Goal: Task Accomplishment & Management: Manage account settings

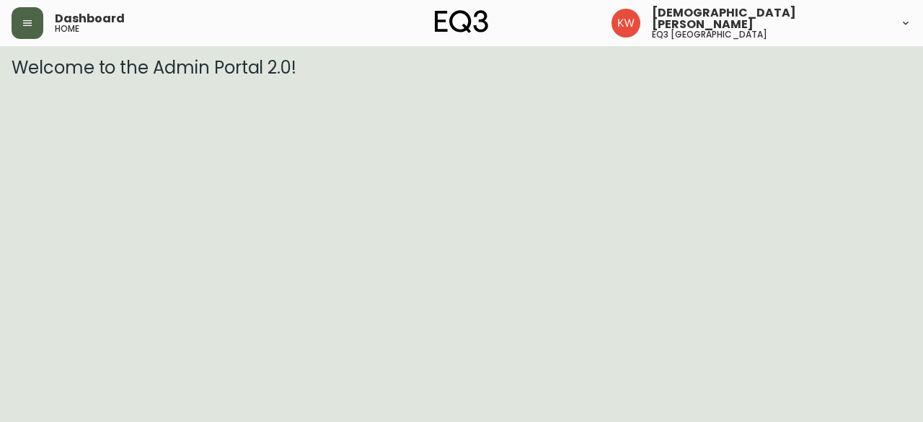
drag, startPoint x: 28, startPoint y: 19, endPoint x: 50, endPoint y: 32, distance: 25.8
click at [28, 19] on icon "button" at bounding box center [28, 23] width 12 height 12
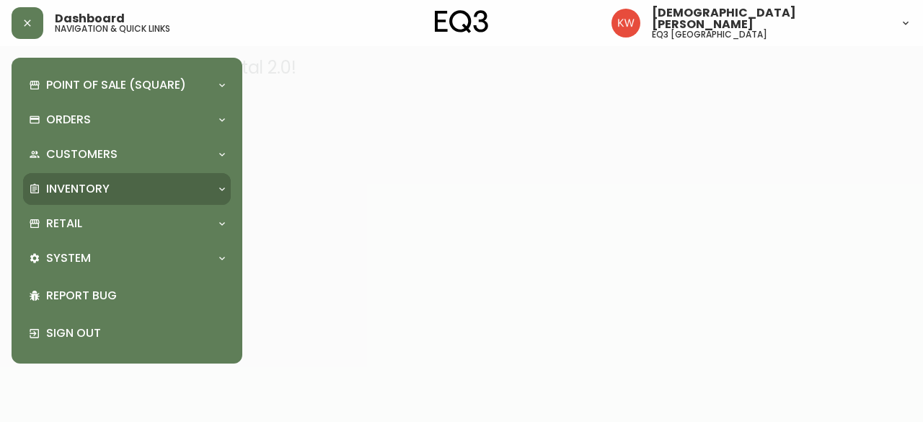
click at [107, 188] on p "Inventory" at bounding box center [77, 189] width 63 height 16
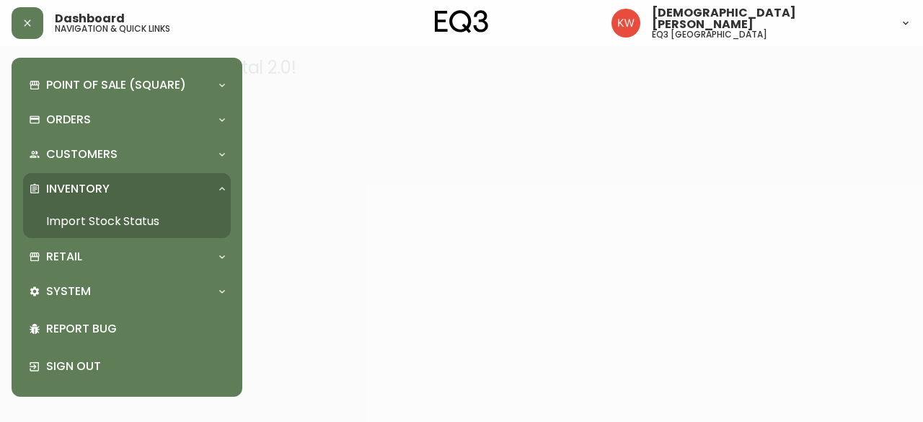
click at [99, 222] on link "Import Stock Status" at bounding box center [127, 221] width 208 height 33
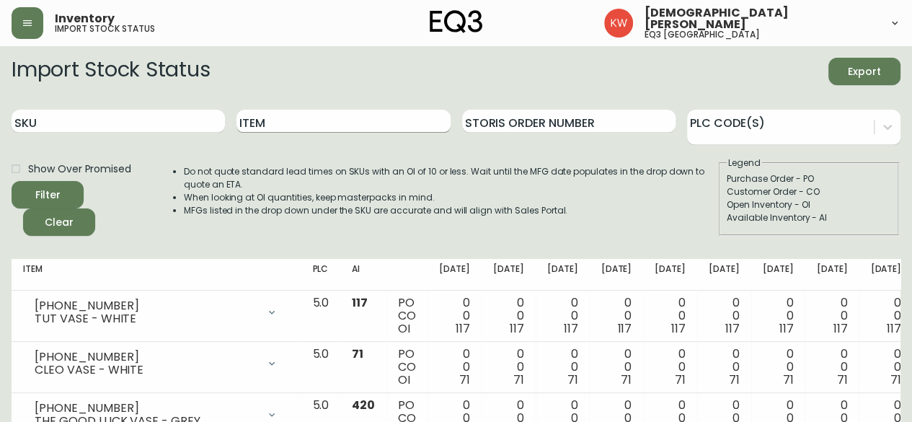
click at [333, 127] on input "Item" at bounding box center [342, 121] width 213 height 23
type input "trundle"
click at [12, 181] on button "Filter" at bounding box center [48, 194] width 72 height 27
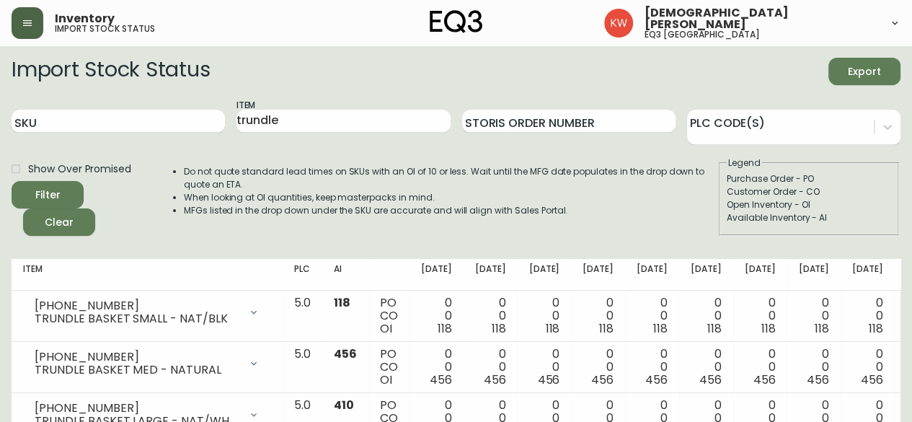
click at [34, 25] on button "button" at bounding box center [28, 23] width 32 height 32
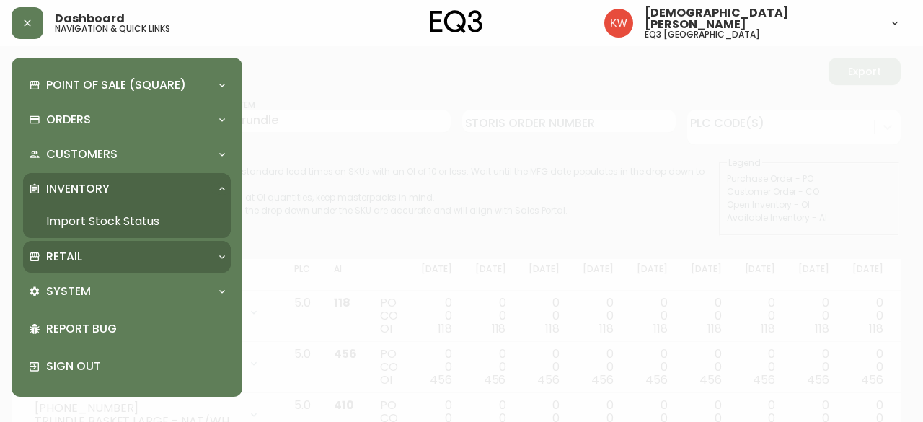
click at [203, 259] on div "Retail" at bounding box center [120, 257] width 182 height 16
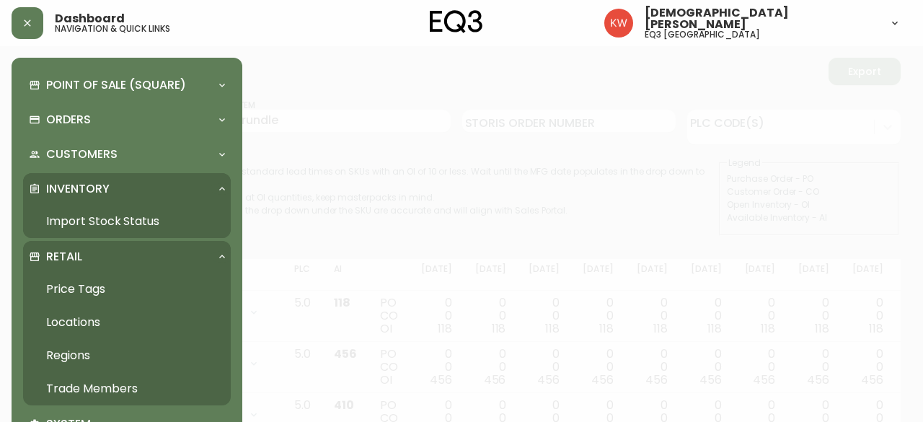
click at [97, 385] on link "Trade Members" at bounding box center [127, 388] width 208 height 33
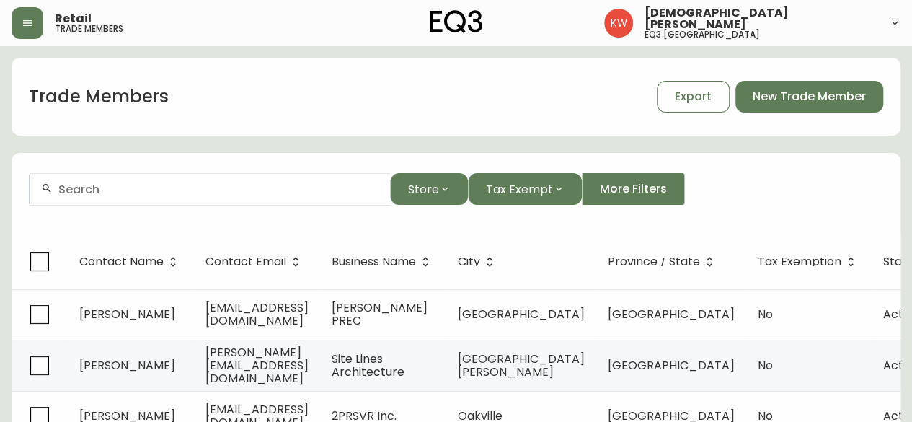
click at [169, 189] on input "text" at bounding box center [218, 189] width 320 height 14
paste input "In color studio"
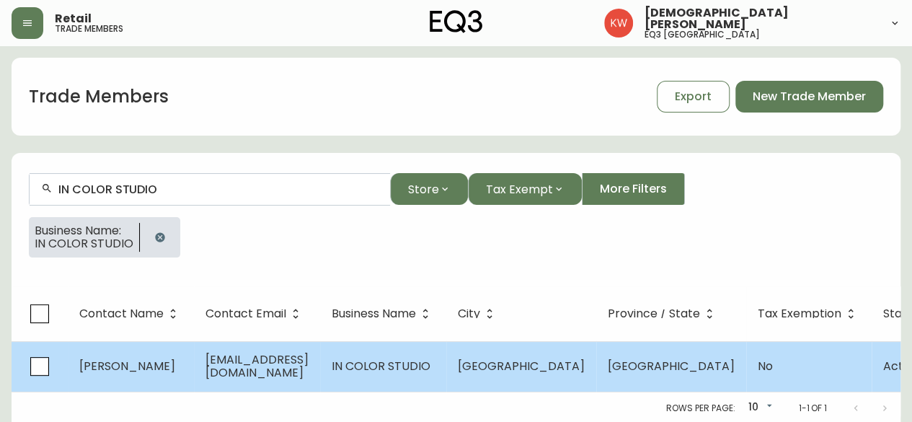
type input "IN COLOR STUDIO"
click at [242, 371] on span "sofia.ball@incolorstudio.com" at bounding box center [256, 366] width 103 height 30
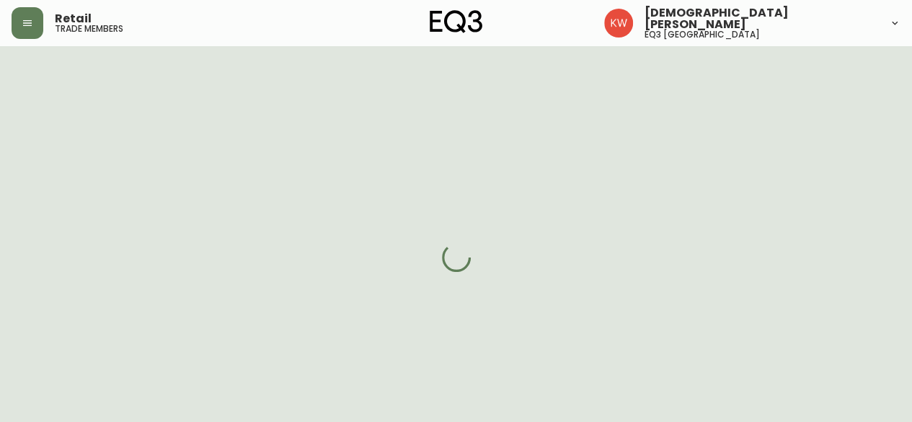
select select "AB"
select select "CA"
select select "CA_EN"
select select "Outreach from a Trade Rep"
select select "Interior Designer"
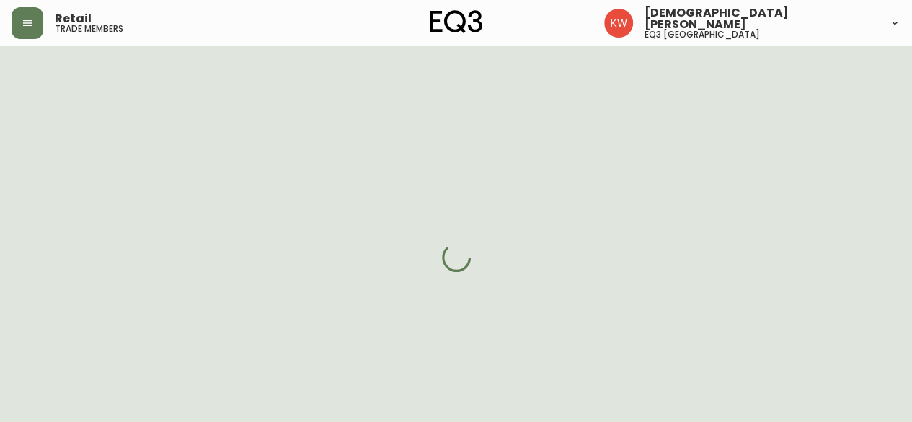
select select "cjw10z96m00006gs08l3o91tv"
select select "false"
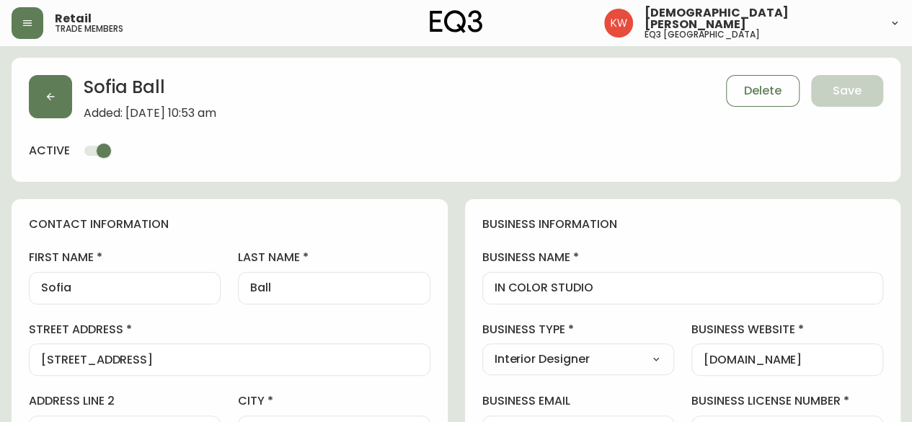
scroll to position [505, 0]
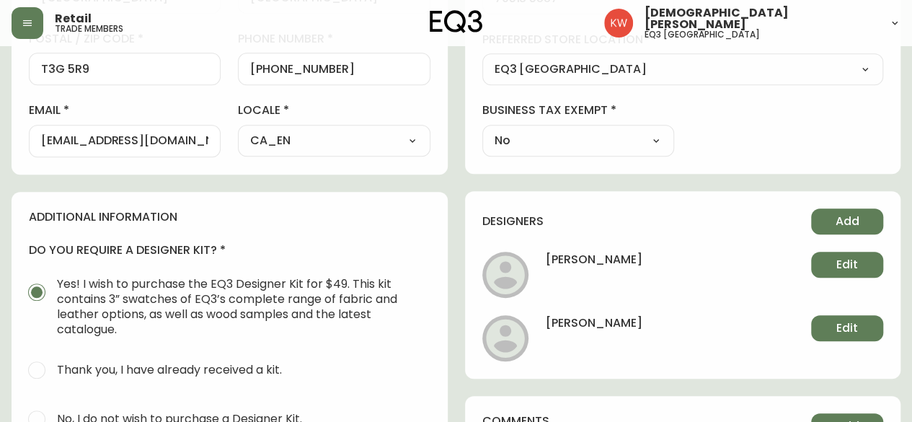
drag, startPoint x: 40, startPoint y: 139, endPoint x: 181, endPoint y: 133, distance: 140.7
click at [122, 146] on div "sofia.ball@incolorstudio.com" at bounding box center [125, 141] width 192 height 32
drag, startPoint x: 193, startPoint y: 140, endPoint x: 0, endPoint y: 141, distance: 193.2
click at [0, 141] on main "Sofia Ball Added: May 20, 2023 at 10:53 am Delete Save active contact informati…" at bounding box center [456, 96] width 912 height 1111
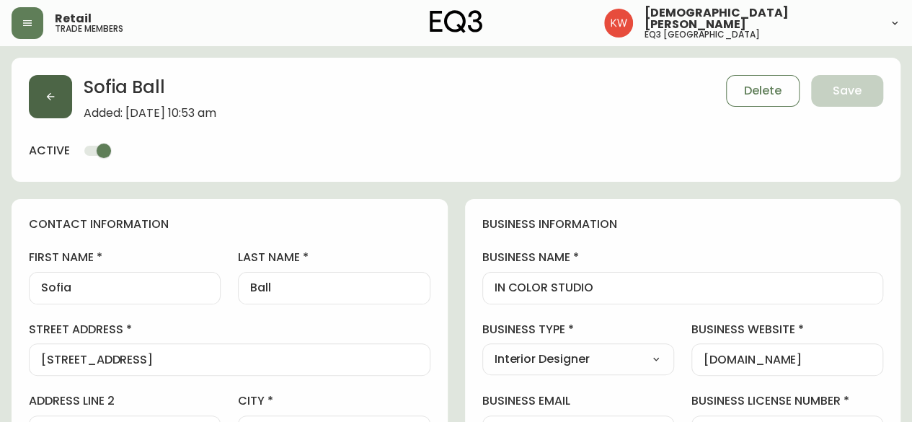
click at [50, 80] on button "button" at bounding box center [50, 96] width 43 height 43
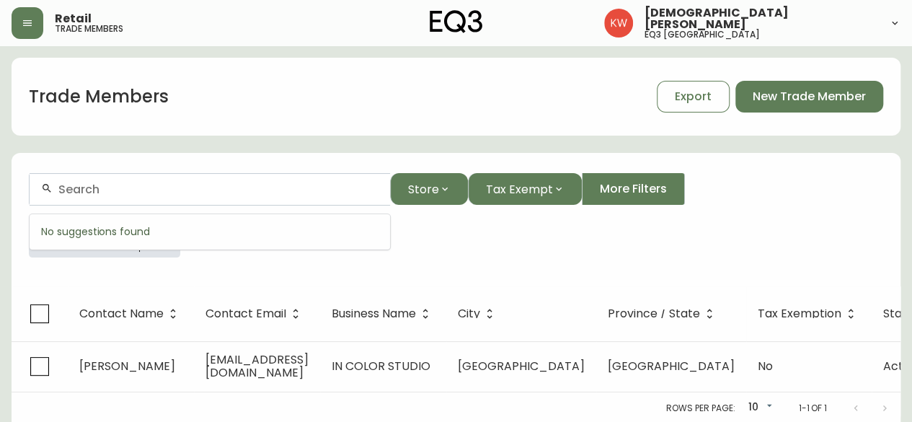
click at [196, 192] on input "text" at bounding box center [218, 189] width 320 height 14
paste input "PRAIRIE HOUSE STUDIO"
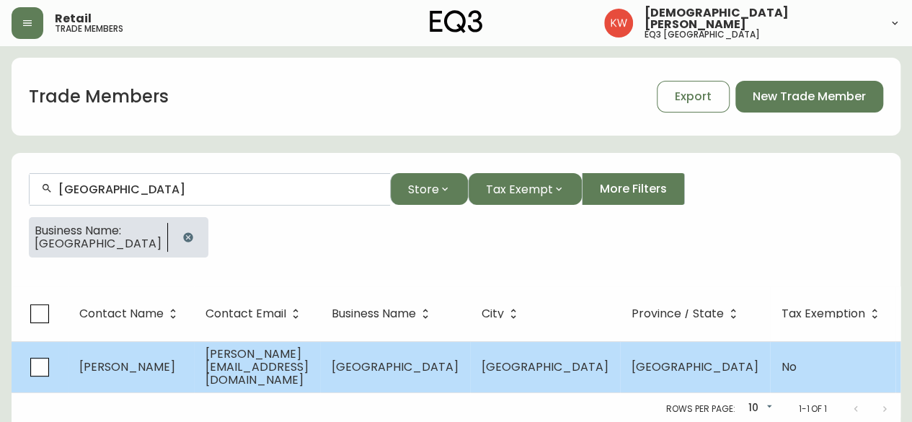
type input "PRAIRIE HOUSE STUDIO"
click at [260, 351] on td "kate@phstudio.ca" at bounding box center [257, 366] width 126 height 51
select select "AB"
select select "CA"
select select "CA_EN"
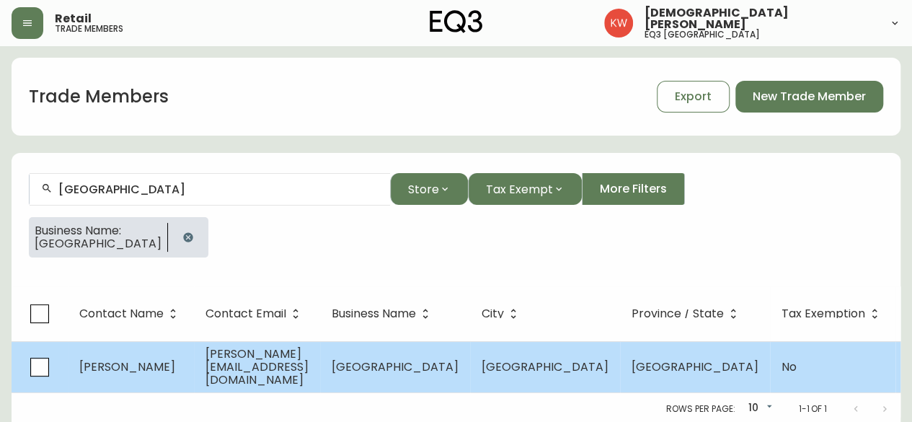
select select "Outreach from a Trade Rep"
select select "Interior Designer"
select select "false"
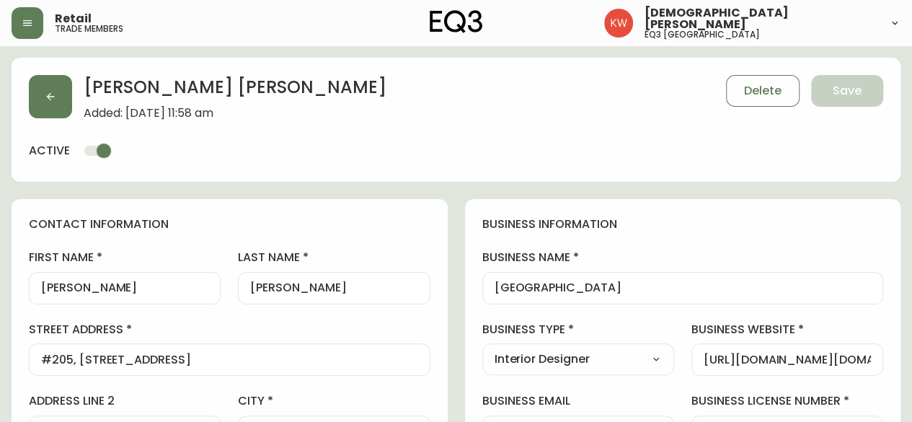
type input "EQ3 [GEOGRAPHIC_DATA]"
select select "cjw10z96m00006gs08l3o91tv"
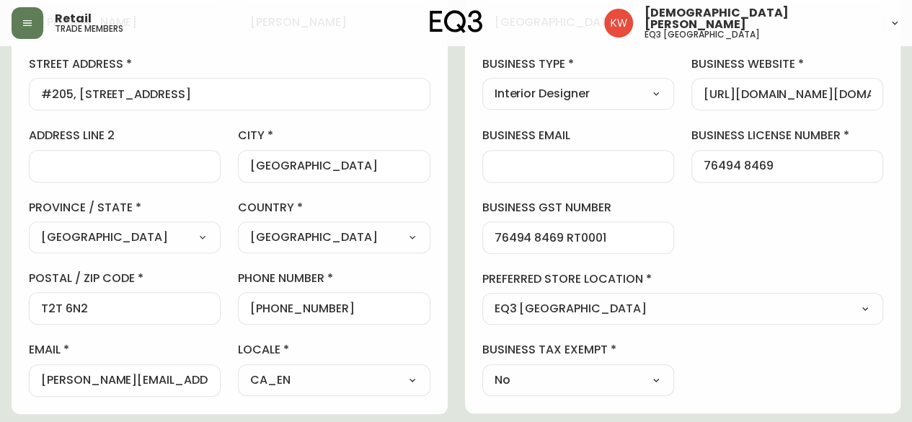
scroll to position [505, 0]
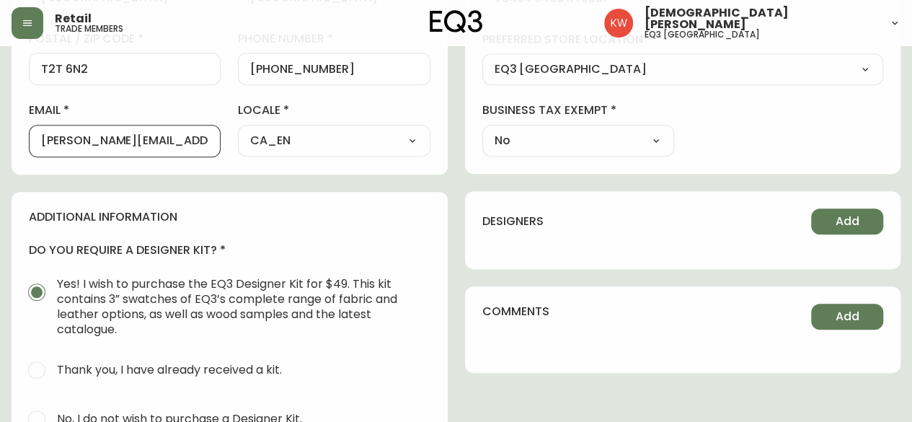
drag, startPoint x: 154, startPoint y: 138, endPoint x: 0, endPoint y: 137, distance: 154.3
click at [0, 137] on main "Kate Hanson Added: July 15, 2022 at 11:58 am Delete Save active contact informa…" at bounding box center [456, 96] width 912 height 1111
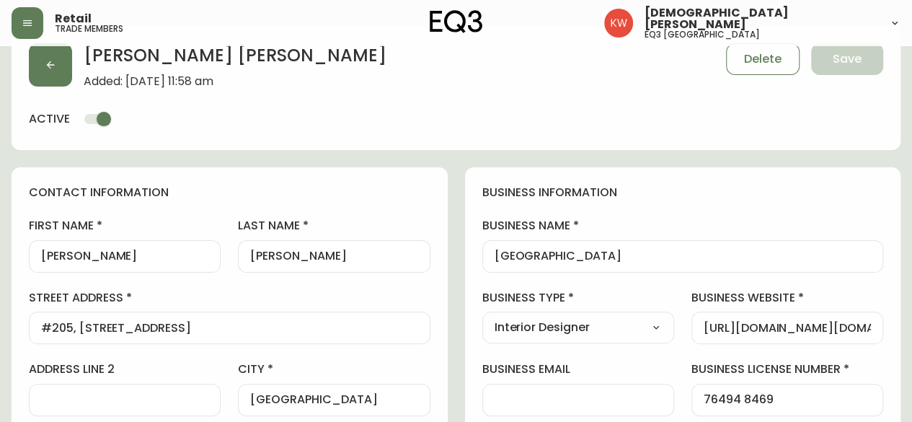
scroll to position [0, 0]
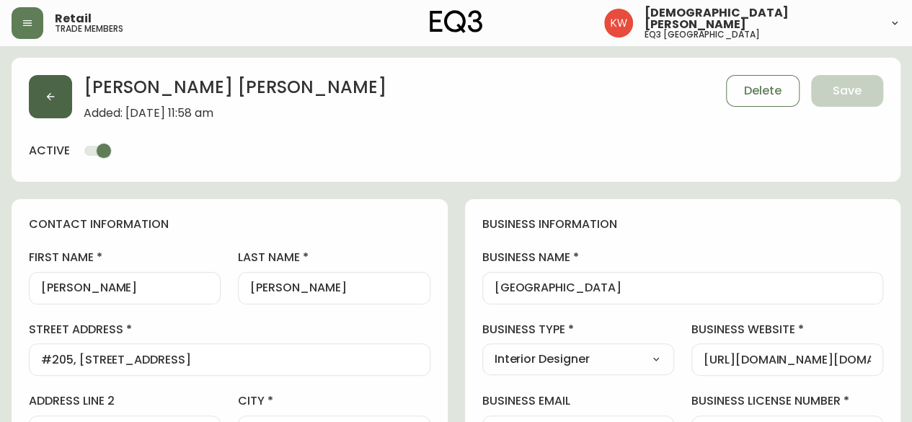
click at [35, 87] on button "button" at bounding box center [50, 96] width 43 height 43
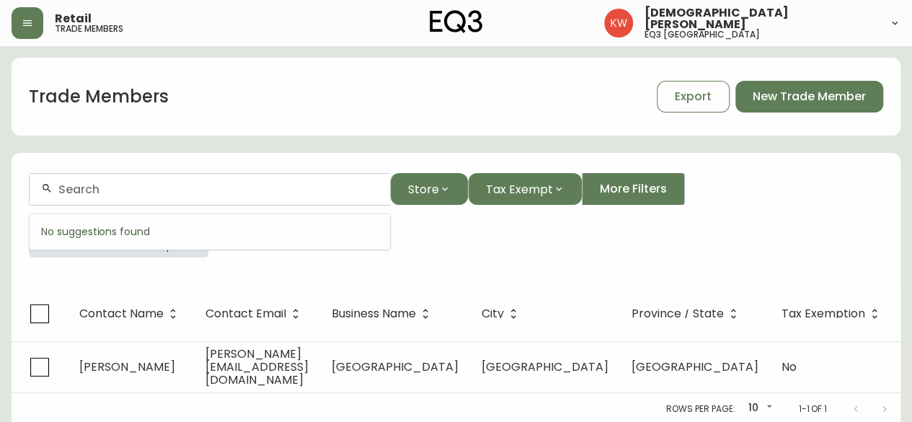
click at [249, 190] on input "text" at bounding box center [218, 189] width 320 height 14
paste input "Balanced Design Studio"
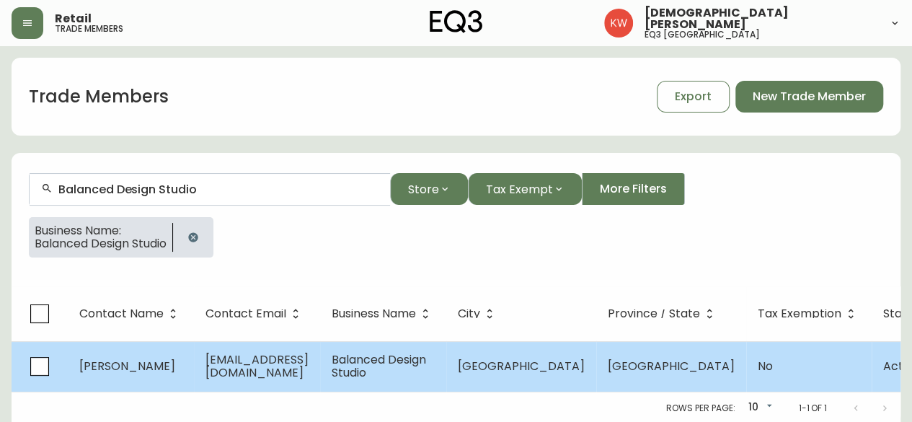
type input "Balanced Design Studio"
click at [412, 386] on td "Balanced Design Studio" at bounding box center [383, 366] width 126 height 50
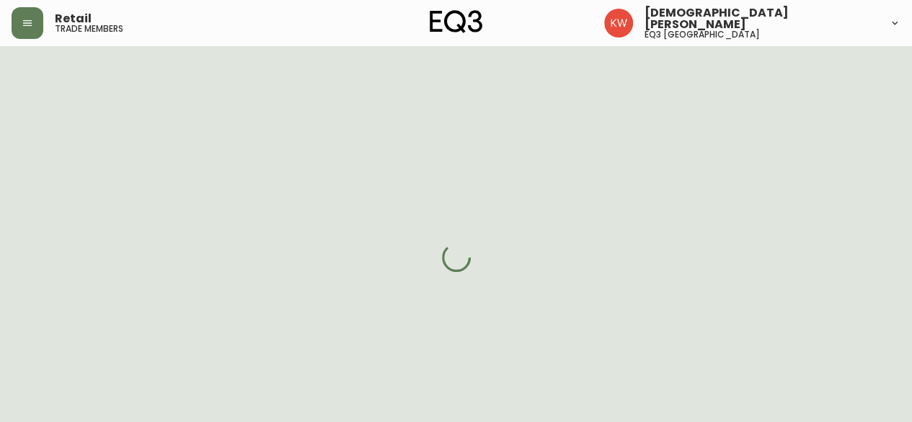
select select "AB"
select select "CA"
select select "CA_EN"
select select "Other"
select select "Interior Designer"
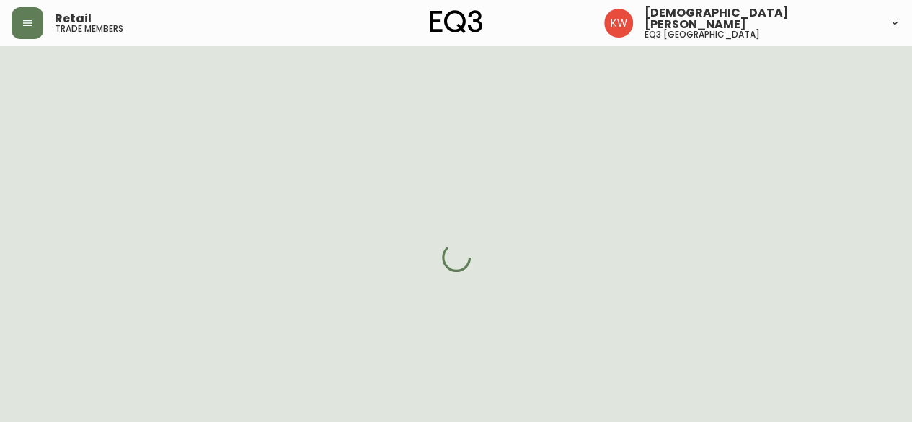
select select "cjw10z96m00006gs08l3o91tv"
select select "false"
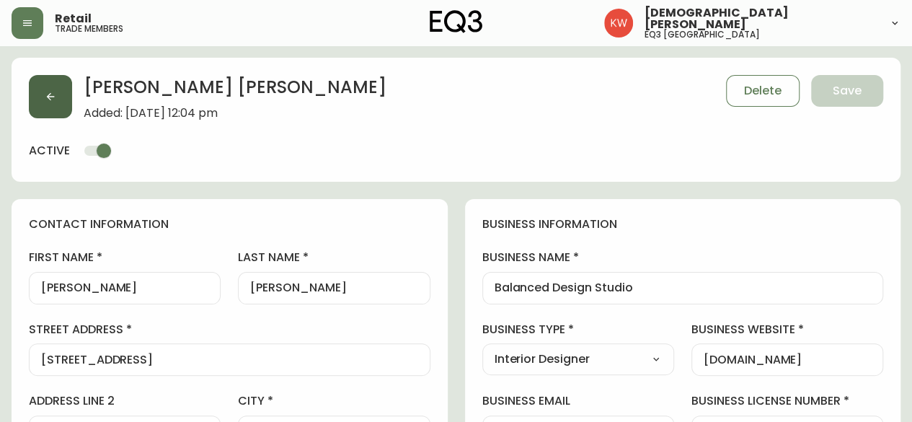
click at [50, 97] on icon "button" at bounding box center [51, 97] width 12 height 12
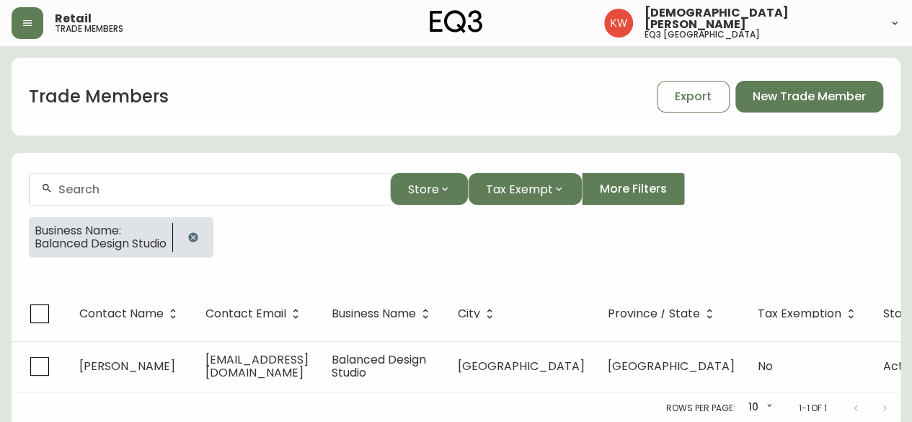
drag, startPoint x: 196, startPoint y: 234, endPoint x: 180, endPoint y: 210, distance: 29.2
click at [196, 234] on icon "button" at bounding box center [193, 237] width 12 height 12
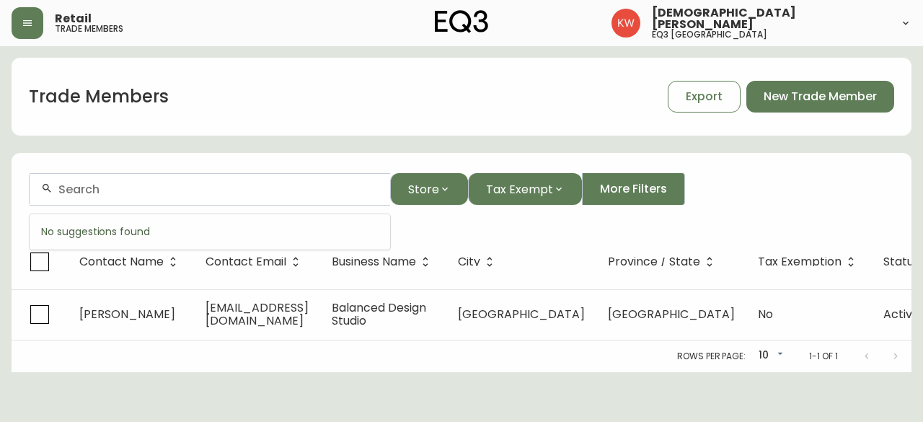
click at [161, 182] on input "text" at bounding box center [218, 189] width 320 height 14
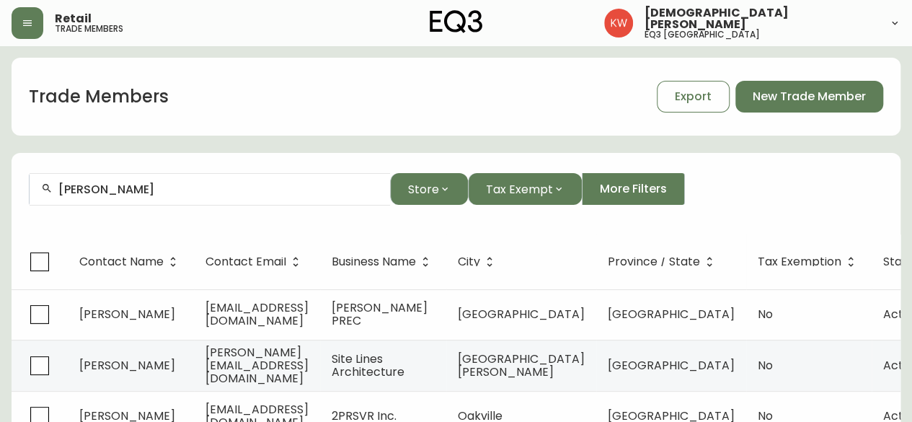
click at [153, 185] on input "diana b" at bounding box center [218, 189] width 320 height 14
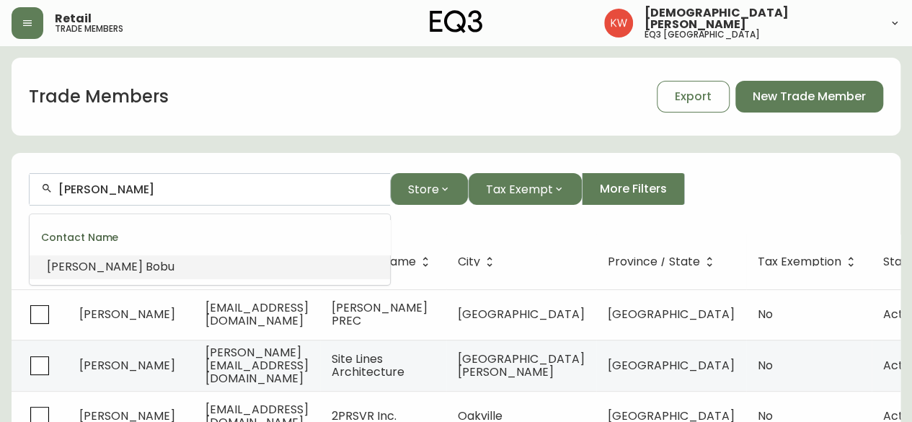
click at [146, 270] on span "Bobu" at bounding box center [160, 266] width 29 height 17
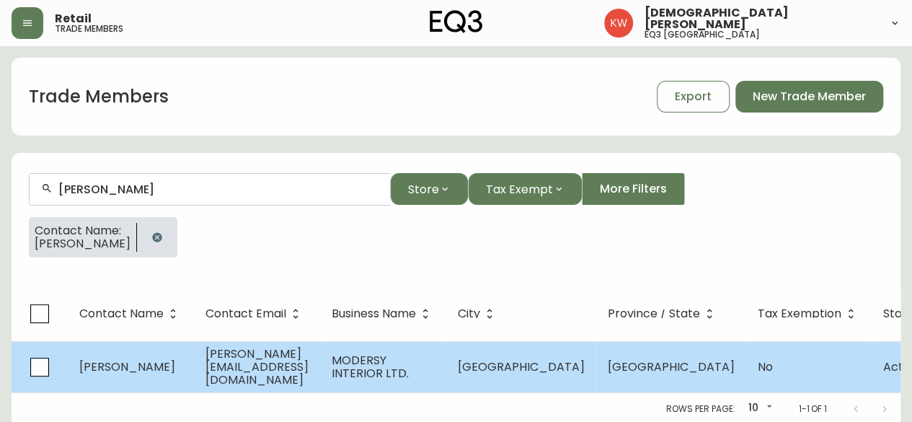
type input "Diana Bobu"
click at [242, 371] on span "diana@modersy.ca" at bounding box center [256, 366] width 103 height 43
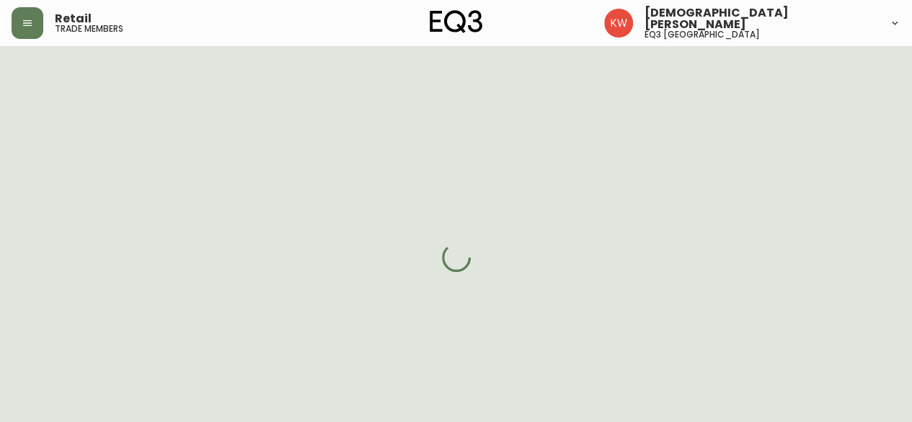
select select "AB"
select select "CA"
select select "CA_EN"
select select "Social Media"
select select "Home Builder"
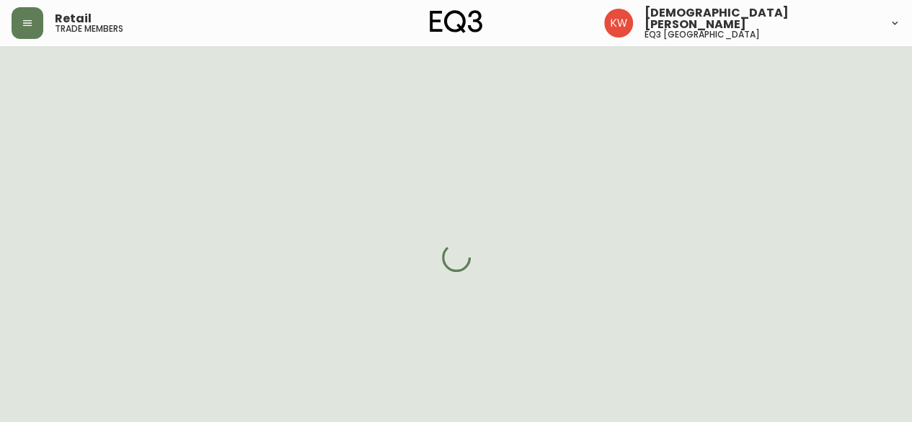
select select "cjw10z96m00006gs08l3o91tv"
select select "false"
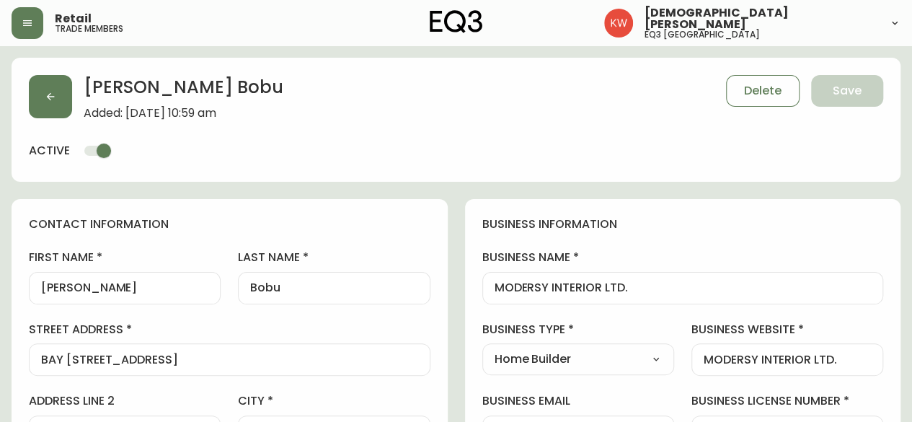
drag, startPoint x: 657, startPoint y: 278, endPoint x: 524, endPoint y: 304, distance: 135.2
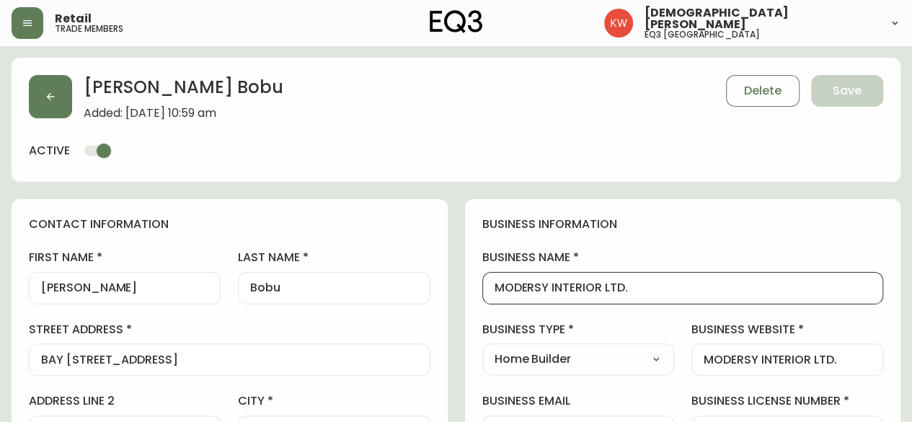
drag, startPoint x: 640, startPoint y: 292, endPoint x: 489, endPoint y: 304, distance: 151.8
click at [489, 304] on div "MODERSY INTERIOR LTD." at bounding box center [683, 288] width 402 height 32
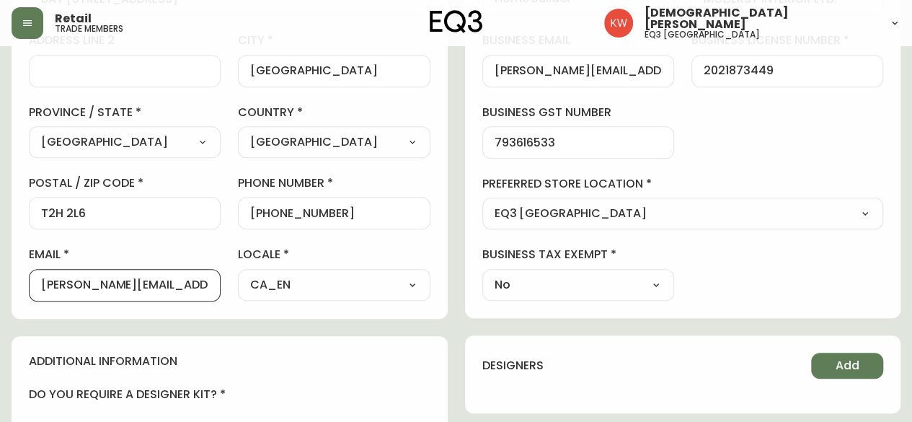
drag, startPoint x: 147, startPoint y: 288, endPoint x: 28, endPoint y: 291, distance: 119.0
click at [28, 291] on div "contact information first name Diana last name Bobu street address BAY 10 6125 …" at bounding box center [230, 79] width 436 height 480
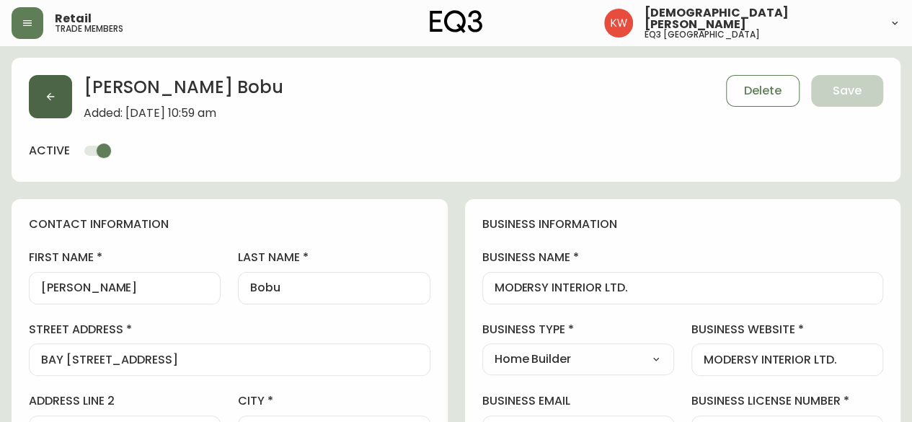
click at [53, 106] on button "button" at bounding box center [50, 96] width 43 height 43
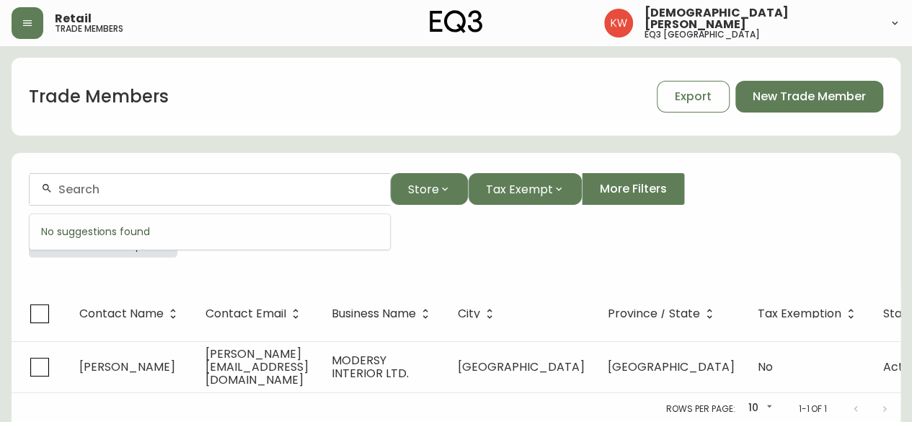
click at [118, 185] on input "text" at bounding box center [218, 189] width 320 height 14
paste input "NAKO DESIGN"
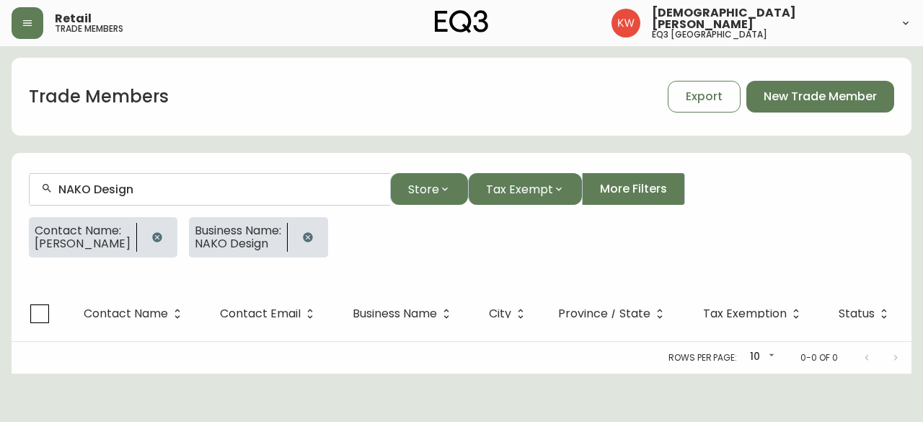
type input "NAKO Design"
click at [151, 235] on icon "button" at bounding box center [157, 237] width 12 height 12
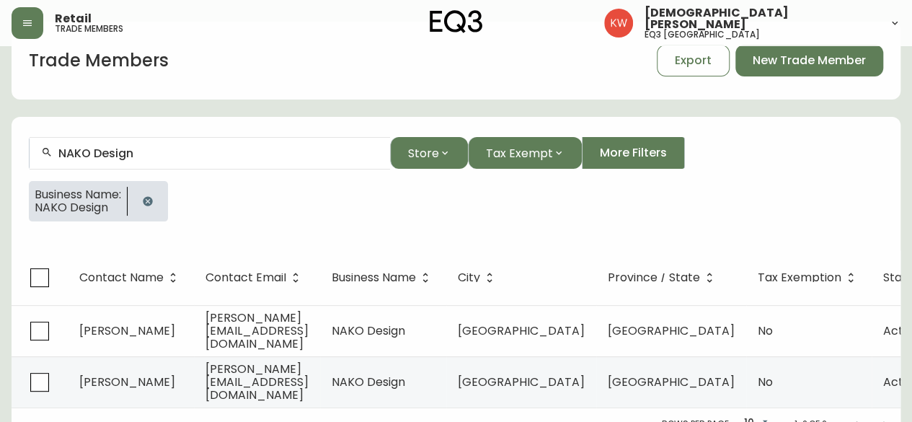
scroll to position [51, 0]
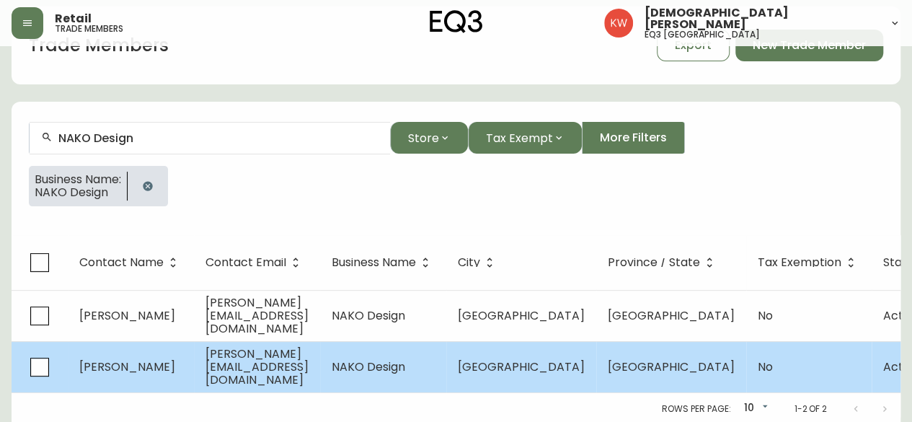
click at [293, 366] on span "nancy@nakodesign.ca" at bounding box center [256, 366] width 103 height 43
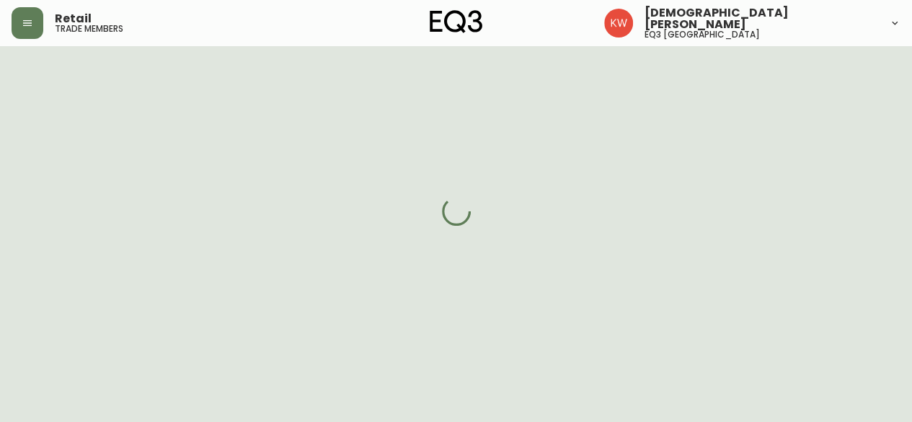
scroll to position [51, 0]
select select "AB"
select select "CA"
select select "CA_EN"
select select "Other"
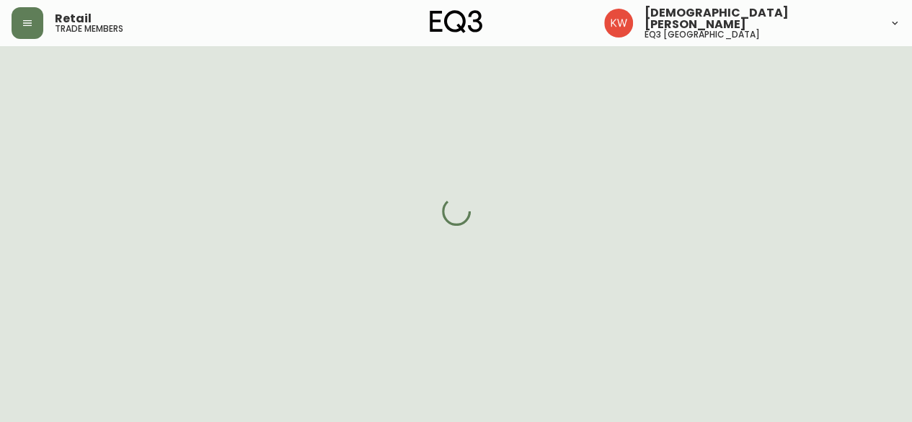
select select "Other"
select select "cjw10z96m00006gs08l3o91tv"
select select "false"
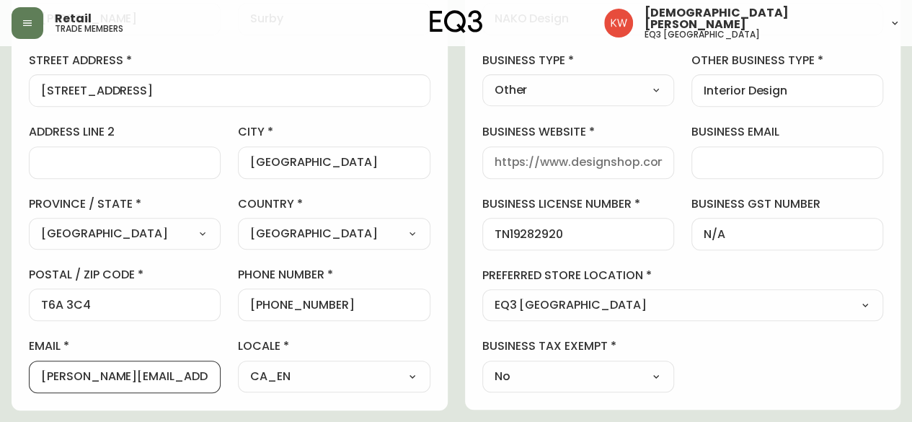
scroll to position [0, 0]
drag, startPoint x: 162, startPoint y: 379, endPoint x: 89, endPoint y: 378, distance: 72.8
click at [89, 378] on input "nancy@nakodesign.ca" at bounding box center [124, 377] width 167 height 14
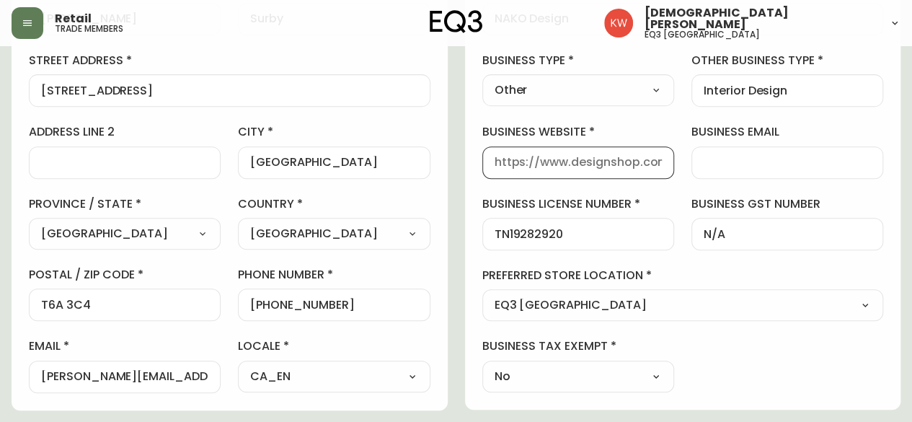
click at [556, 167] on input "business website" at bounding box center [578, 163] width 167 height 14
paste input "nakodesign.ca"
type input "nakodesign.ca"
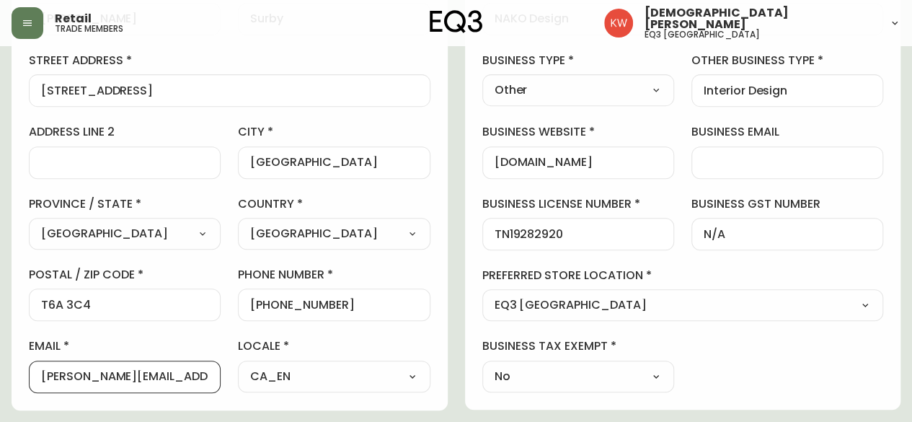
drag, startPoint x: 185, startPoint y: 380, endPoint x: 25, endPoint y: 376, distance: 159.4
click at [25, 376] on div "contact information first name Nancy last name Surby street address 10251 77 St…" at bounding box center [230, 170] width 436 height 480
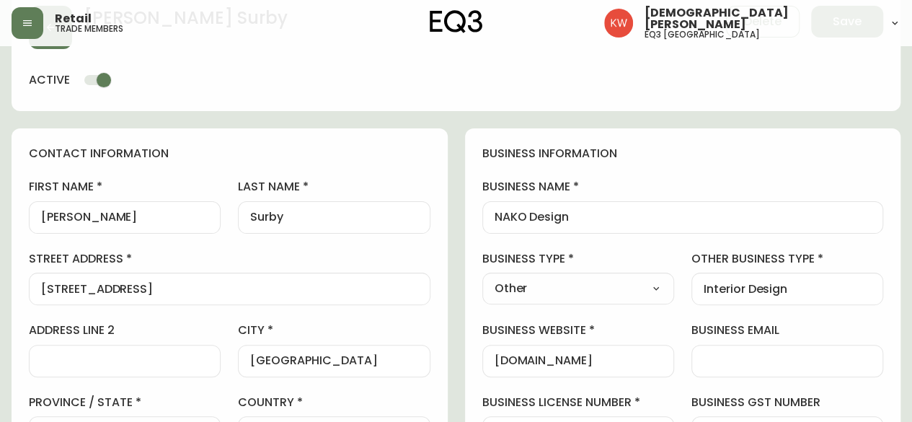
scroll to position [144, 0]
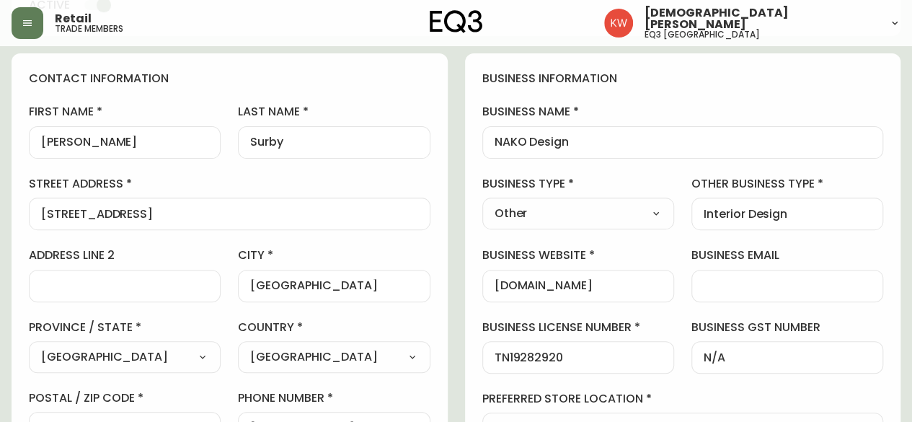
click at [559, 205] on select "Select Interior Designer Architect Home Builder Contractor Real Estate Agent Ho…" at bounding box center [578, 214] width 192 height 22
select select "Interior Designer"
click at [482, 203] on select "Select Interior Designer Architect Home Builder Contractor Real Estate Agent Ho…" at bounding box center [578, 214] width 192 height 22
type input "Interior Designer"
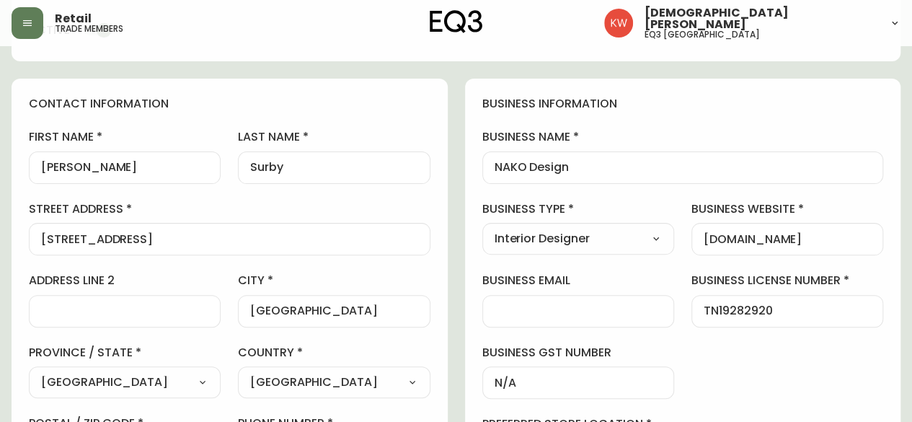
scroll to position [0, 0]
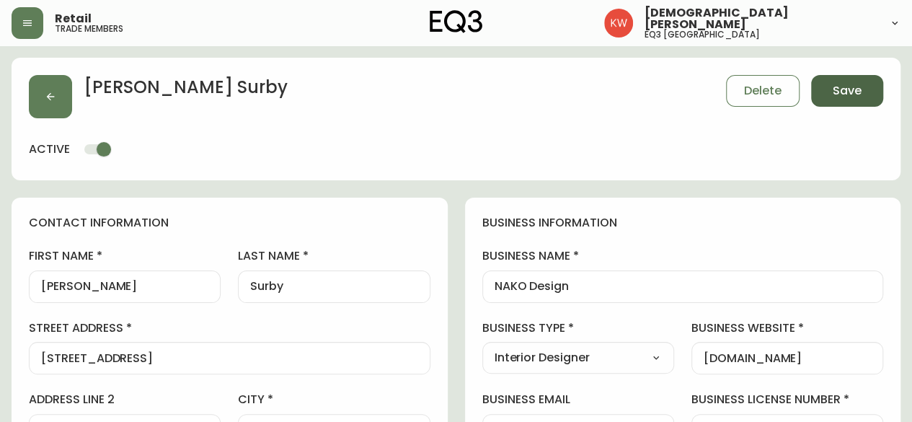
click at [852, 93] on span "Save" at bounding box center [847, 91] width 29 height 16
select select
type input "Other"
select select "Other"
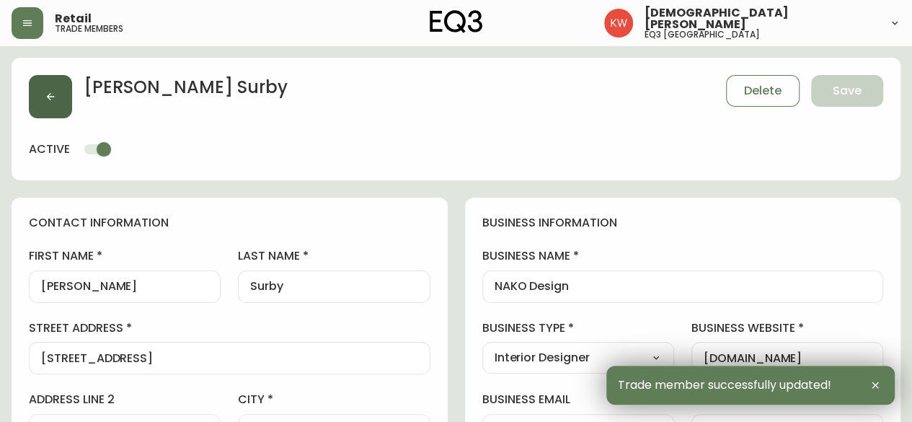
click at [66, 102] on button "button" at bounding box center [50, 96] width 43 height 43
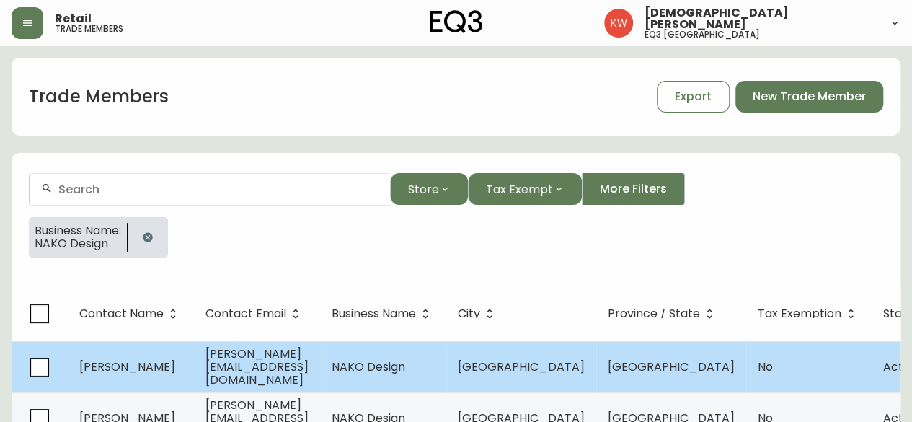
click at [247, 372] on span "nancy@nakodesign.ca" at bounding box center [256, 366] width 103 height 43
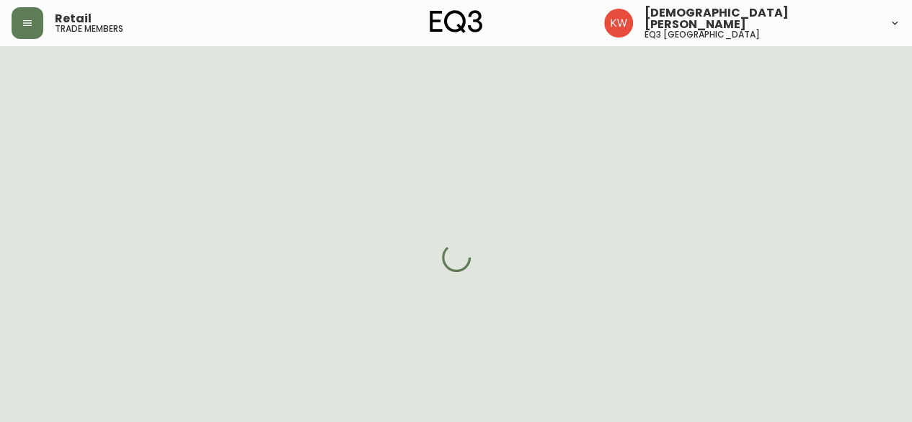
select select "AB"
select select "CA"
select select "CA_EN"
select select "Other"
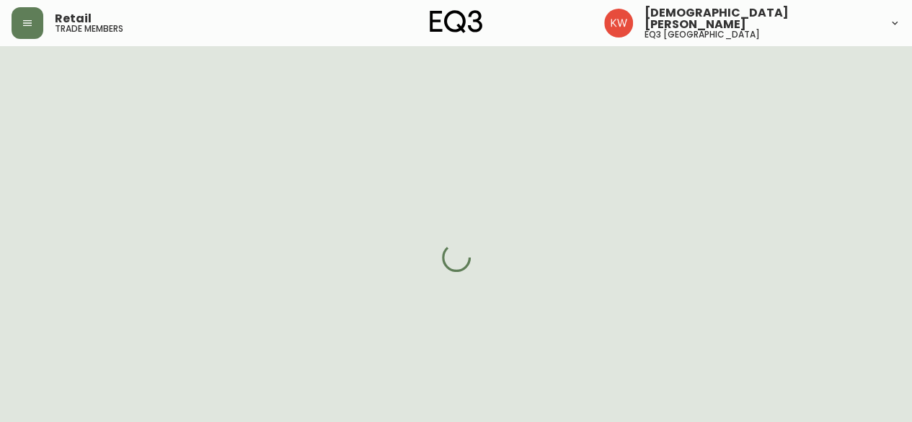
select select "cjw10z96m00006gs08l3o91tv"
select select "false"
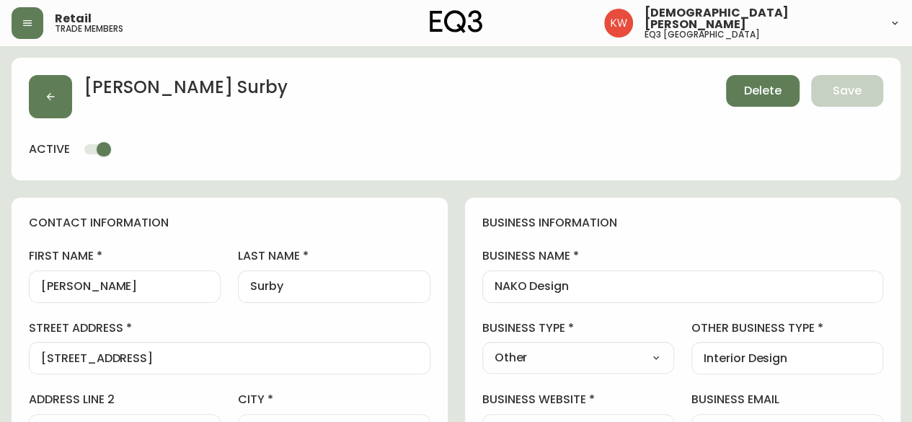
click at [761, 84] on span "Delete" at bounding box center [762, 91] width 37 height 16
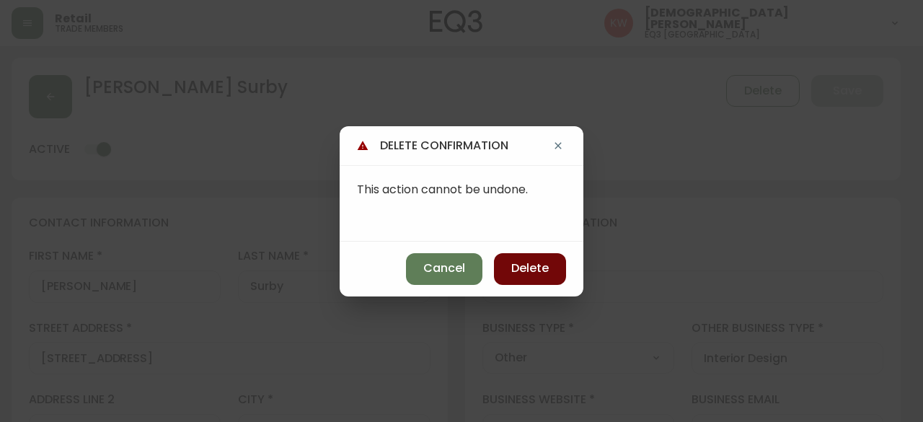
click at [526, 265] on span "Delete" at bounding box center [529, 268] width 37 height 16
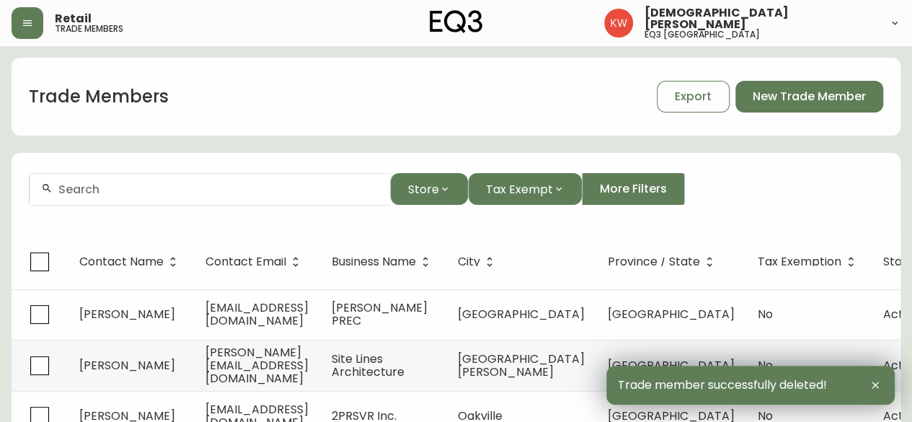
click at [253, 192] on input "text" at bounding box center [218, 189] width 320 height 14
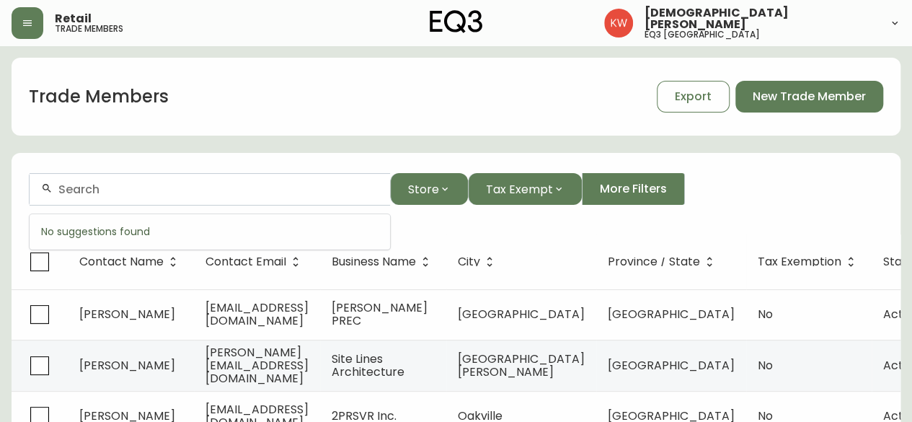
paste input "STUDIO BURATTO DESIGN"
click at [239, 192] on input "STUDIO BURATTO DESIGN" at bounding box center [218, 189] width 320 height 14
paste input "JULIANA MACGREGOR"
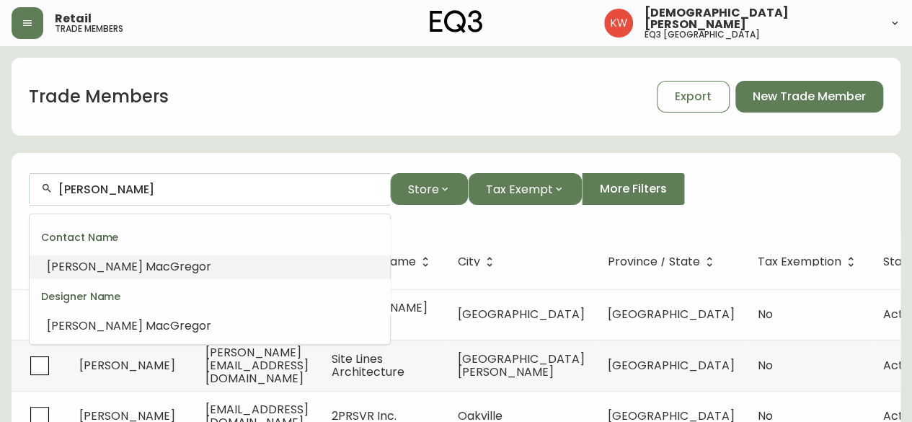
click at [146, 265] on span "MacGregor" at bounding box center [179, 266] width 66 height 17
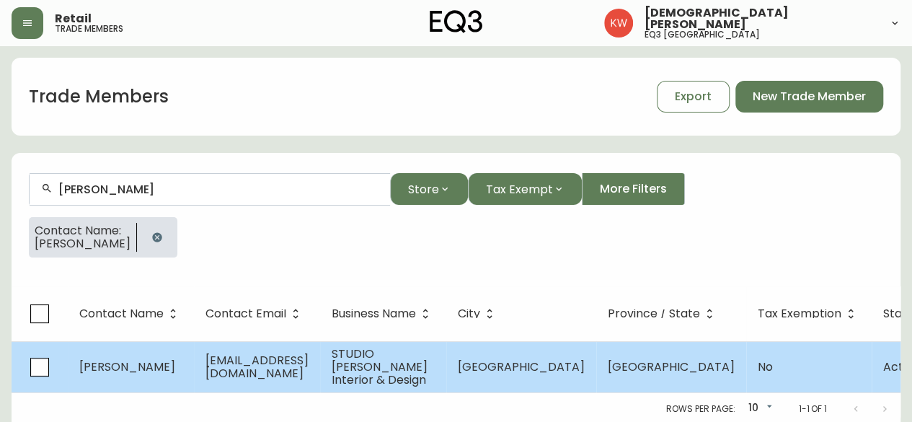
type input "Juliana MacGregor"
click at [309, 368] on span "studioburattodesign@gmail.com" at bounding box center [256, 367] width 103 height 30
select select "AB"
select select "CA"
select select "CA_EN"
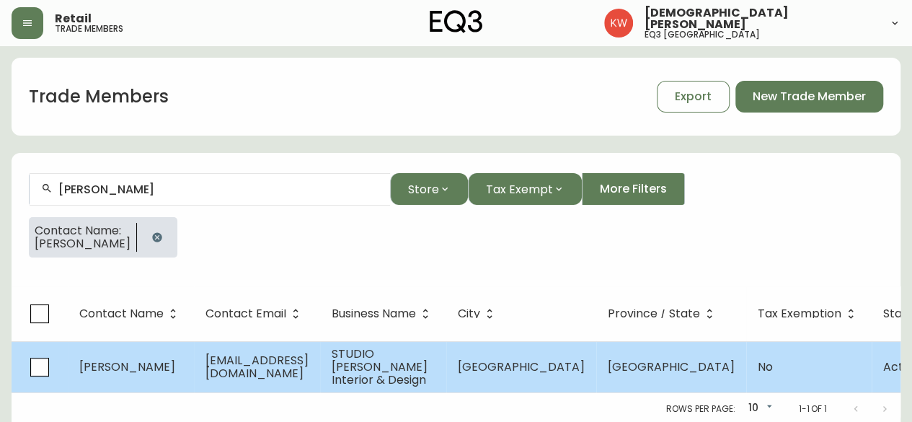
select select "Other"
select select "false"
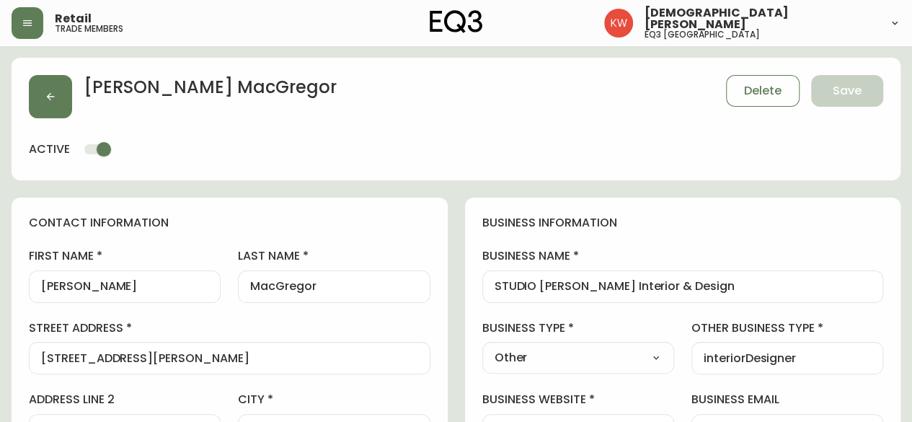
type input "EQ3 [GEOGRAPHIC_DATA]"
select select "cjw10z96m00006gs08l3o91tv"
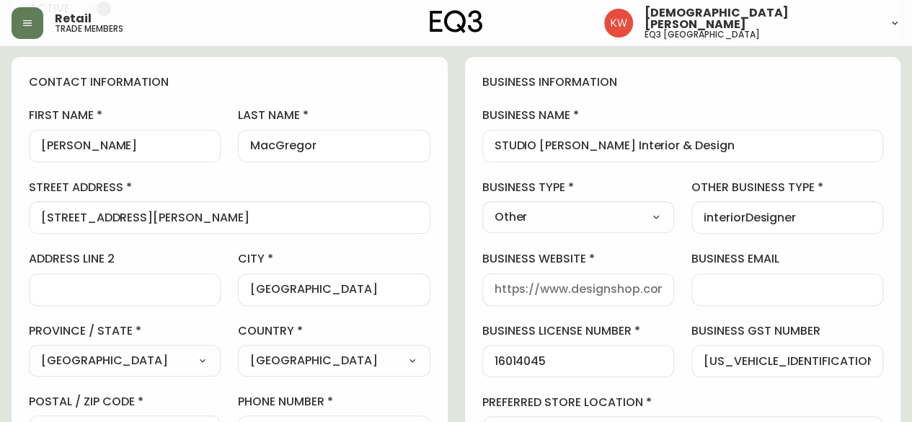
scroll to position [144, 0]
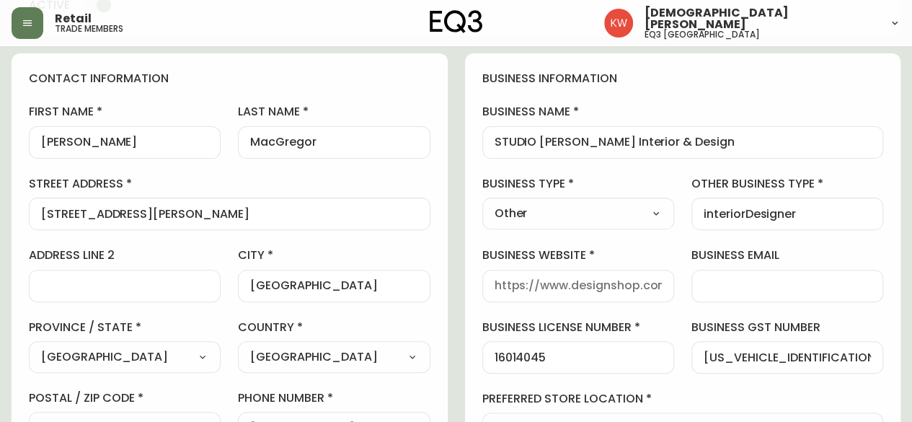
click at [651, 203] on select "Select Interior Designer Architect Home Builder Contractor Real Estate Agent Ho…" at bounding box center [578, 214] width 192 height 22
select select "Interior Designer"
click at [482, 203] on select "Select Interior Designer Architect Home Builder Contractor Real Estate Agent Ho…" at bounding box center [578, 214] width 192 height 22
type input "Interior Designer"
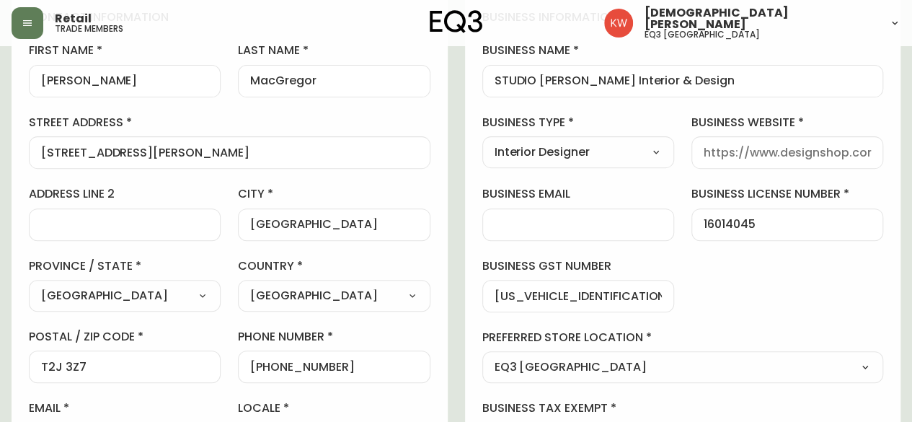
scroll to position [288, 0]
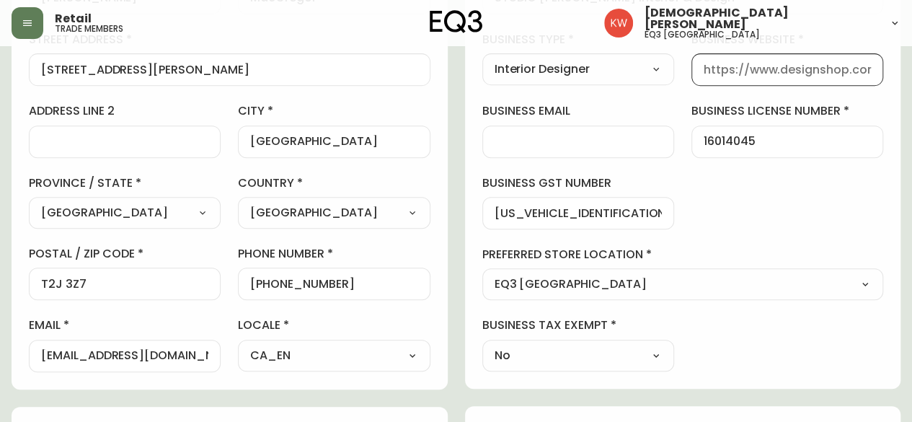
click at [799, 67] on input "business website" at bounding box center [787, 70] width 167 height 14
type input "www.eq3.com"
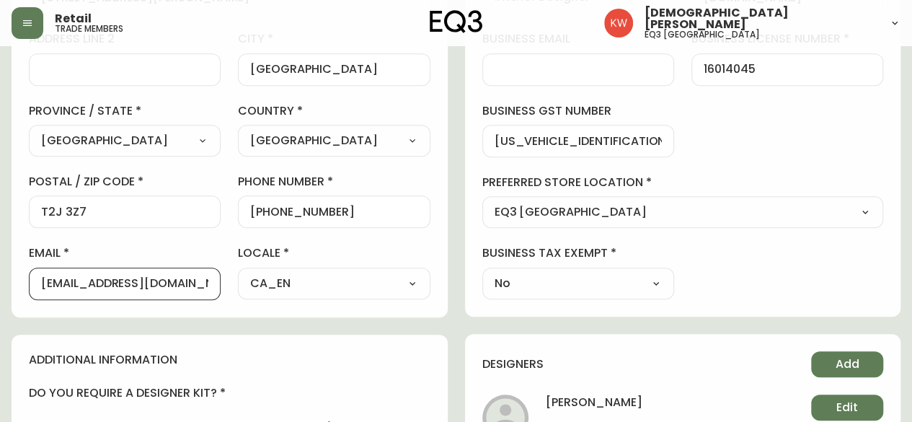
scroll to position [0, 25]
drag, startPoint x: 41, startPoint y: 279, endPoint x: 228, endPoint y: 276, distance: 186.8
click at [228, 276] on div "first name Juliana last name MacGregor street address 128 lake mead Place SE ad…" at bounding box center [230, 94] width 402 height 412
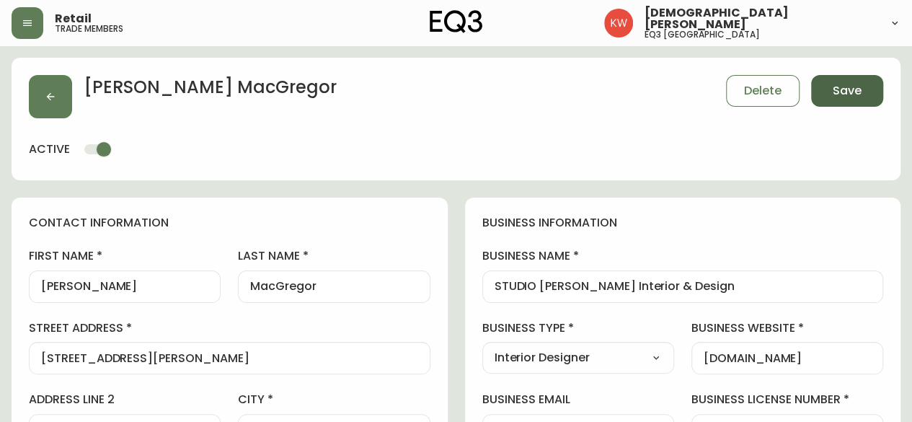
scroll to position [0, 0]
click at [869, 84] on button "Save" at bounding box center [847, 91] width 72 height 32
type input "Other"
select select "Other"
click at [50, 89] on button "button" at bounding box center [50, 96] width 43 height 43
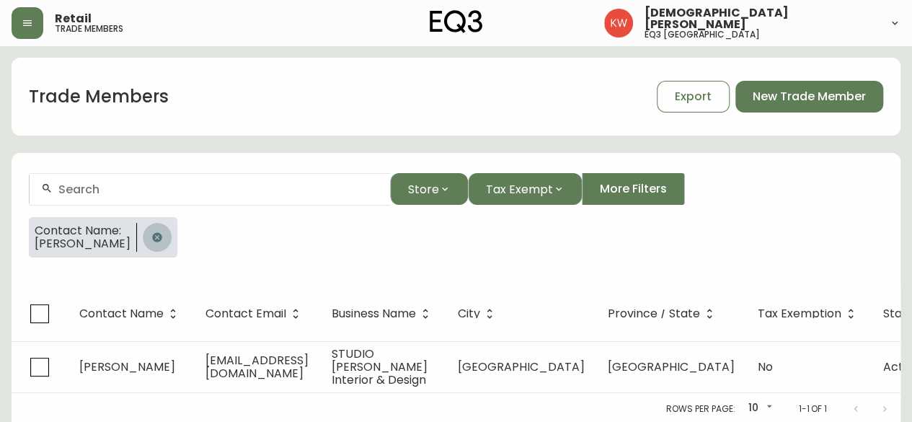
click at [161, 233] on icon "button" at bounding box center [156, 236] width 9 height 9
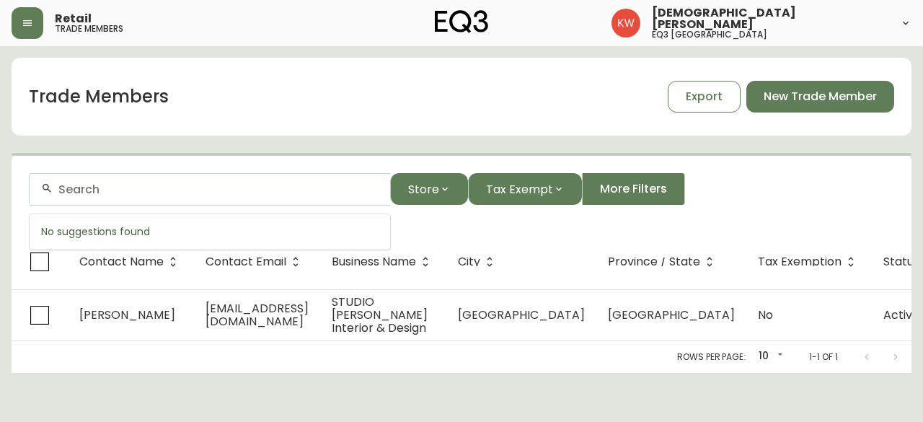
click at [182, 193] on input "text" at bounding box center [218, 189] width 320 height 14
paste input "Velvet Sweatpants"
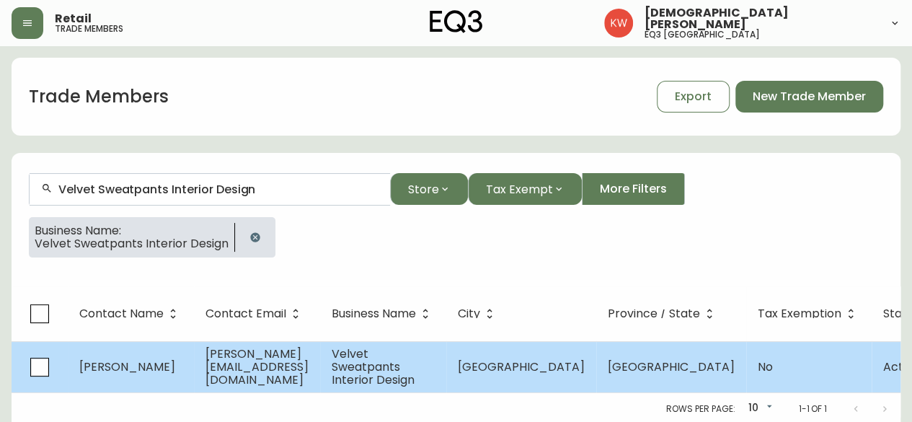
type input "Velvet Sweatpants Interior Design"
click at [255, 373] on span "sarah@velvetsweatpants.com" at bounding box center [256, 366] width 103 height 43
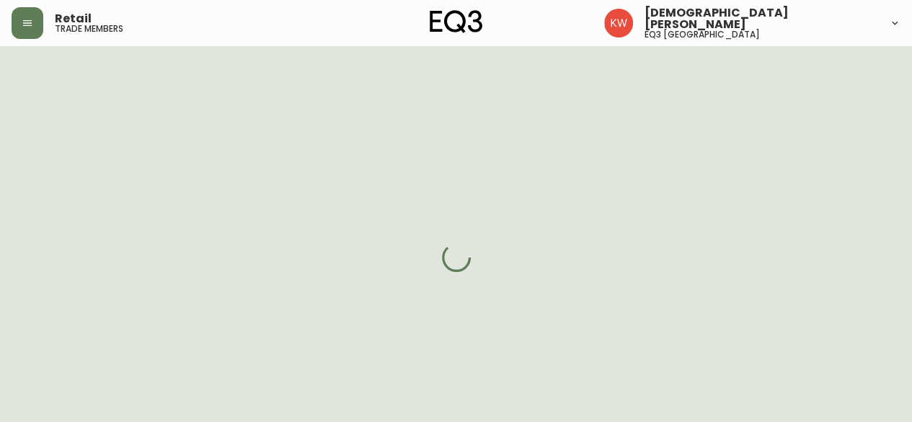
select select "AB"
select select "CA"
select select "CA_EN"
select select "Other"
select select "Interior Designer"
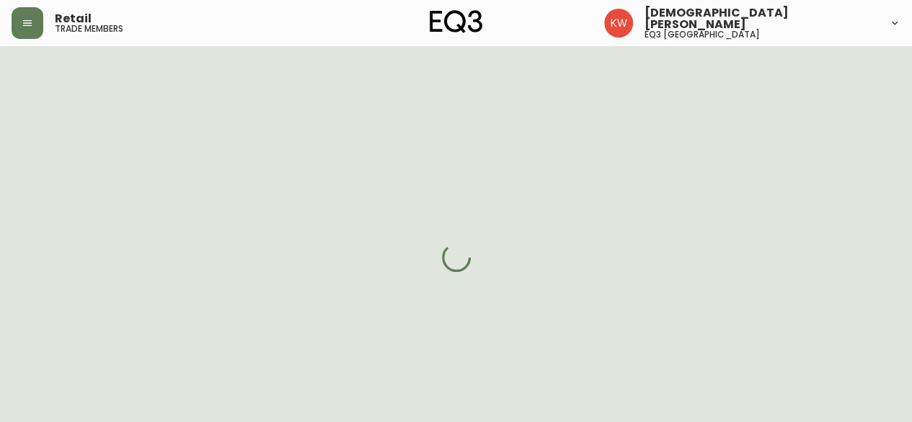
select select "cjw10z96m00006gs08l3o91tv"
select select "false"
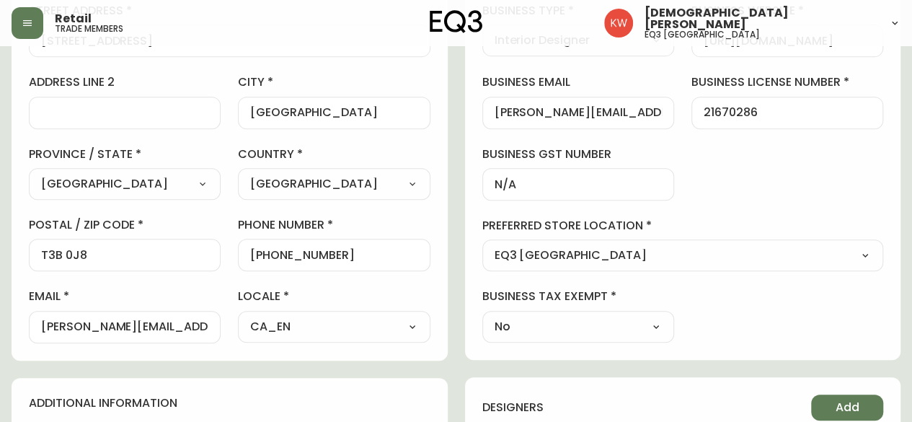
scroll to position [360, 0]
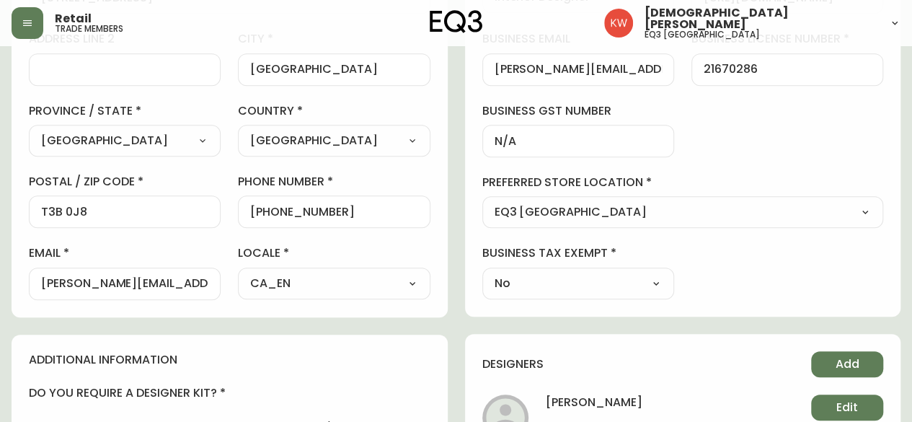
click at [46, 284] on div "sarah@velvetsweatpants.com" at bounding box center [125, 283] width 192 height 32
drag, startPoint x: 208, startPoint y: 282, endPoint x: 4, endPoint y: 281, distance: 203.3
click at [4, 281] on main "Sarah Ward Delete Save active contact information first name Sarah last name Wa…" at bounding box center [456, 277] width 912 height 1182
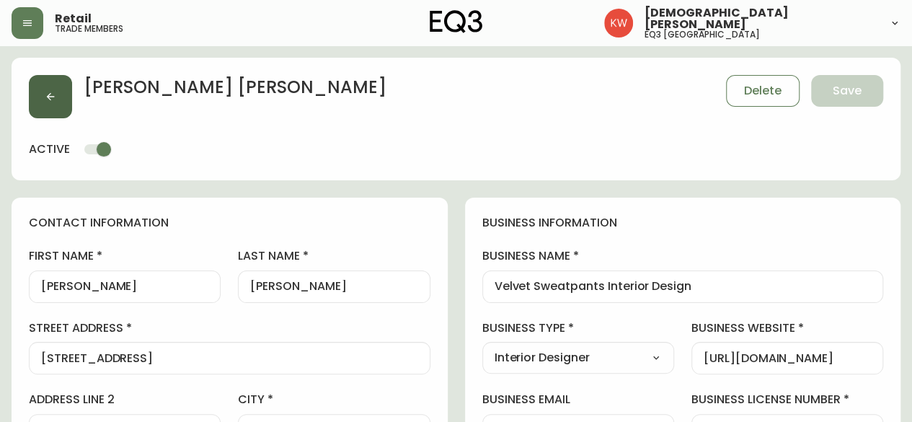
click at [70, 102] on button "button" at bounding box center [50, 96] width 43 height 43
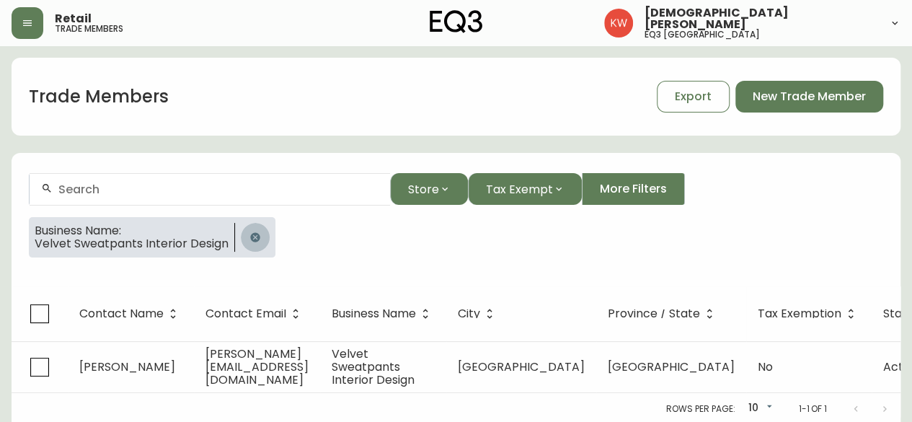
click at [253, 236] on icon "button" at bounding box center [254, 236] width 9 height 9
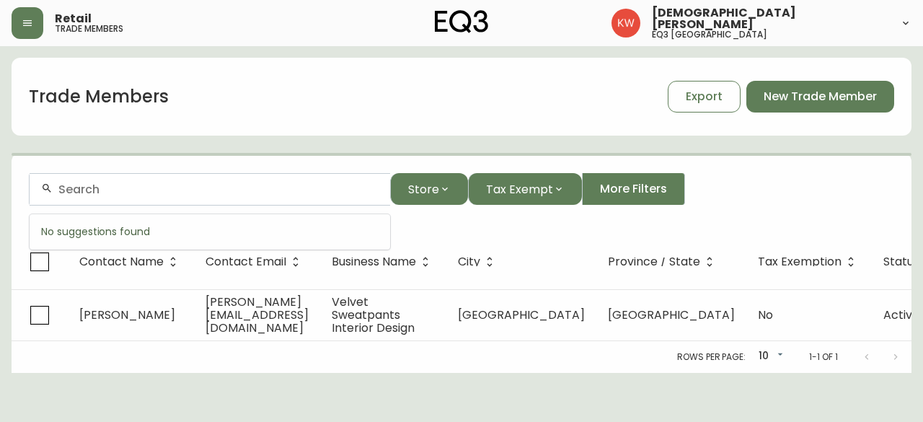
click at [221, 192] on input "text" at bounding box center [218, 189] width 320 height 14
paste input "M-Interior Design"
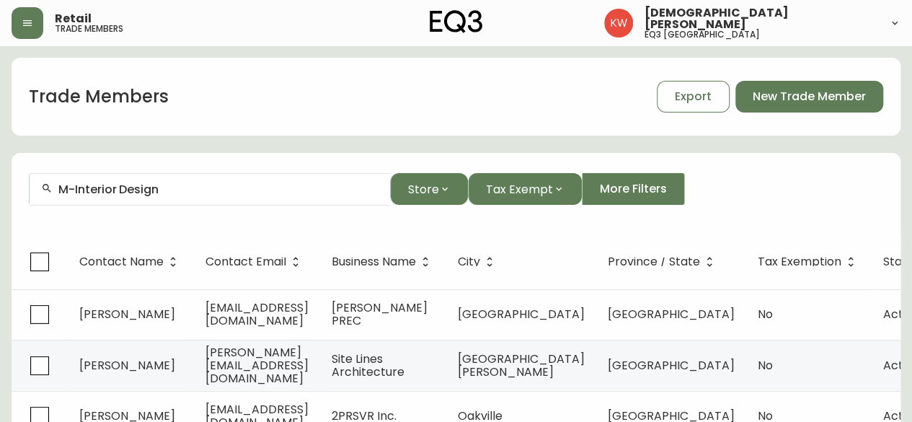
click at [180, 188] on input "M-Interior Design" at bounding box center [218, 189] width 320 height 14
paste input "ichelle MacDonald"
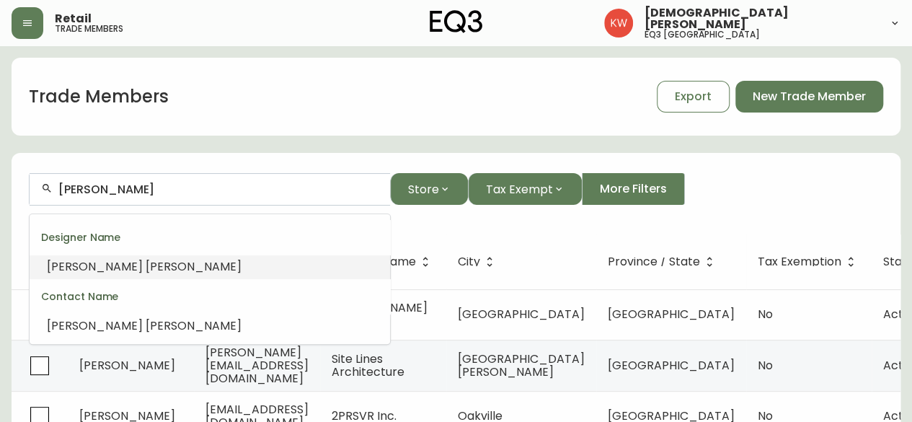
click at [146, 269] on span "MacDonald" at bounding box center [194, 266] width 96 height 17
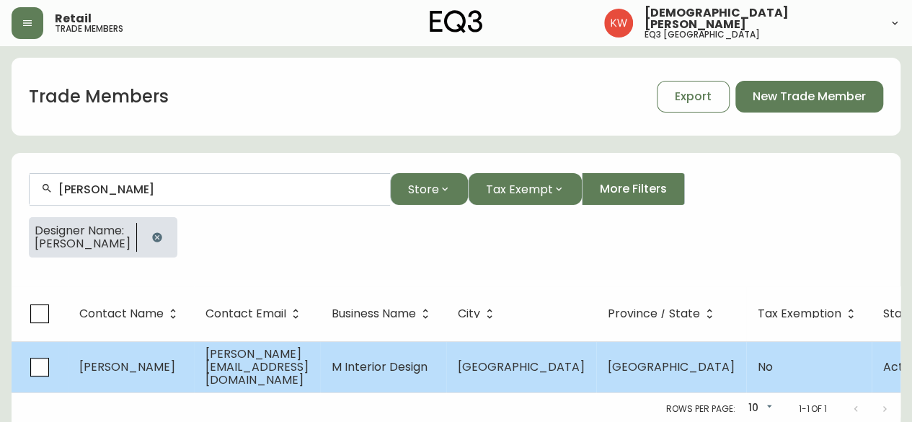
type input "Michelle MacDonald"
click at [286, 368] on span "michelle@m-interiordesign.ca" at bounding box center [256, 366] width 103 height 43
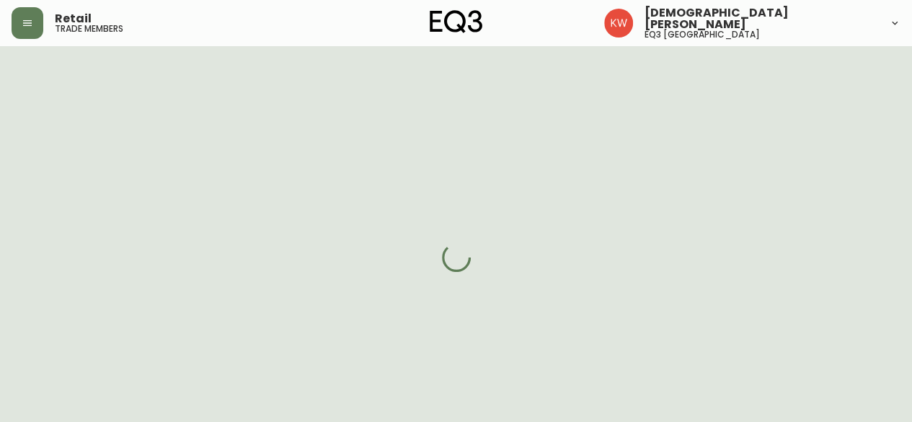
select select "AB"
select select "CA"
select select "CA_EN"
select select "Other"
select select "Interior Designer"
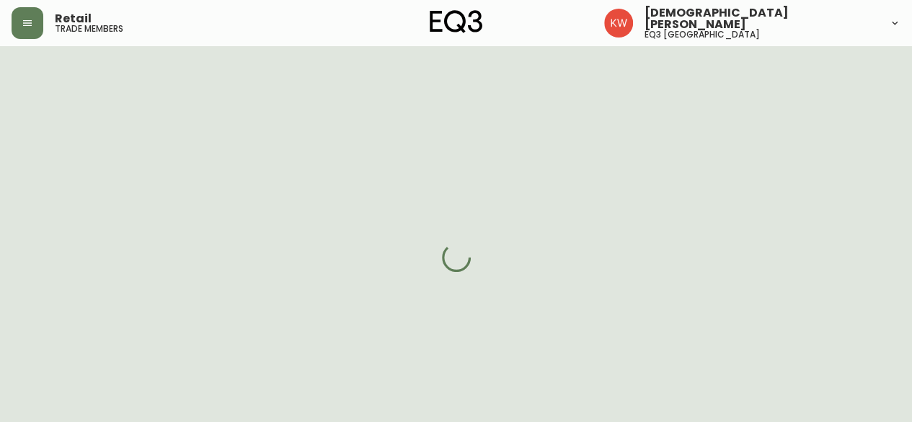
select select "cjw10z96m00006gs08l3o91tv"
select select "false"
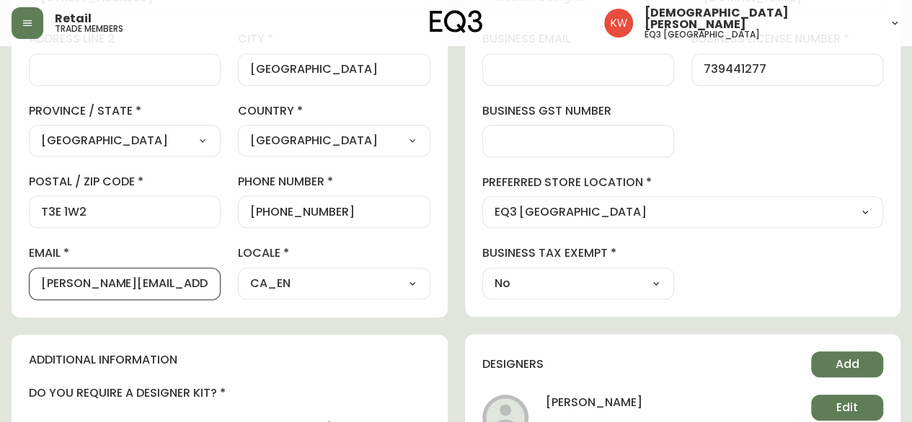
scroll to position [0, 9]
drag, startPoint x: 42, startPoint y: 284, endPoint x: 218, endPoint y: 283, distance: 176.6
click at [218, 283] on div "michelle@m-interiordesign.ca" at bounding box center [125, 283] width 192 height 32
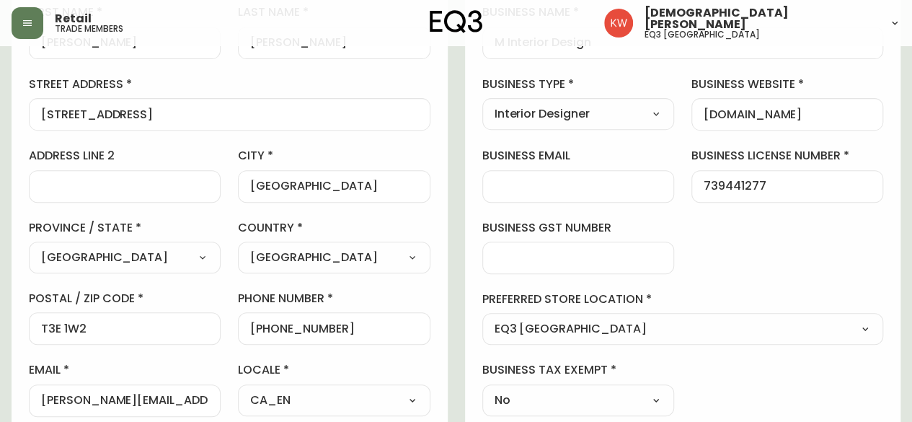
scroll to position [144, 0]
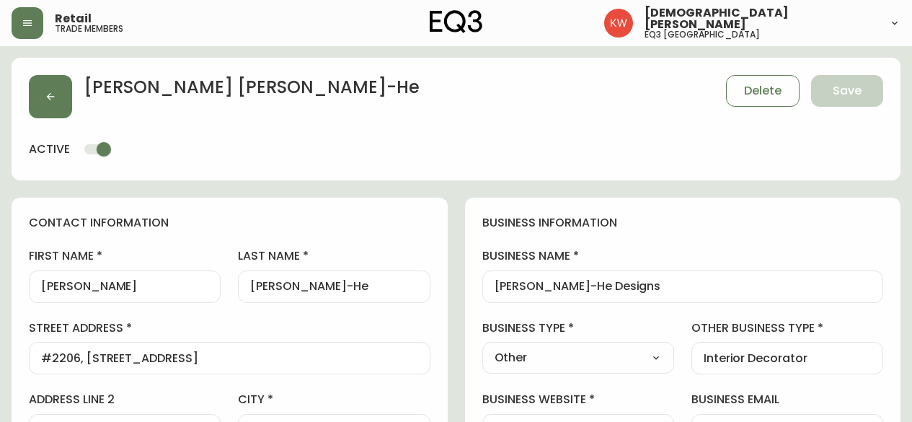
select select "AB"
select select "CA"
select select "CA_EN"
select select "Other"
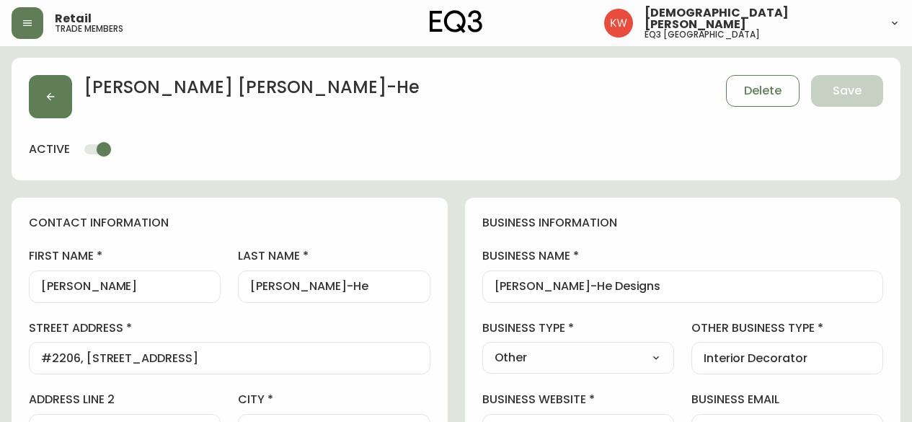
select select "cjw10z96m00006gs08l3o91tv"
select select "false"
click at [49, 94] on icon "button" at bounding box center [51, 97] width 12 height 12
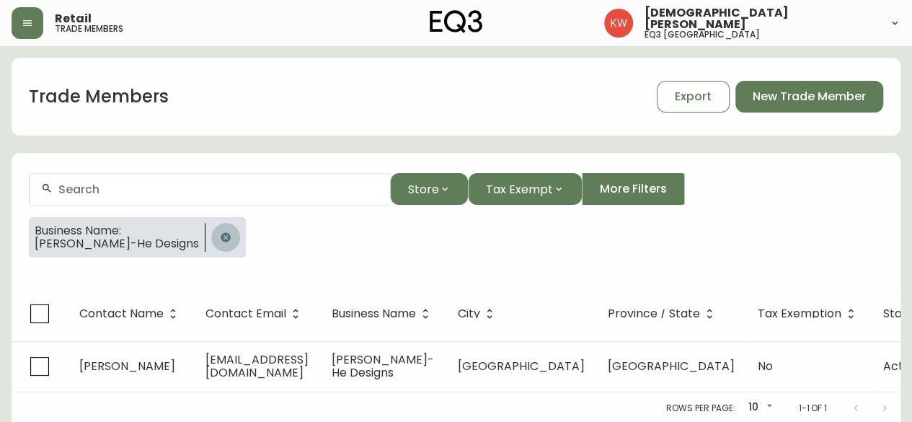
click at [221, 236] on icon "button" at bounding box center [225, 236] width 9 height 9
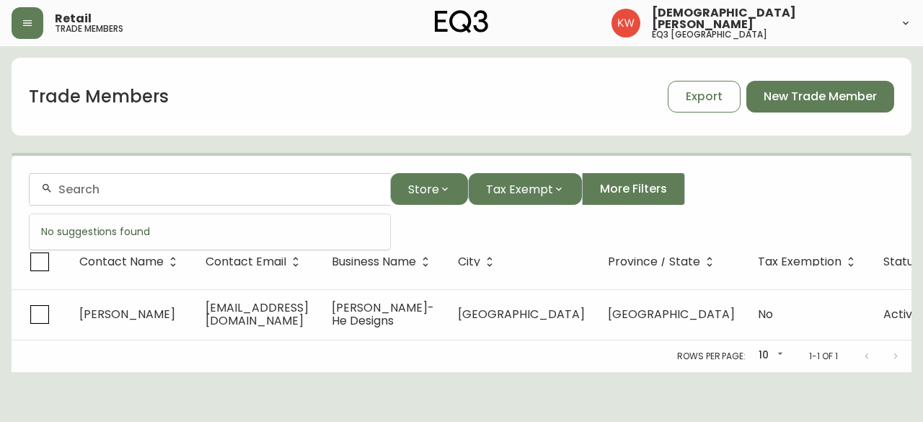
click at [211, 185] on input "text" at bounding box center [218, 189] width 320 height 14
paste input "[EMAIL_ADDRESS][DOMAIN_NAME]"
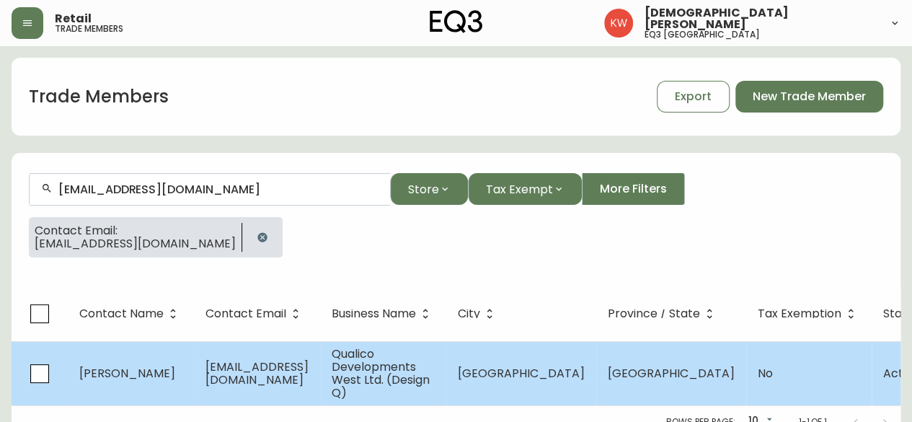
type input "[EMAIL_ADDRESS][DOMAIN_NAME]"
click at [273, 355] on td "[EMAIL_ADDRESS][DOMAIN_NAME]" at bounding box center [257, 373] width 126 height 64
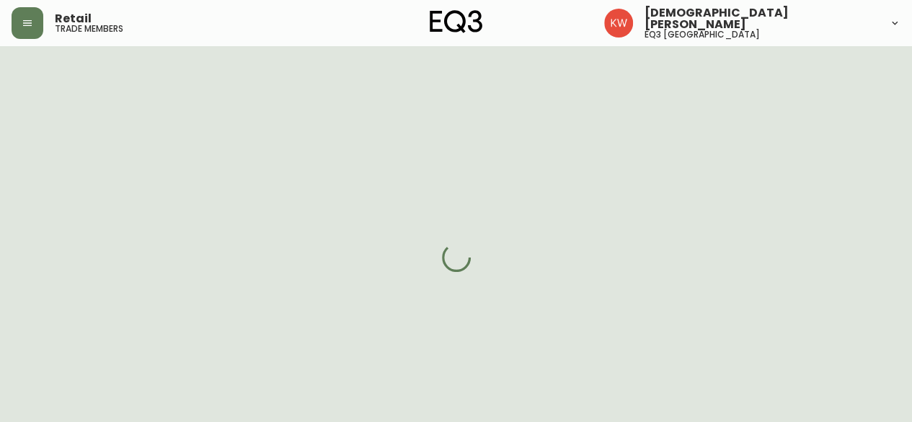
select select "AB"
select select "CA"
select select "CA_EN"
select select "Other"
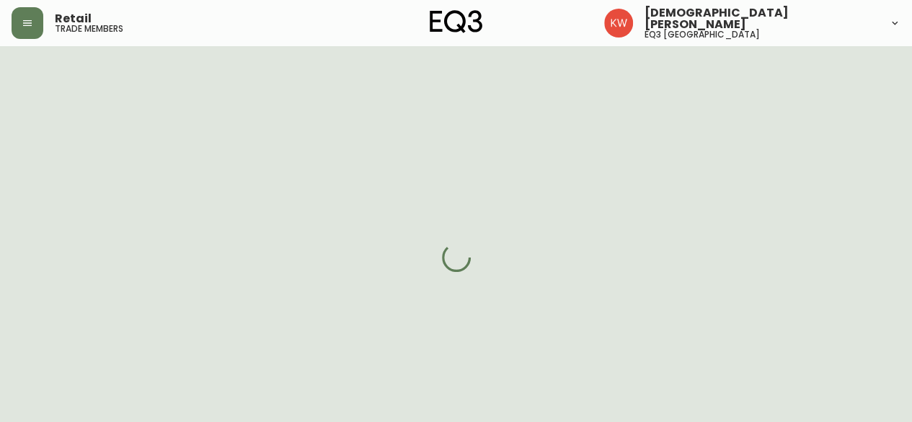
select select "cjw10z96m00006gs08l3o91tv"
select select "false"
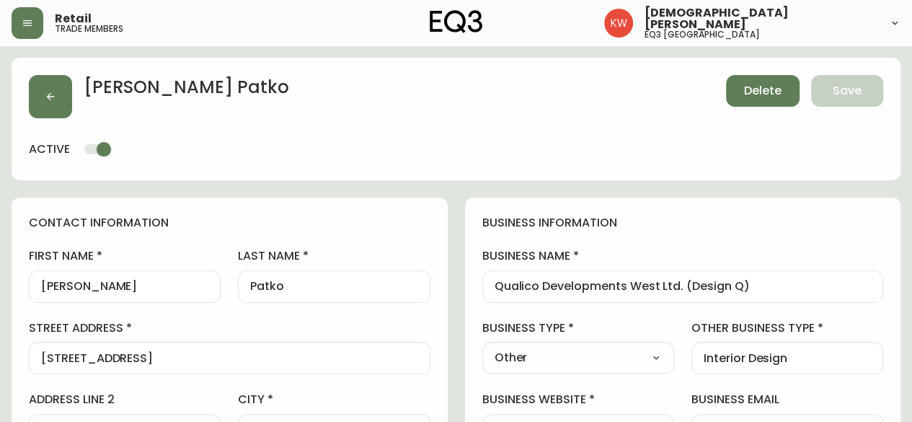
click at [769, 93] on span "Delete" at bounding box center [762, 91] width 37 height 16
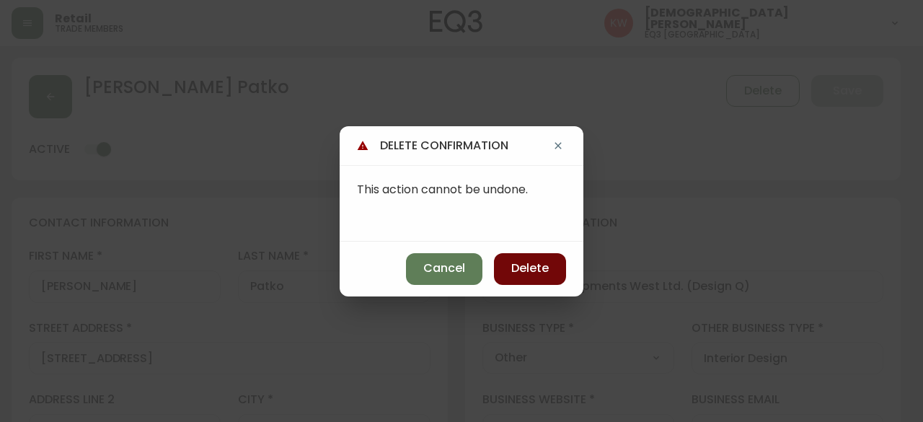
click at [522, 264] on span "Delete" at bounding box center [529, 268] width 37 height 16
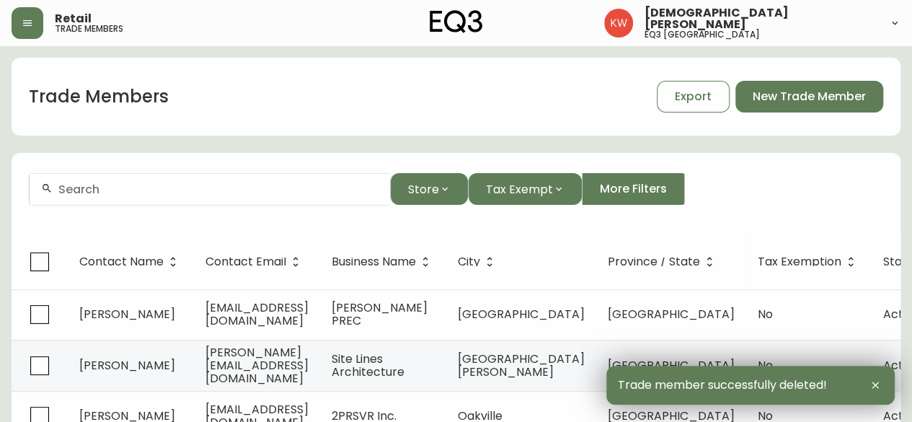
click at [271, 199] on div at bounding box center [210, 189] width 360 height 32
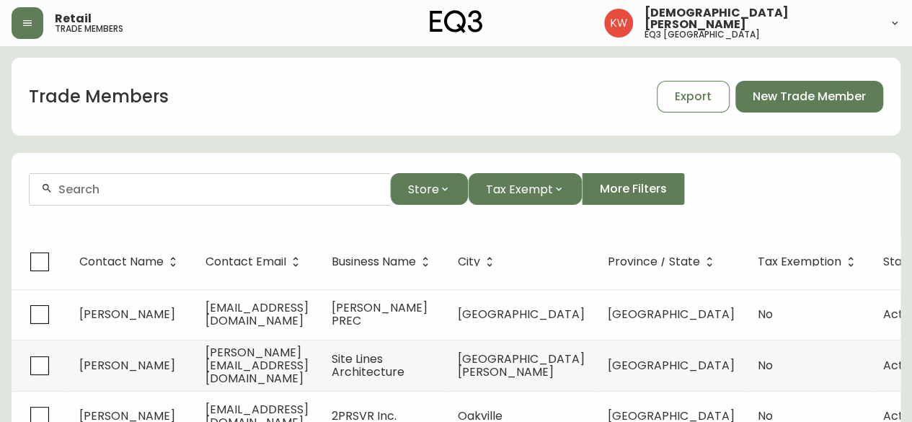
paste input "[EMAIL_ADDRESS][DOMAIN_NAME]"
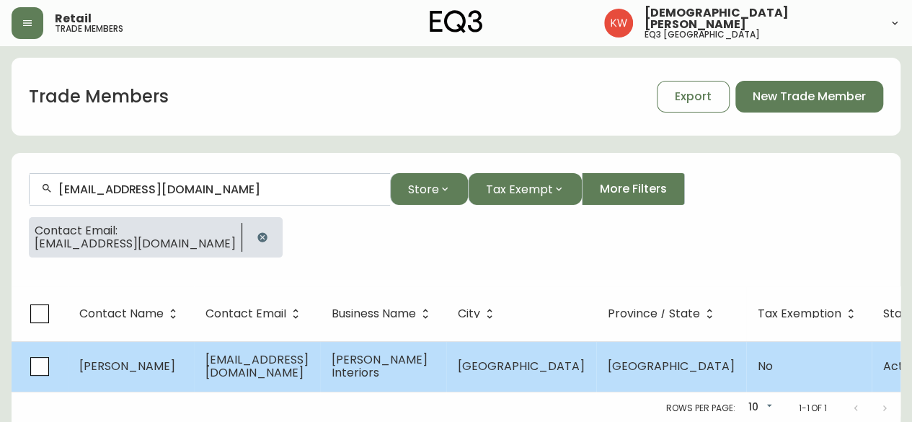
type input "[EMAIL_ADDRESS][DOMAIN_NAME]"
click at [306, 360] on span "[EMAIL_ADDRESS][DOMAIN_NAME]" at bounding box center [256, 366] width 103 height 30
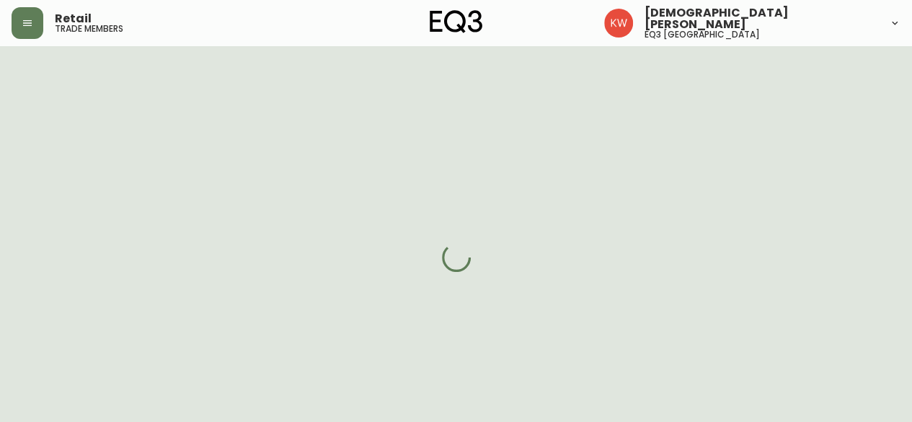
select select "AB"
select select "CA"
select select "CA_EN"
select select "Other"
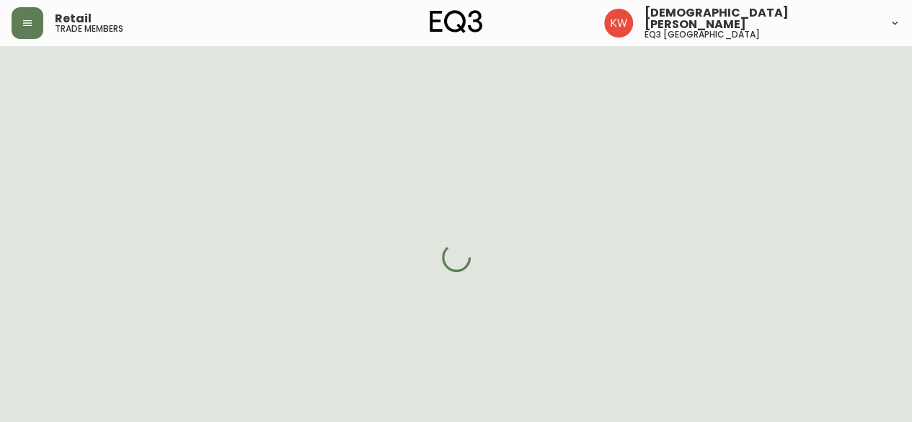
select select "cjw10z96m00006gs08l3o91tv"
select select "false"
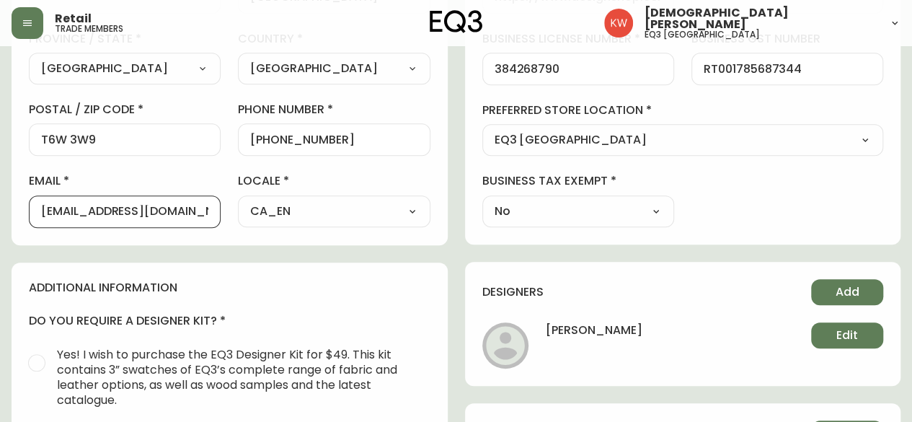
scroll to position [0, 42]
drag, startPoint x: 78, startPoint y: 211, endPoint x: 209, endPoint y: 211, distance: 131.2
click at [209, 211] on div "[EMAIL_ADDRESS][DOMAIN_NAME]" at bounding box center [125, 211] width 192 height 32
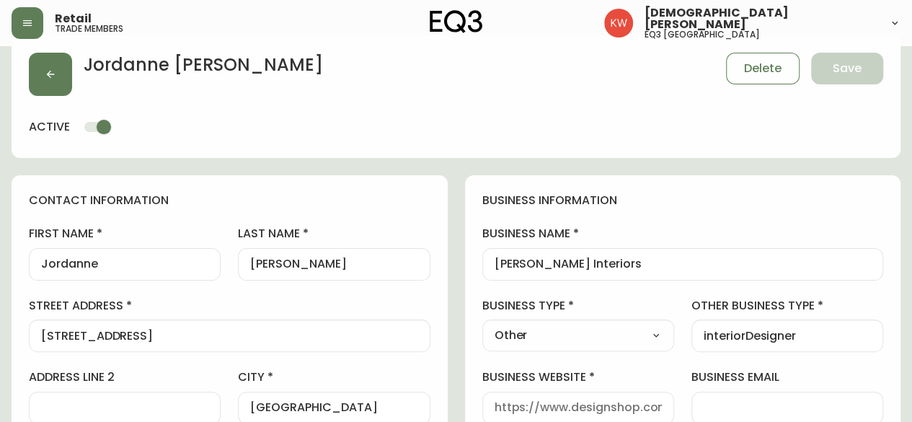
scroll to position [0, 0]
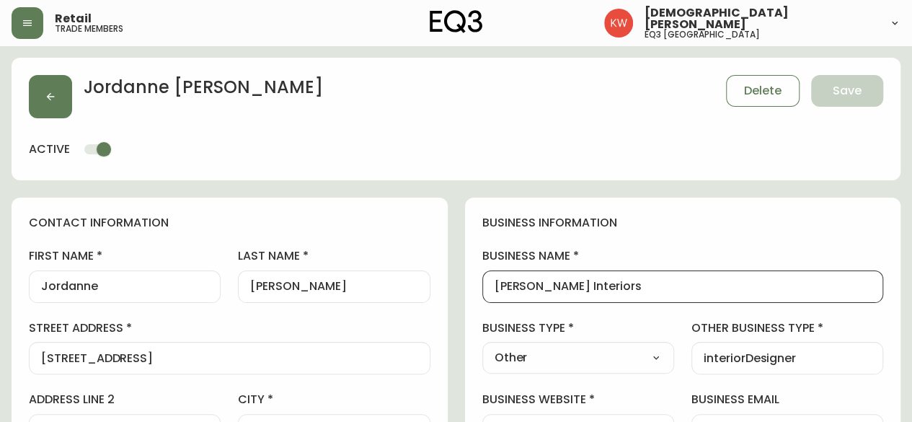
drag, startPoint x: 649, startPoint y: 286, endPoint x: 471, endPoint y: 273, distance: 178.6
click at [764, 94] on span "Delete" at bounding box center [762, 91] width 37 height 16
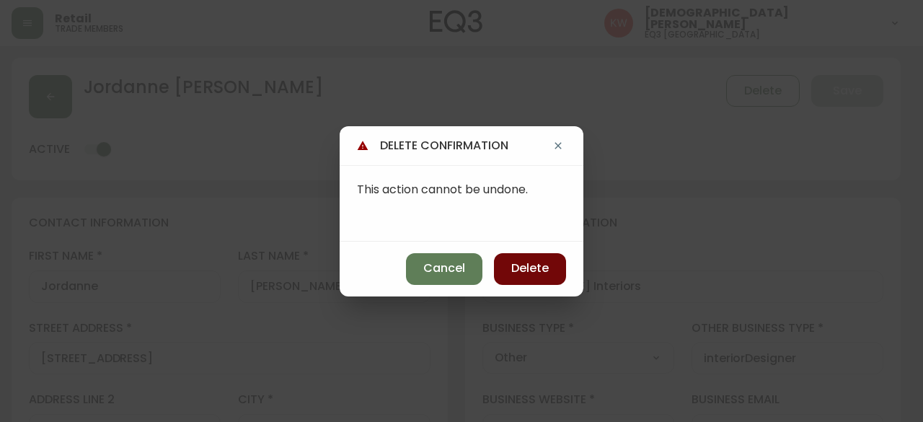
click at [527, 265] on span "Delete" at bounding box center [529, 268] width 37 height 16
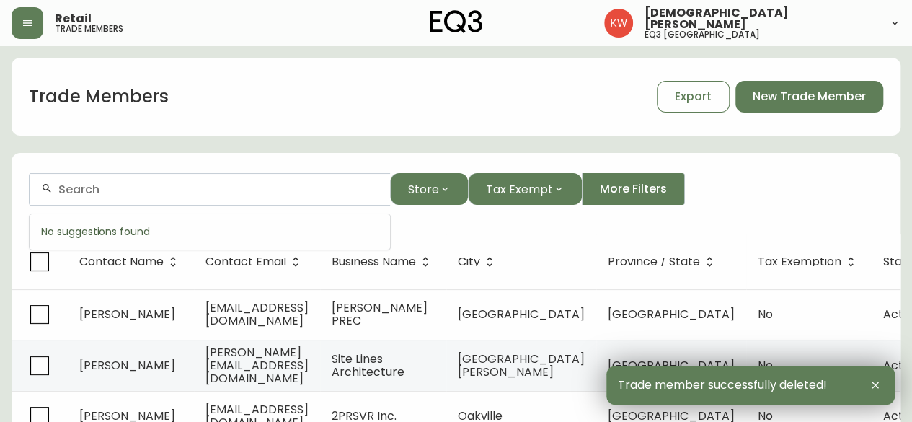
click at [309, 182] on input "text" at bounding box center [218, 189] width 320 height 14
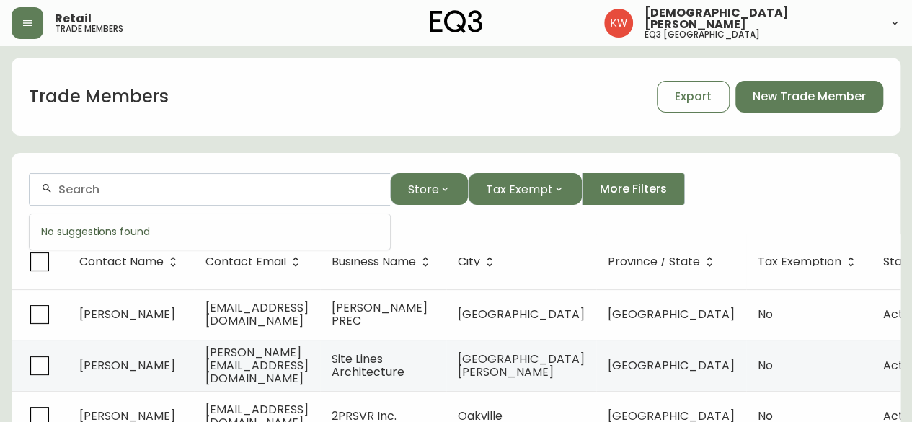
paste input "[EMAIL_ADDRESS][DOMAIN_NAME]"
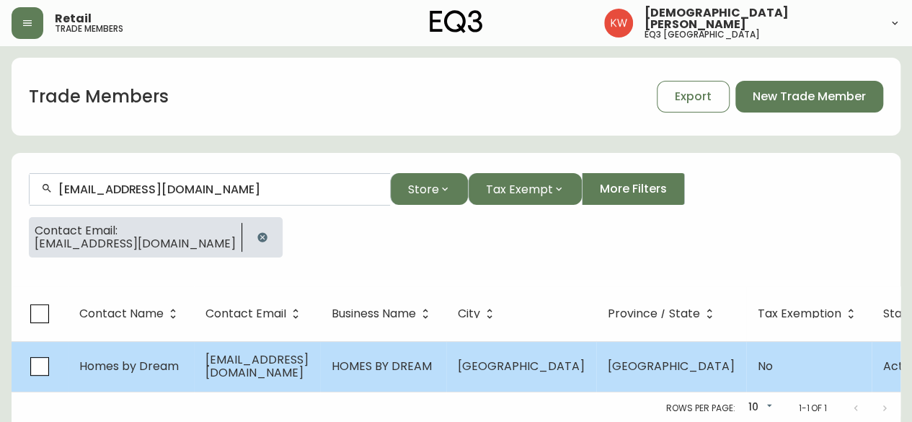
type input "[EMAIL_ADDRESS][DOMAIN_NAME]"
click at [185, 359] on td "Homes by Dream" at bounding box center [131, 366] width 126 height 50
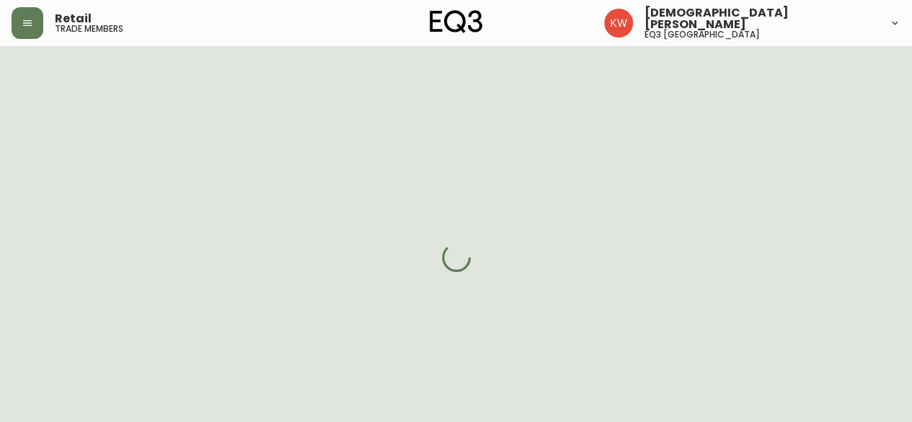
select select "AB"
select select "CA"
select select "CA_EN"
select select "Other"
select select "Home Builder"
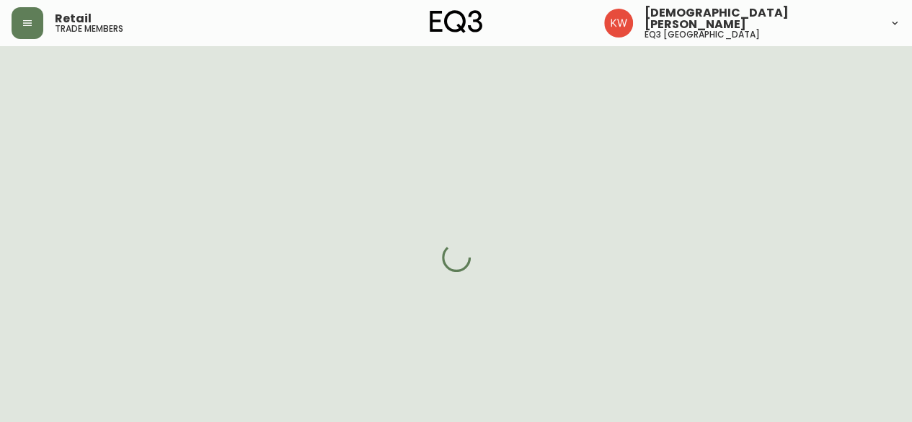
select select "cjw10z96m00006gs08l3o91tv"
select select "false"
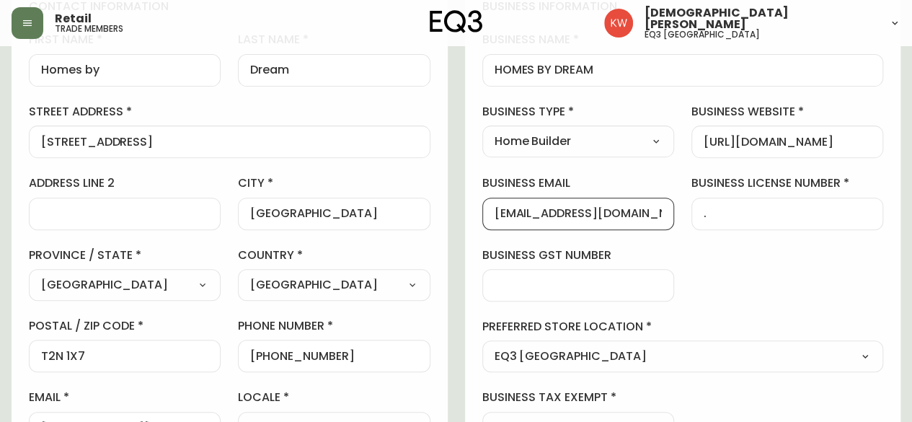
drag, startPoint x: 495, startPoint y: 210, endPoint x: 663, endPoint y: 215, distance: 168.8
click at [663, 215] on div "[EMAIL_ADDRESS][DOMAIN_NAME]" at bounding box center [578, 214] width 192 height 32
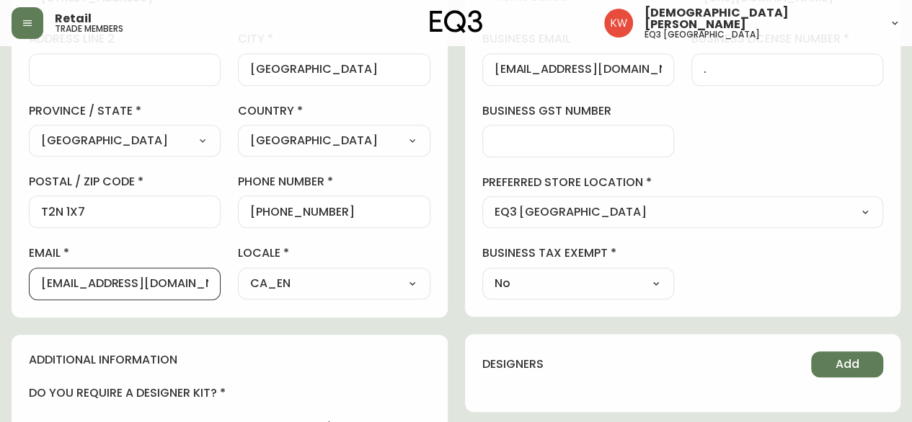
drag, startPoint x: 184, startPoint y: 280, endPoint x: 21, endPoint y: 279, distance: 162.9
click at [21, 279] on div "contact information first name Homes by last name Dream street address [STREET_…" at bounding box center [230, 77] width 436 height 480
paste input "calgaryhousing"
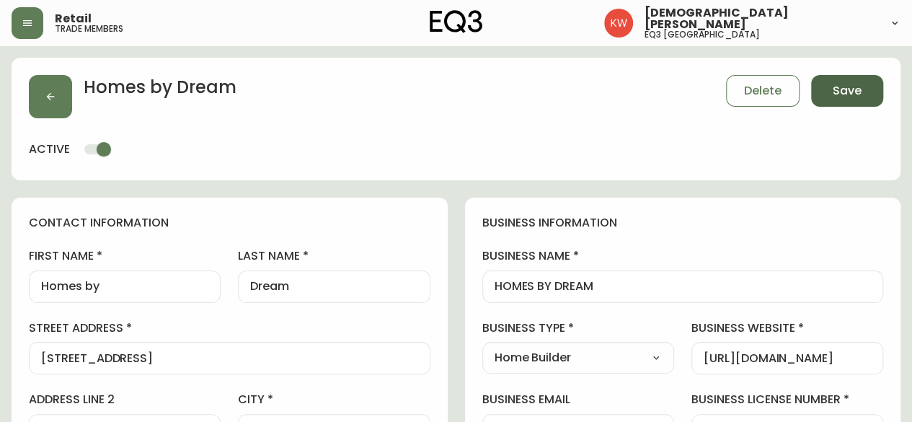
type input "[EMAIL_ADDRESS][DOMAIN_NAME]"
click at [860, 84] on span "Save" at bounding box center [847, 91] width 29 height 16
select select
type input "Other"
select select "Other"
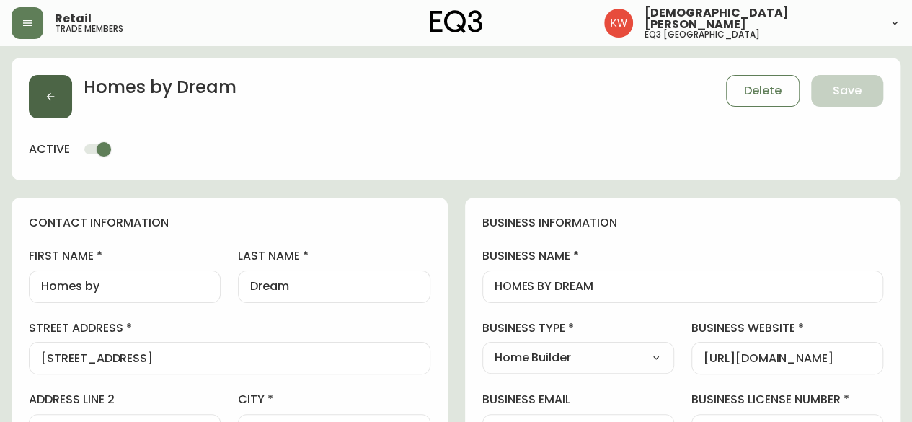
click at [45, 96] on icon "button" at bounding box center [51, 97] width 12 height 12
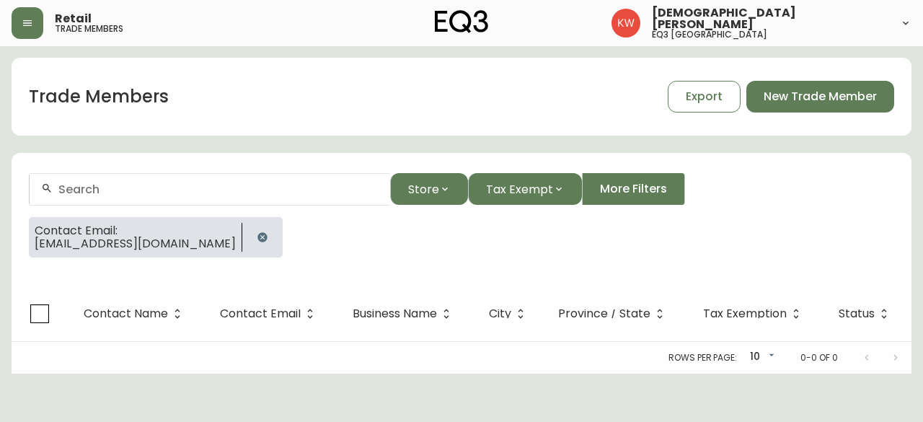
click at [257, 239] on icon "button" at bounding box center [261, 236] width 9 height 9
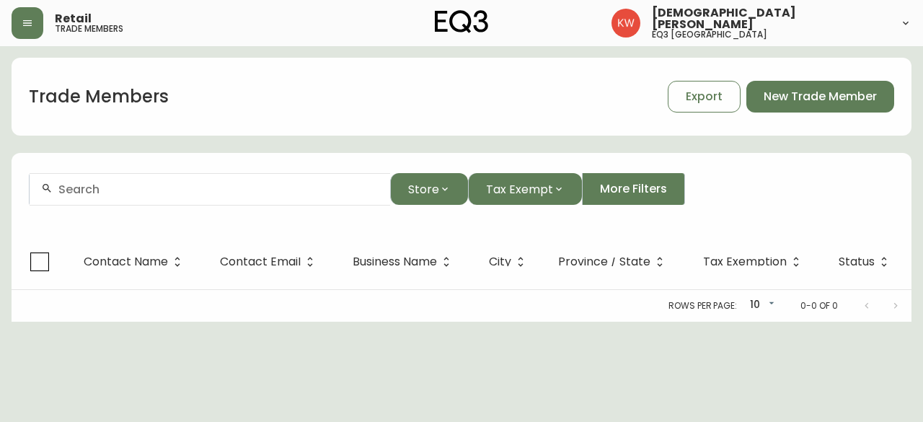
click at [172, 192] on input "text" at bounding box center [218, 189] width 320 height 14
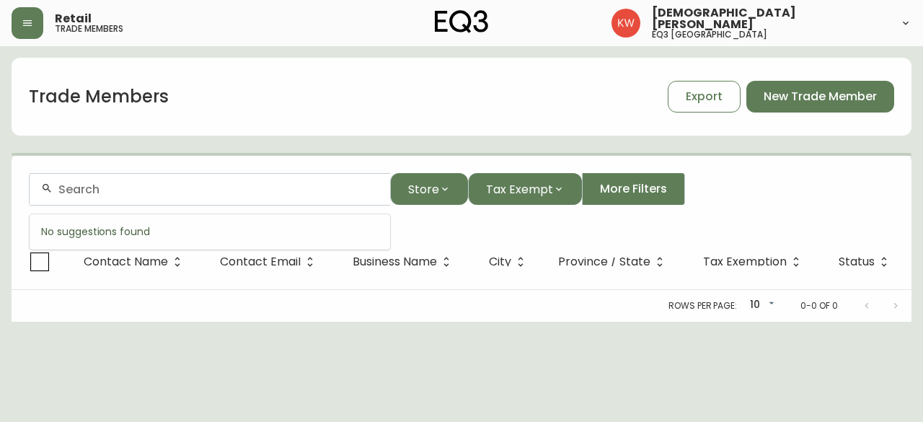
paste input "[EMAIL_ADDRESS][DOMAIN_NAME]"
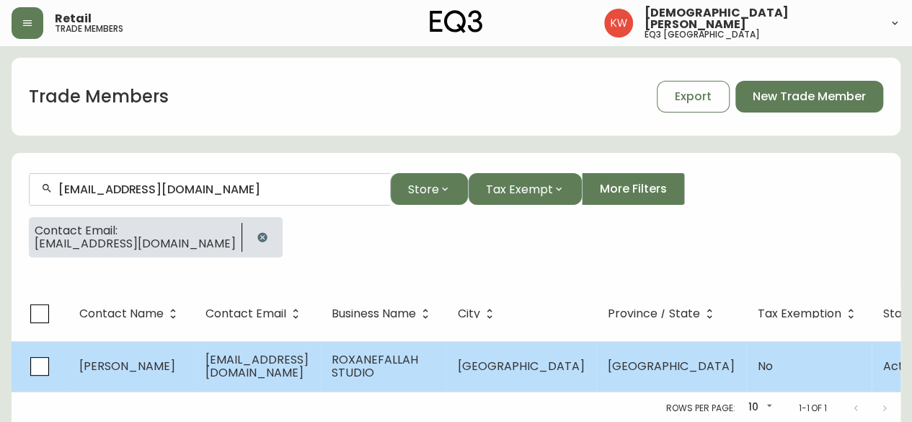
type input "[EMAIL_ADDRESS][DOMAIN_NAME]"
click at [306, 368] on span "[EMAIL_ADDRESS][DOMAIN_NAME]" at bounding box center [256, 366] width 103 height 30
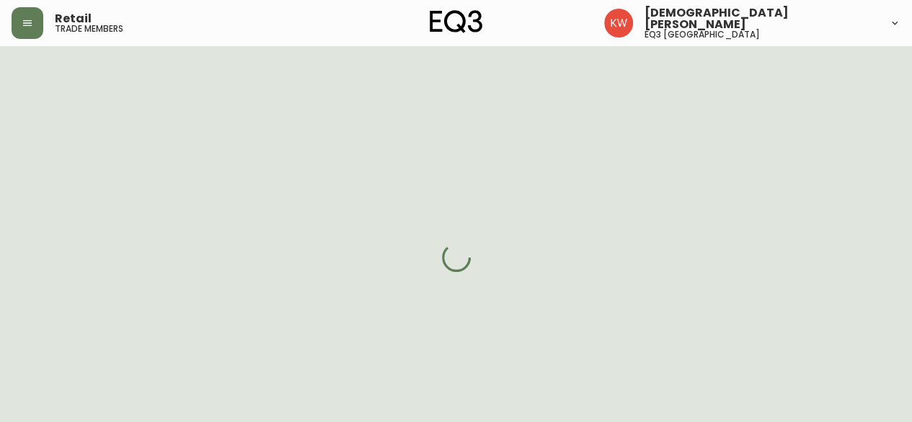
select select "BC"
select select "CA"
select select "CA_EN"
select select "Interior Designer"
select select "cjw10z96m00006gs08l3o91tv"
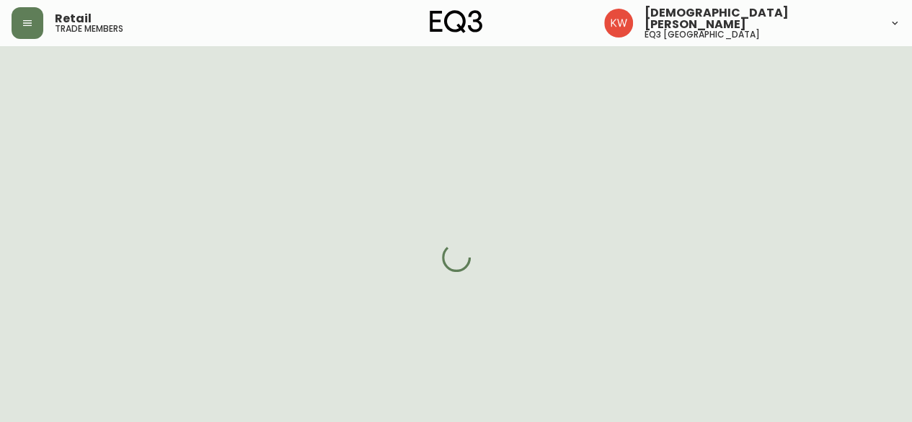
select select "false"
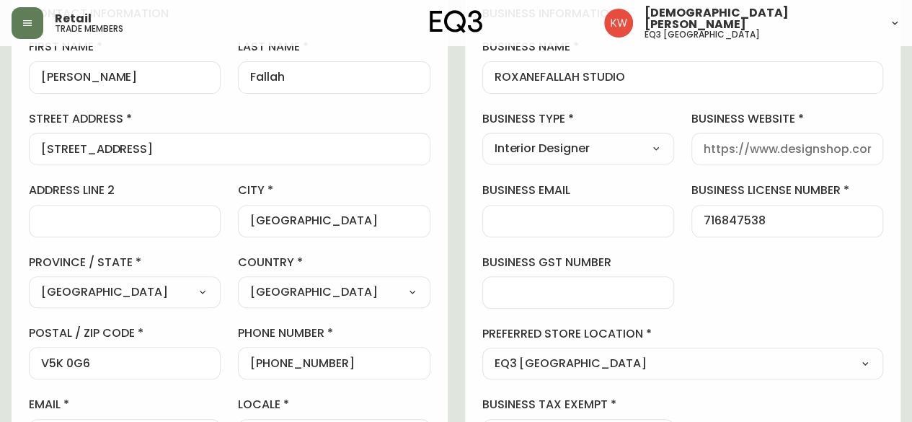
scroll to position [288, 0]
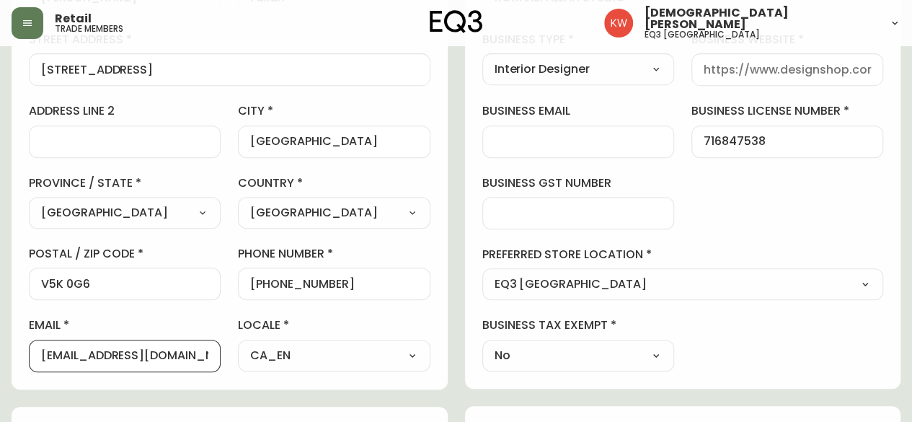
drag, startPoint x: 101, startPoint y: 355, endPoint x: 216, endPoint y: 353, distance: 115.4
click at [216, 353] on div "[EMAIL_ADDRESS][DOMAIN_NAME]" at bounding box center [125, 356] width 192 height 32
click at [819, 61] on div at bounding box center [787, 69] width 192 height 32
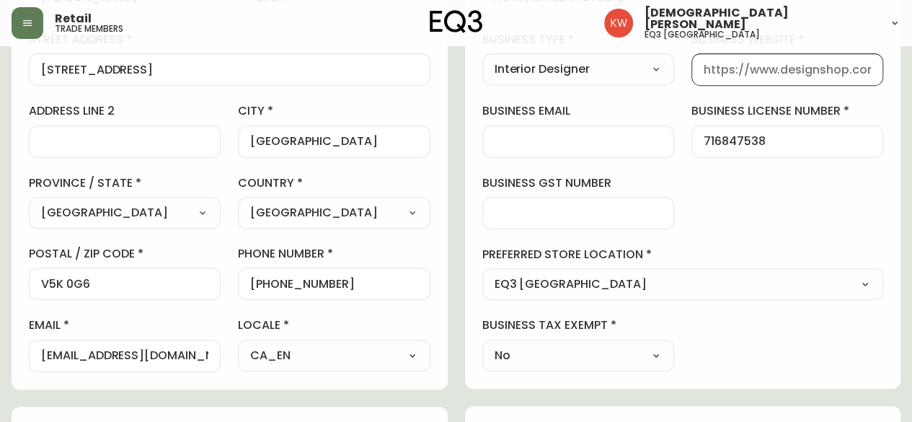
paste input "[DOMAIN_NAME]"
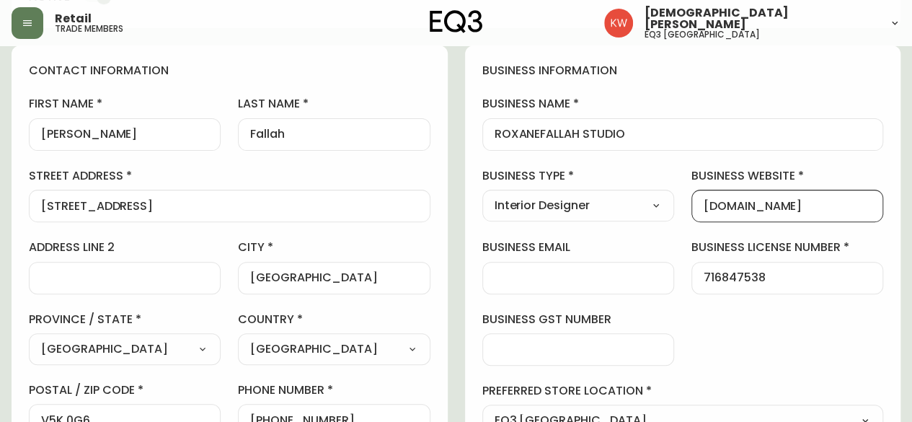
scroll to position [144, 0]
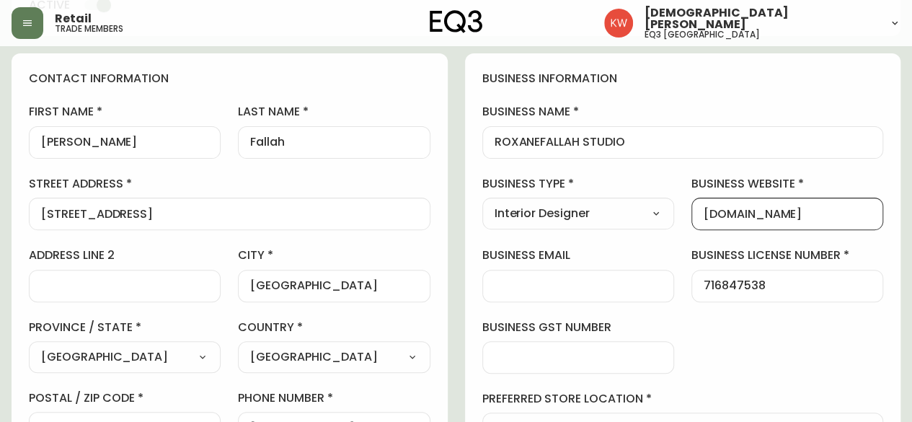
type input "[DOMAIN_NAME]"
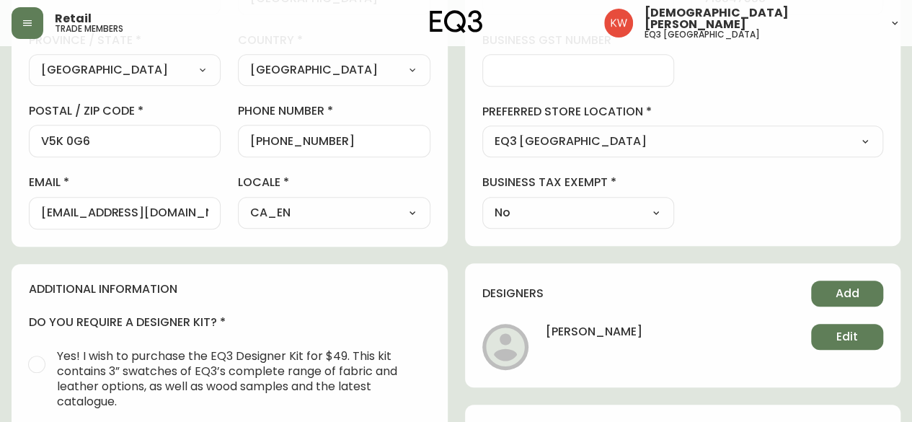
scroll to position [433, 0]
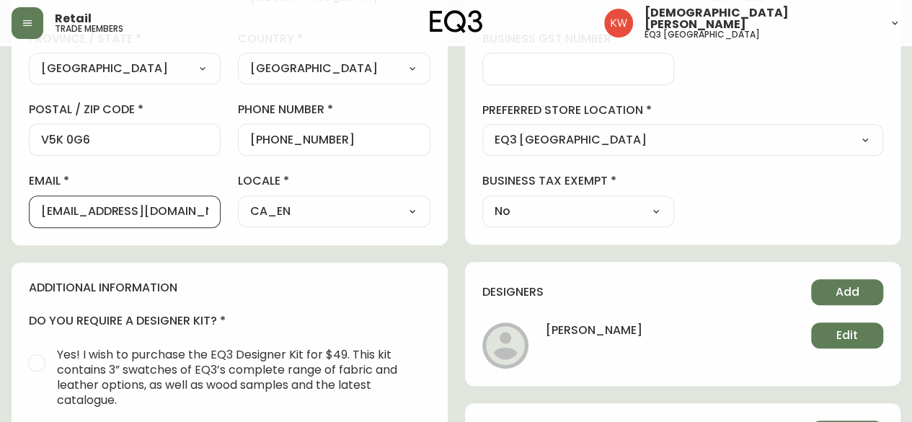
drag, startPoint x: 40, startPoint y: 211, endPoint x: 265, endPoint y: 206, distance: 224.3
click at [265, 206] on div "first name [PERSON_NAME] last name [PERSON_NAME][GEOGRAPHIC_DATA] address [STRE…" at bounding box center [230, 21] width 402 height 412
paste input "Updated email try sending again"
type input "Updated email try sending again"
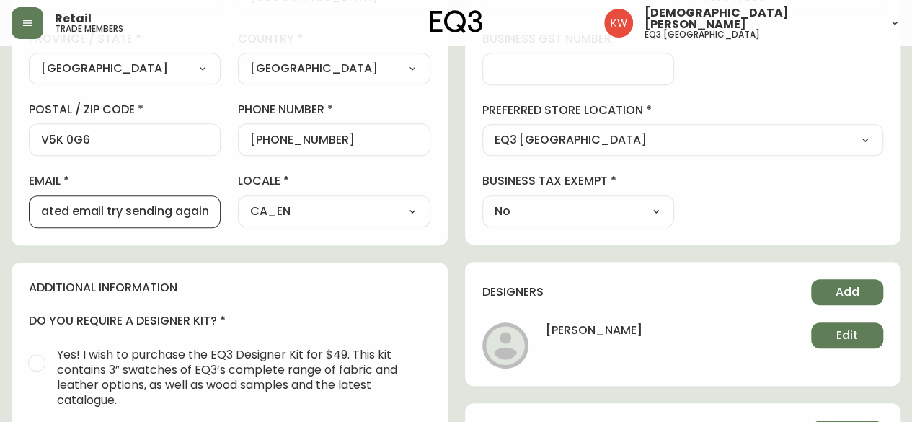
scroll to position [0, 0]
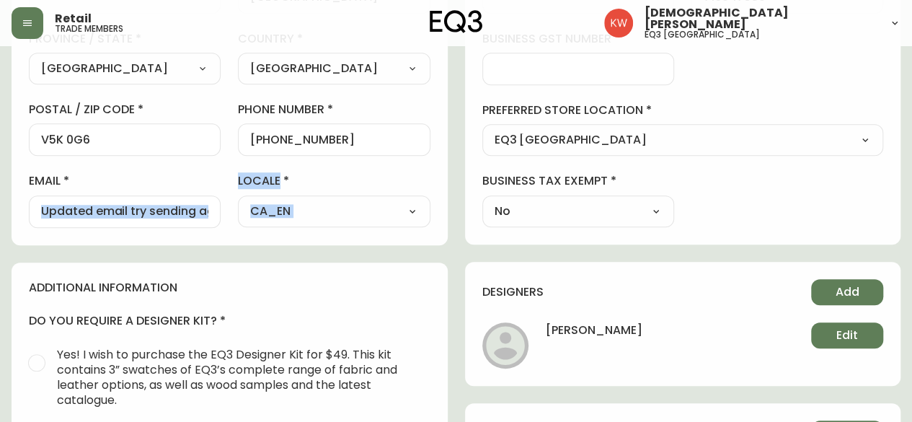
drag, startPoint x: 211, startPoint y: 213, endPoint x: -34, endPoint y: 252, distance: 247.5
click at [0, 252] on html "Retail trade members [PERSON_NAME] eq3 [GEOGRAPHIC_DATA][PERSON_NAME] Delete Sa…" at bounding box center [456, 145] width 912 height 1156
click at [210, 217] on div "Updated email try sending again" at bounding box center [125, 211] width 192 height 32
drag, startPoint x: 211, startPoint y: 214, endPoint x: 84, endPoint y: 224, distance: 127.2
click at [84, 224] on div "Updated email try sending again" at bounding box center [125, 211] width 192 height 32
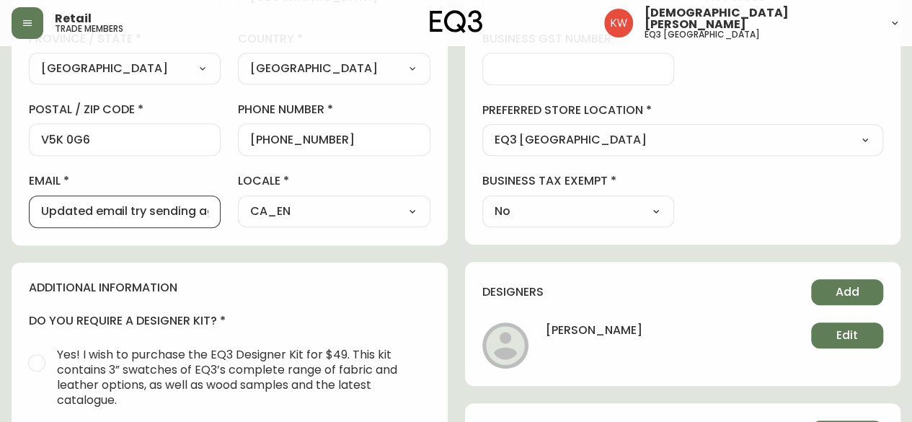
drag, startPoint x: 207, startPoint y: 208, endPoint x: 34, endPoint y: 210, distance: 173.0
click at [34, 210] on div "Updated email try sending again" at bounding box center [125, 211] width 192 height 32
paste input "[PERSON_NAME][EMAIL_ADDRESS][PERSON_NAME][DOMAIN_NAME]"
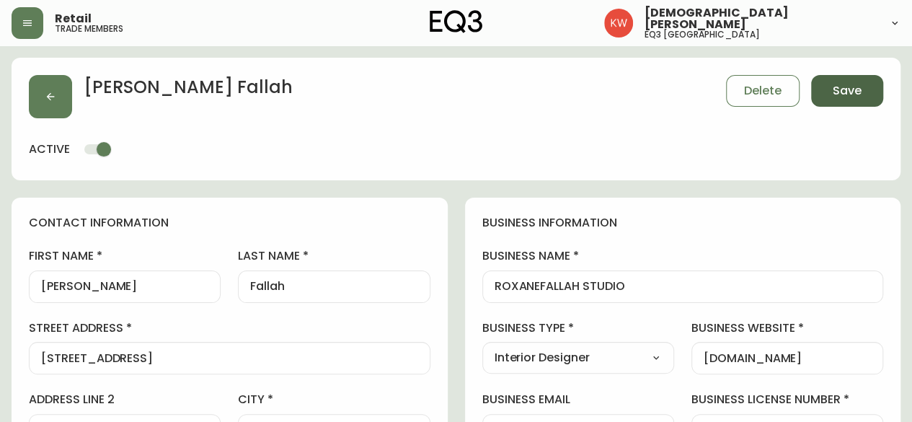
click at [844, 93] on span "Save" at bounding box center [847, 91] width 29 height 16
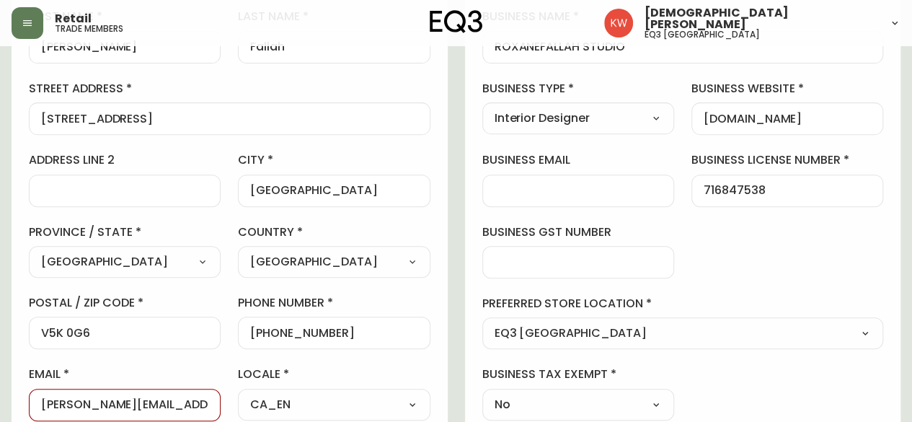
scroll to position [288, 0]
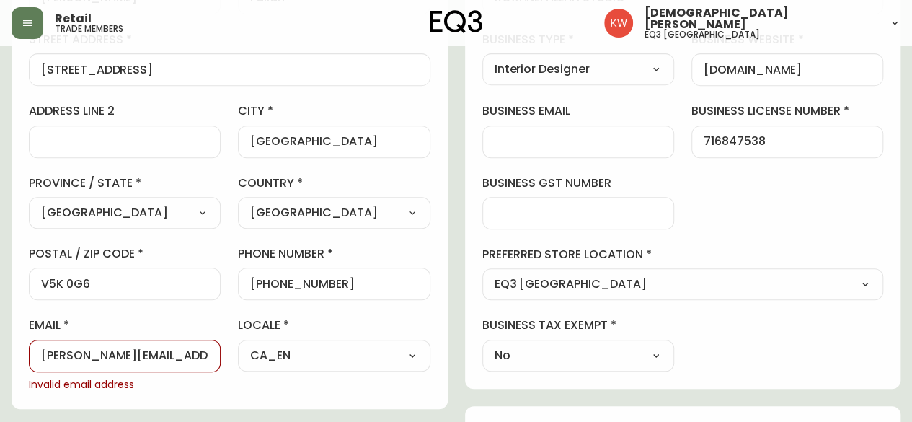
click at [35, 356] on div "[PERSON_NAME][EMAIL_ADDRESS][PERSON_NAME][DOMAIN_NAME]" at bounding box center [125, 356] width 192 height 32
click at [46, 357] on input "[PERSON_NAME][EMAIL_ADDRESS][PERSON_NAME][DOMAIN_NAME]" at bounding box center [124, 356] width 167 height 14
click at [207, 349] on input "[PERSON_NAME][EMAIL_ADDRESS][PERSON_NAME][DOMAIN_NAME]" at bounding box center [124, 356] width 167 height 14
type input "[PERSON_NAME][EMAIL_ADDRESS][PERSON_NAME][DOMAIN_NAME]"
click at [465, 344] on div "business information business name ROXANEFALLAH STUDIO business type Interior D…" at bounding box center [683, 148] width 436 height 479
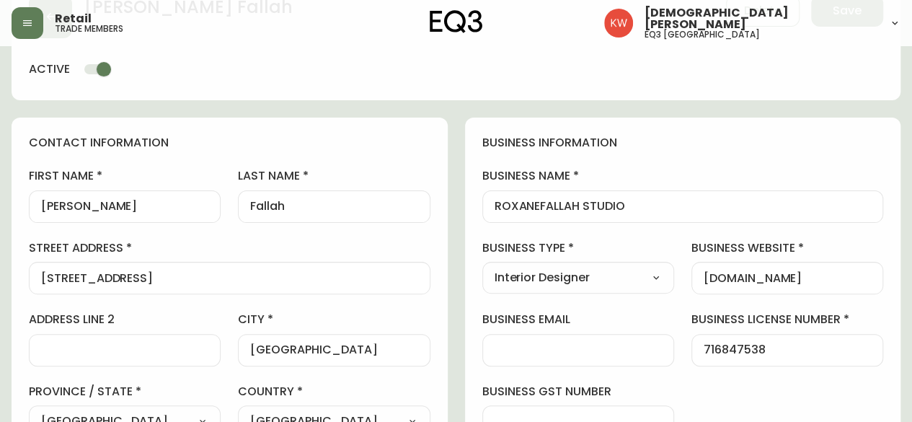
scroll to position [0, 0]
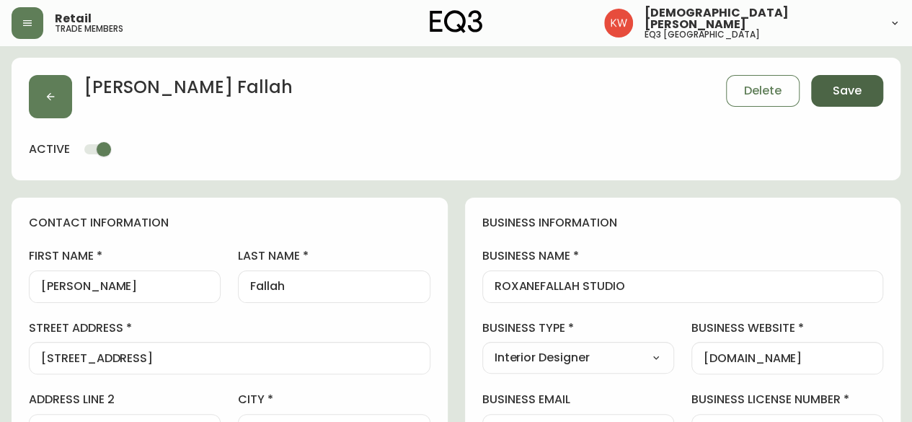
click at [867, 84] on button "Save" at bounding box center [847, 91] width 72 height 32
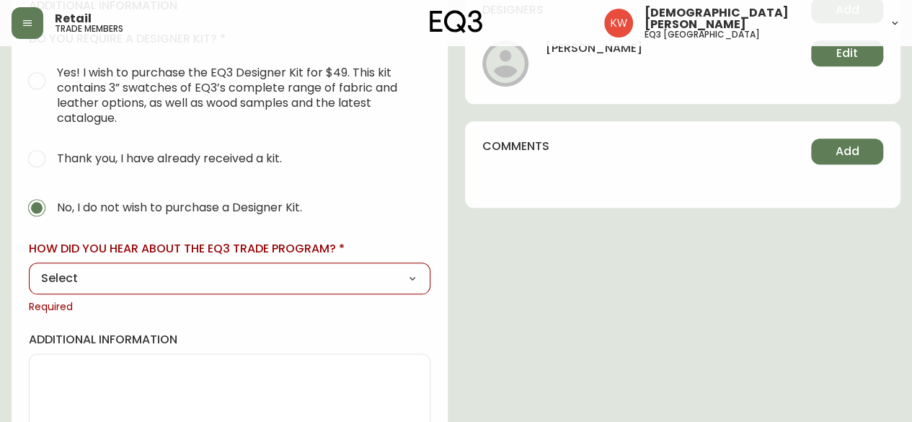
scroll to position [721, 0]
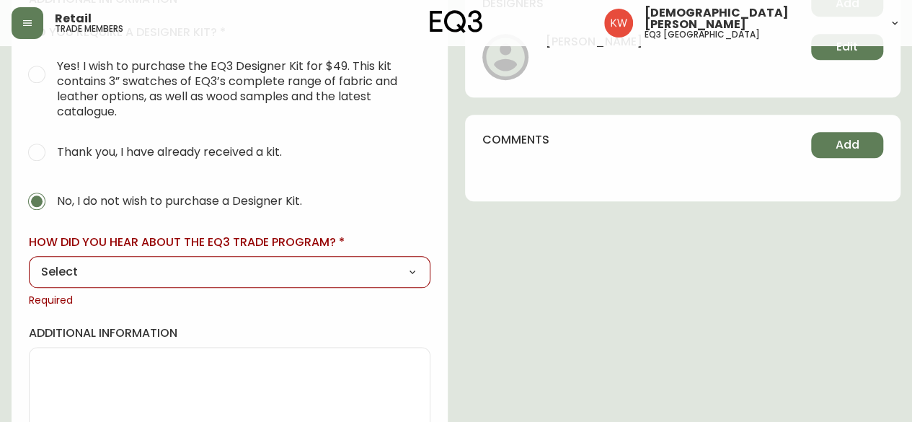
click at [350, 275] on select "Select Social Media Advertisement Trade Show Outreach from a Trade Rep Other" at bounding box center [230, 272] width 402 height 22
select select "Other"
click at [29, 261] on select "Select Social Media Advertisement Trade Show Outreach from a Trade Rep Other" at bounding box center [230, 272] width 402 height 22
type input "Other"
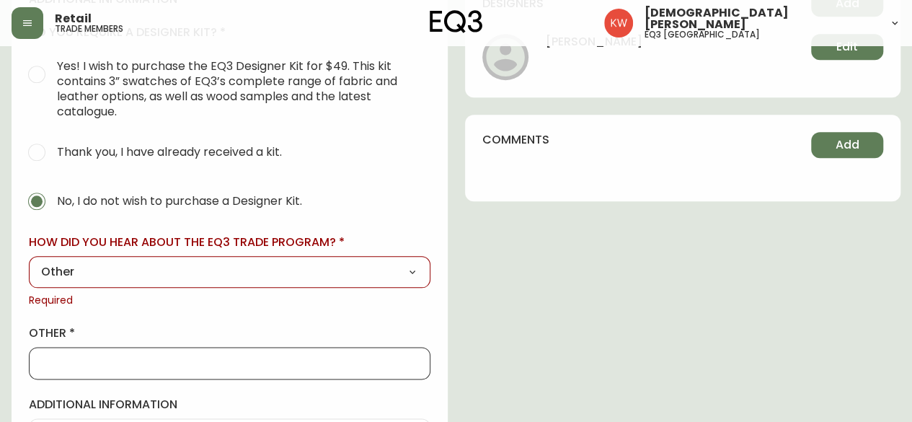
click at [93, 362] on input "other" at bounding box center [229, 363] width 377 height 14
type input "."
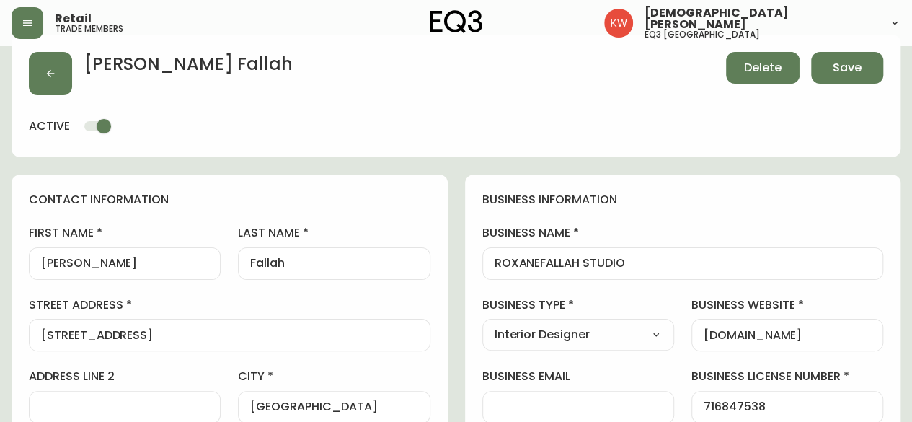
scroll to position [0, 0]
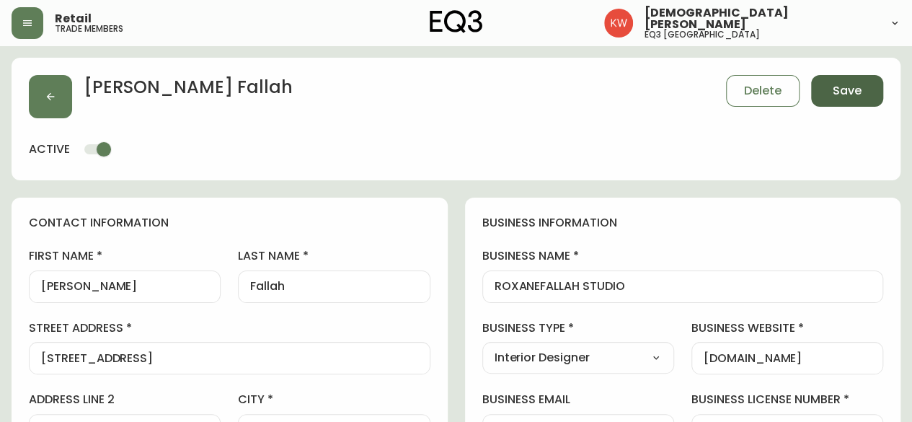
click at [854, 89] on span "Save" at bounding box center [847, 91] width 29 height 16
select select
type input "Other"
select select "Other"
click at [55, 93] on icon "button" at bounding box center [51, 97] width 12 height 12
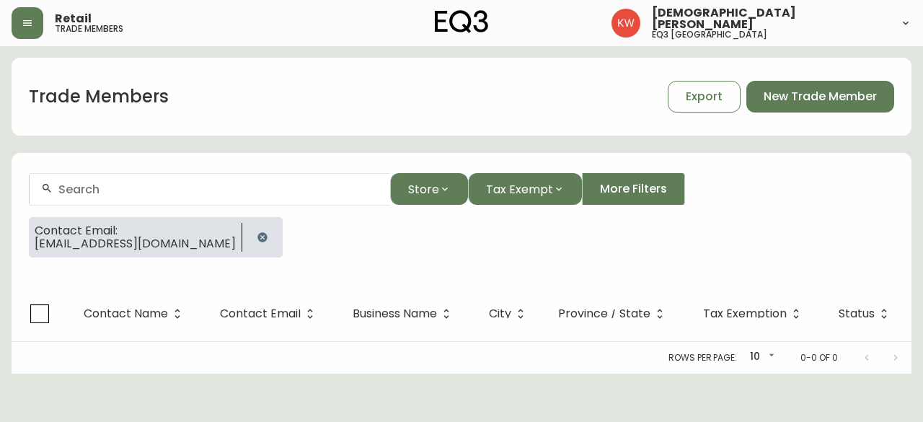
click at [257, 236] on icon "button" at bounding box center [263, 237] width 12 height 12
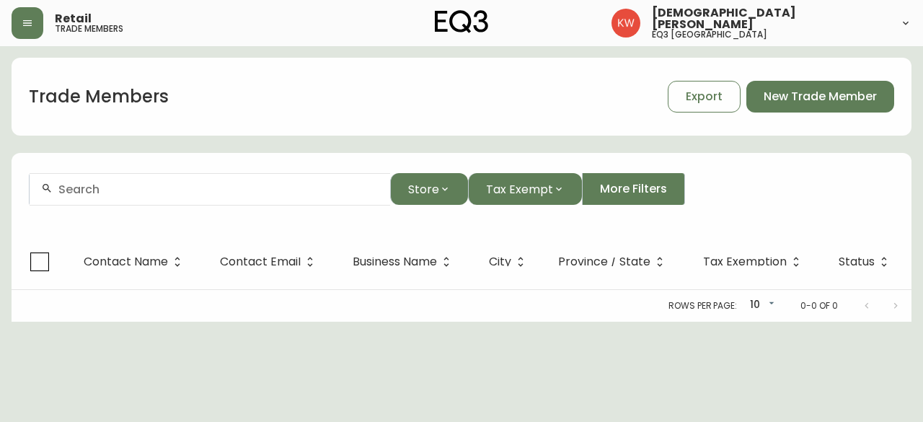
click at [201, 198] on div at bounding box center [210, 189] width 360 height 32
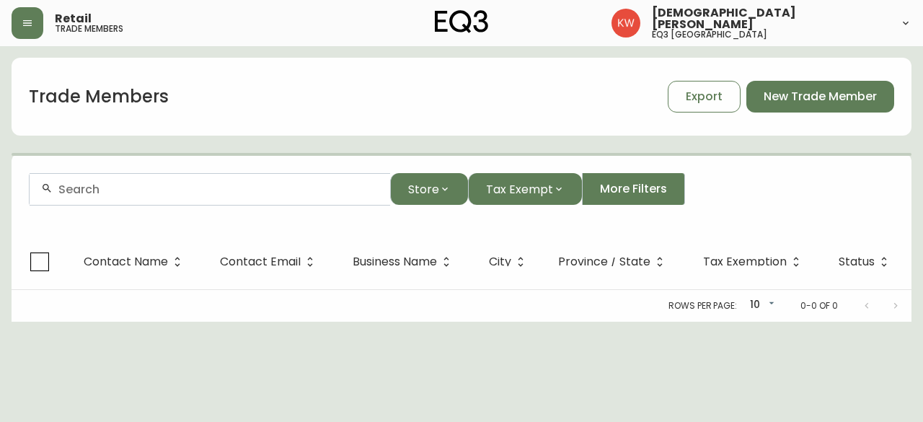
paste input "[DOMAIN_NAME][EMAIL_ADDRESS][DOMAIN_NAME]"
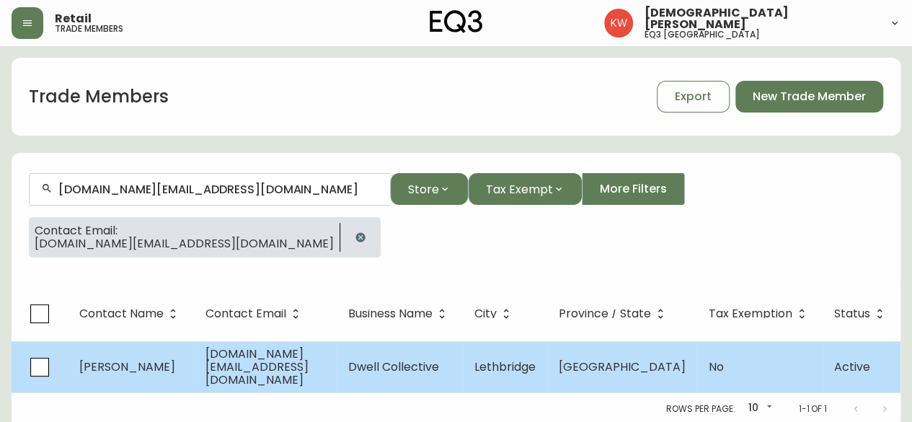
type input "[DOMAIN_NAME][EMAIL_ADDRESS][DOMAIN_NAME]"
click at [309, 369] on span "[DOMAIN_NAME][EMAIL_ADDRESS][DOMAIN_NAME]" at bounding box center [256, 366] width 103 height 43
select select "AB"
select select "CA"
select select "CA_EN"
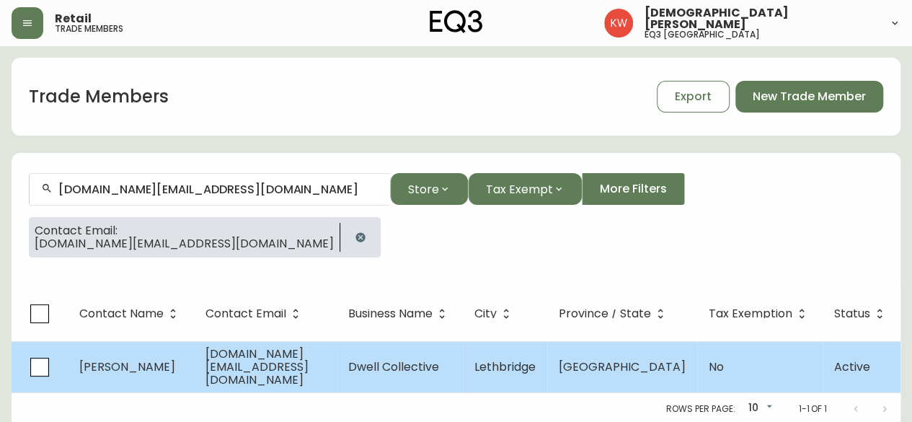
select select "Other"
select select "false"
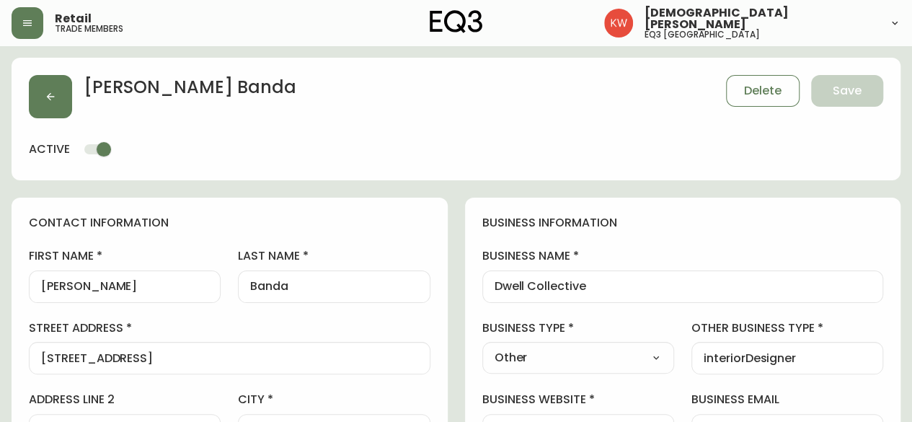
type input "EQ3 [GEOGRAPHIC_DATA]"
select select "cjw10z96m00006gs08l3o91tv"
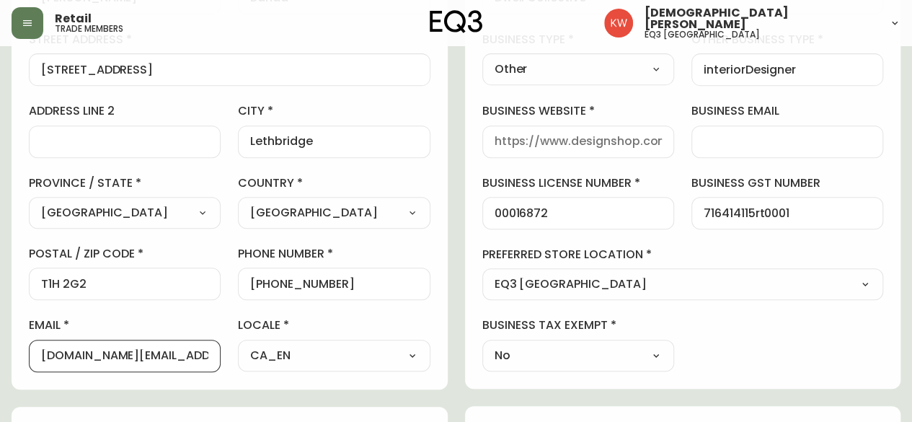
scroll to position [0, 30]
drag, startPoint x: 138, startPoint y: 355, endPoint x: 231, endPoint y: 359, distance: 93.1
click at [231, 359] on div "first name [PERSON_NAME] last name [PERSON_NAME][GEOGRAPHIC_DATA] address [STRE…" at bounding box center [230, 166] width 402 height 412
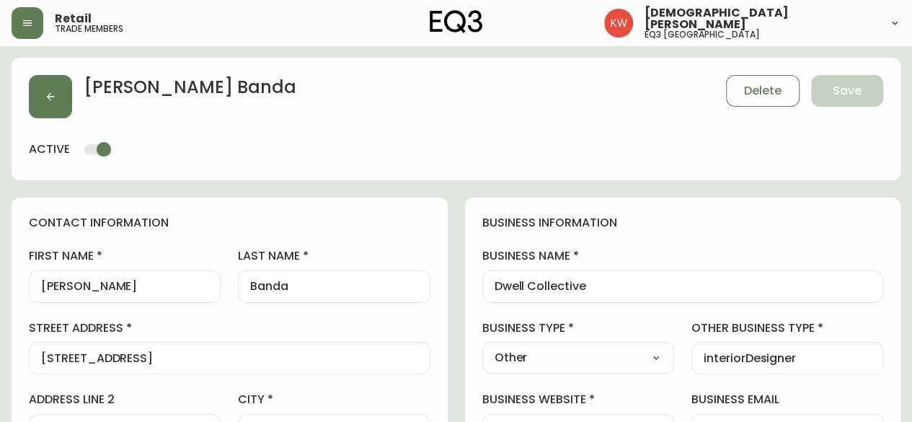
scroll to position [0, 0]
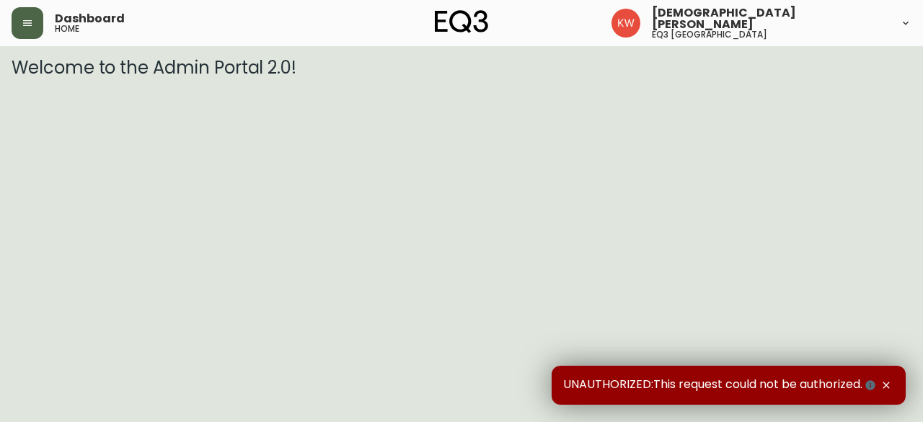
click at [35, 21] on button "button" at bounding box center [28, 23] width 32 height 32
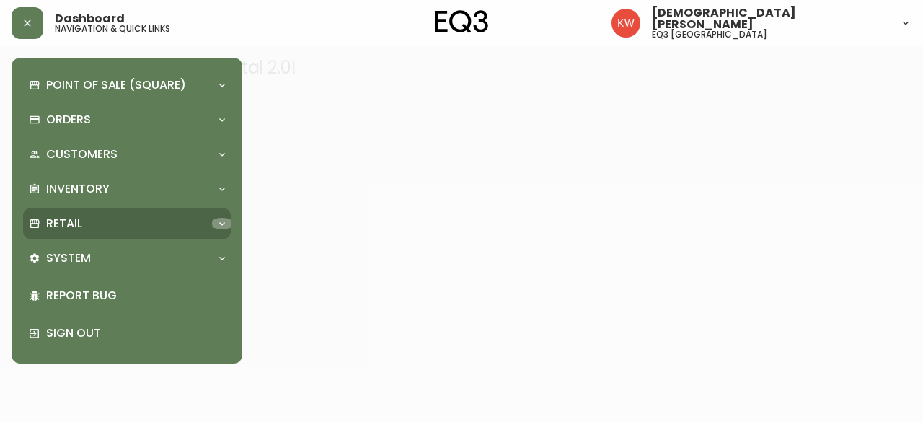
click at [211, 222] on div at bounding box center [222, 224] width 23 height 12
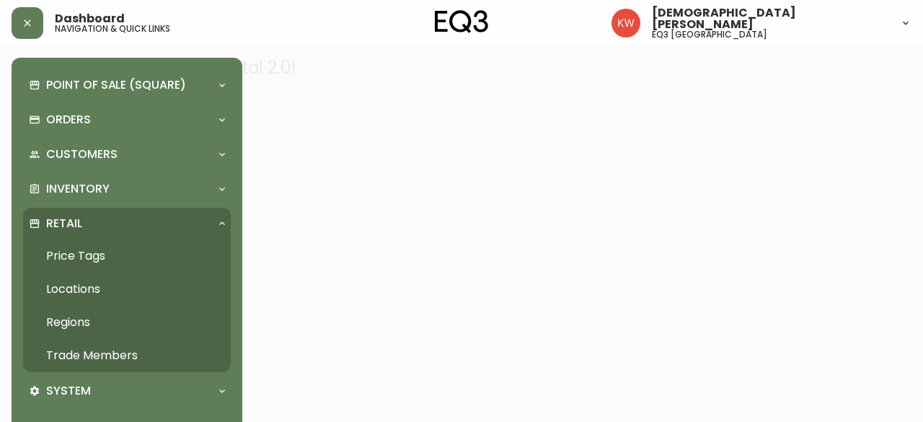
click at [131, 348] on link "Trade Members" at bounding box center [127, 355] width 208 height 33
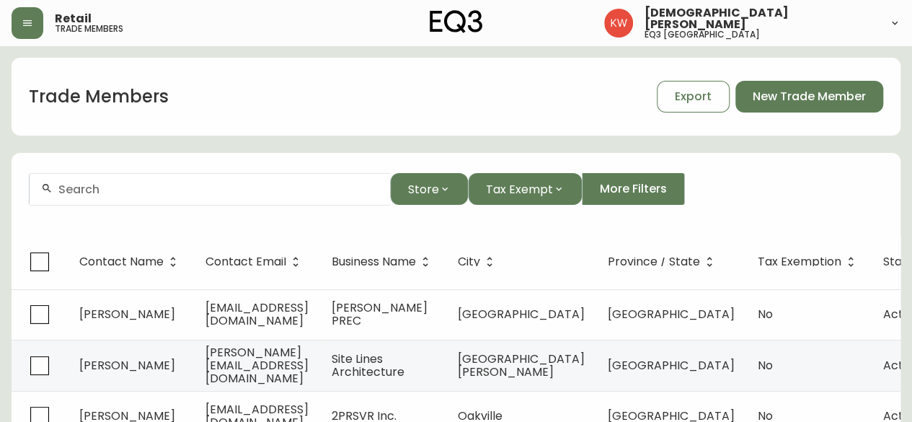
click at [298, 192] on input "text" at bounding box center [218, 189] width 320 height 14
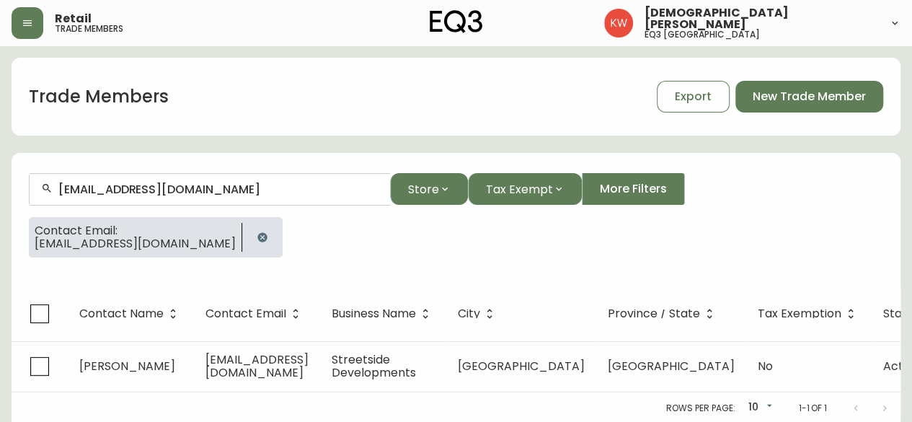
scroll to position [1, 0]
drag, startPoint x: 200, startPoint y: 234, endPoint x: 192, endPoint y: 232, distance: 7.5
click at [248, 234] on button "button" at bounding box center [262, 236] width 29 height 29
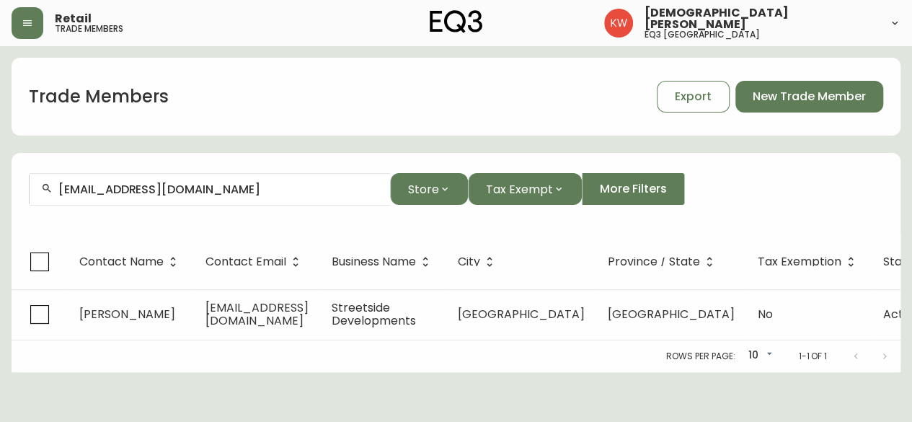
scroll to position [0, 0]
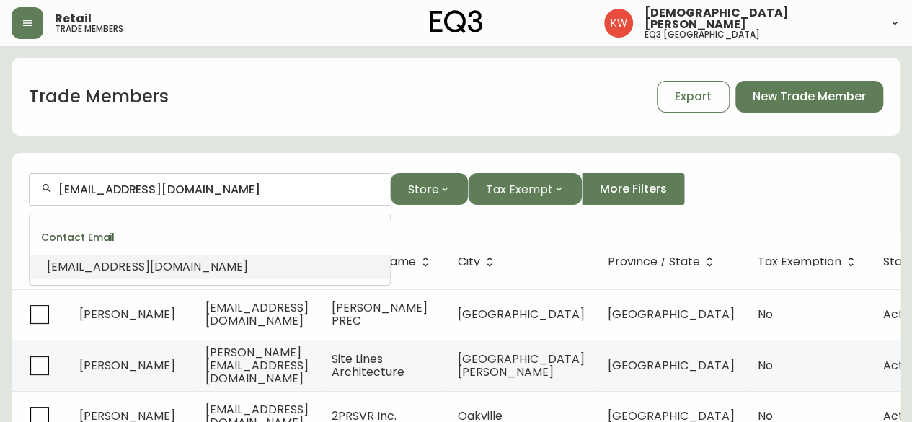
drag, startPoint x: 209, startPoint y: 187, endPoint x: 37, endPoint y: 188, distance: 171.6
click at [37, 188] on div "tbennett@qualico.com" at bounding box center [210, 189] width 360 height 32
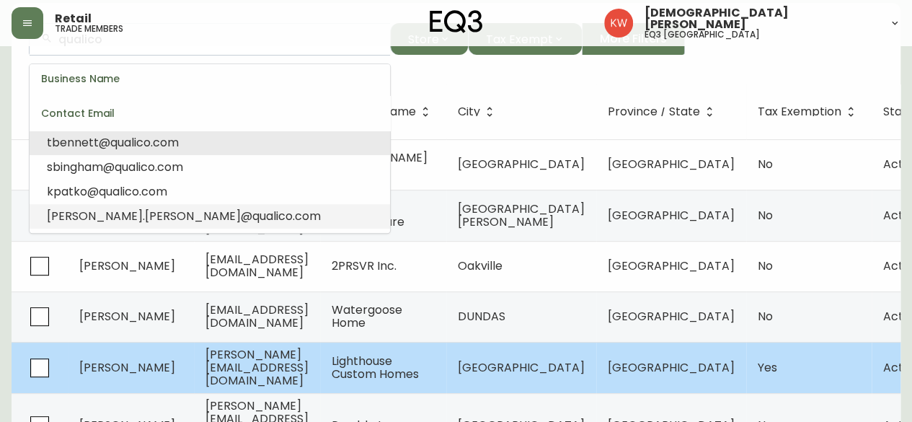
scroll to position [216, 0]
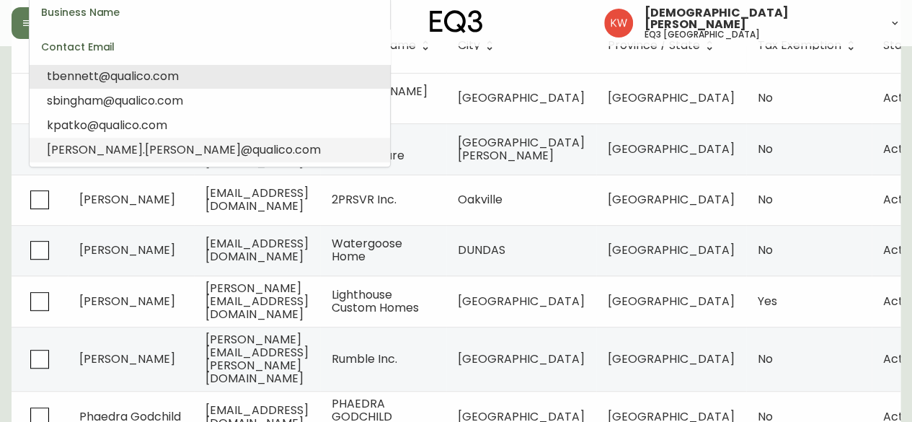
click at [252, 151] on span "qualico" at bounding box center [272, 149] width 40 height 17
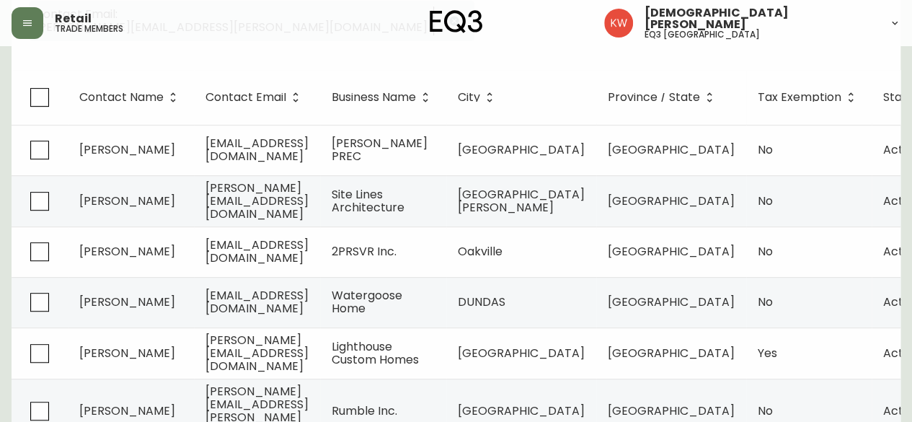
scroll to position [12, 0]
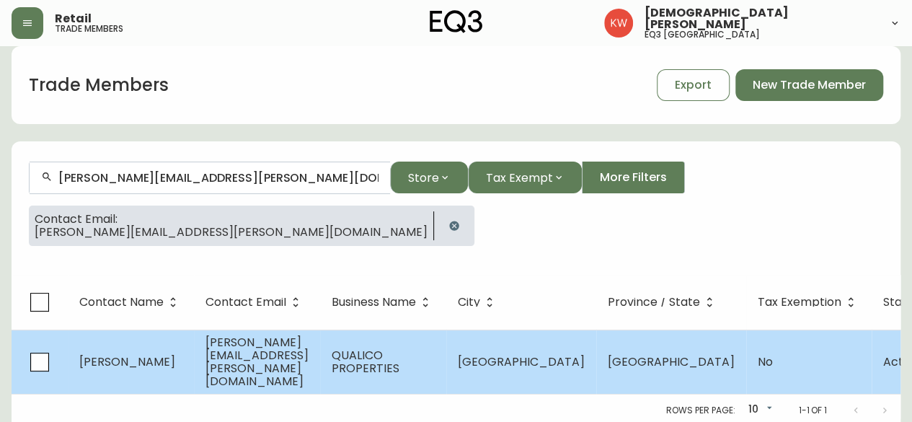
type input "amanda.wisniewski@qualico.com"
click at [255, 366] on td "amanda.wisniewski@qualico.com" at bounding box center [257, 361] width 126 height 64
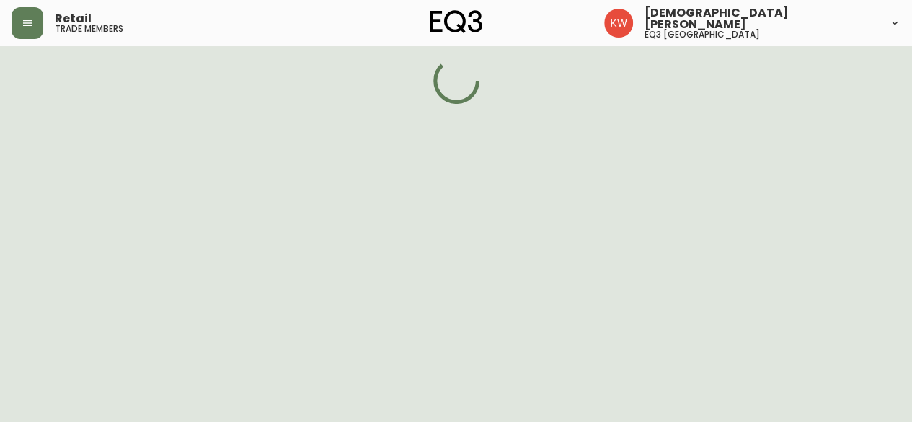
select select "AB"
select select "CA"
select select "CA_EN"
select select "Outreach from a Trade Rep"
select select "Home Builder"
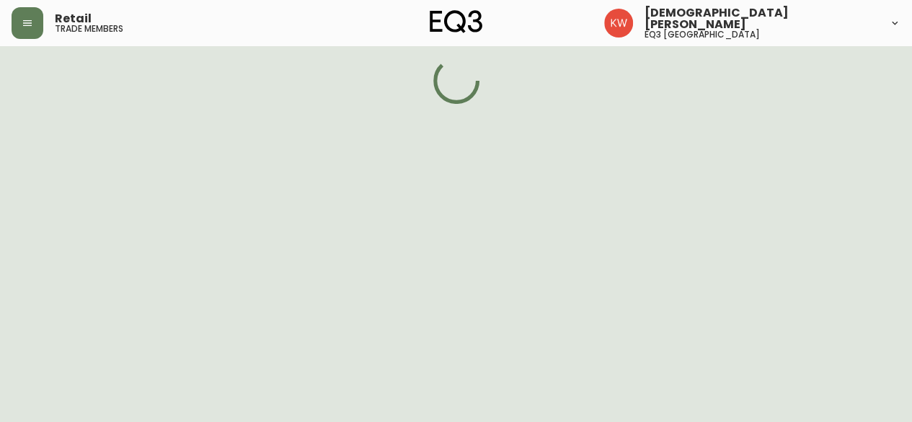
select select "false"
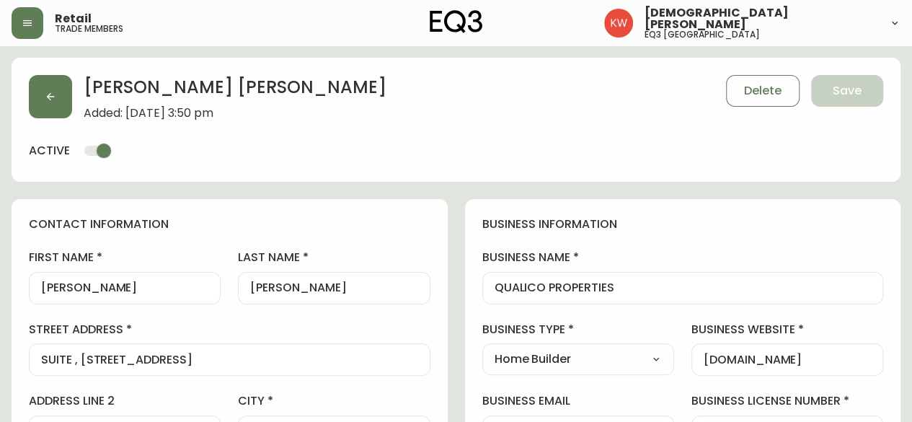
type input "EQ3 [GEOGRAPHIC_DATA]"
select select "cjw10z96m00006gs08l3o91tv"
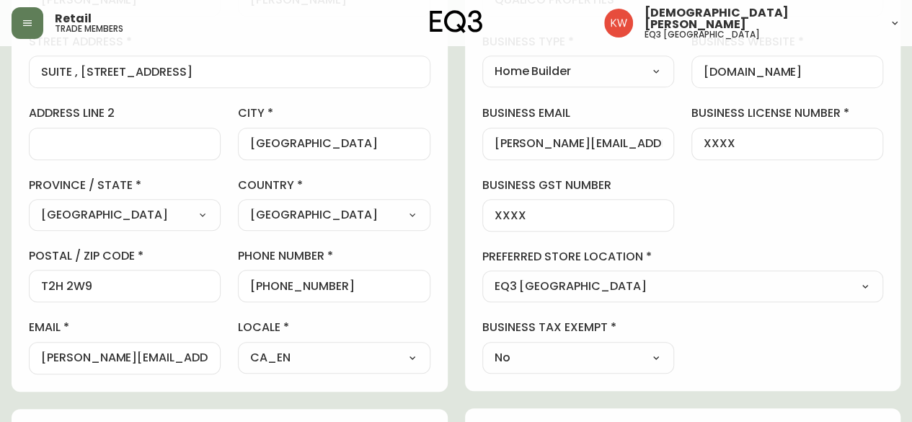
scroll to position [288, 0]
drag, startPoint x: 40, startPoint y: 357, endPoint x: 199, endPoint y: 355, distance: 158.6
click at [226, 358] on div "first name Amanda last name Wisniewski street address SUITE , 5528 – 1 STREET S…" at bounding box center [230, 167] width 402 height 412
click at [43, 353] on input "amanda.wisniewski@qualico.com" at bounding box center [124, 357] width 167 height 14
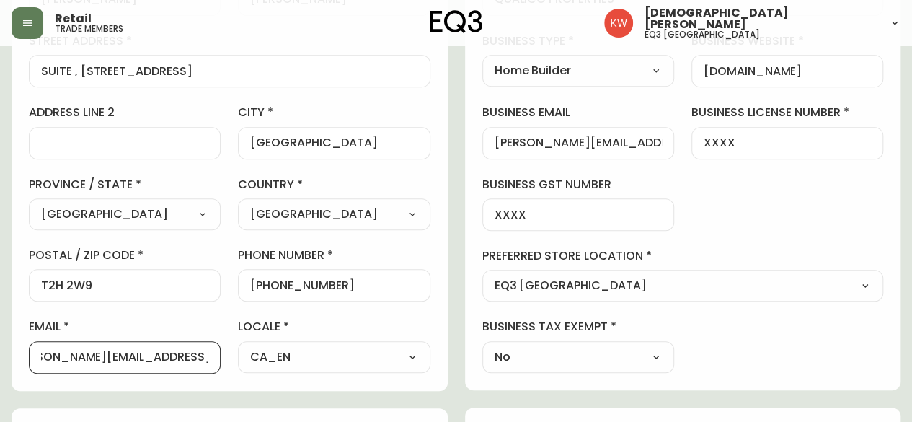
drag, startPoint x: 41, startPoint y: 354, endPoint x: 232, endPoint y: 354, distance: 191.1
click at [232, 354] on div "first name Amanda last name Wisniewski street address SUITE , 5528 – 1 STREET S…" at bounding box center [230, 167] width 402 height 412
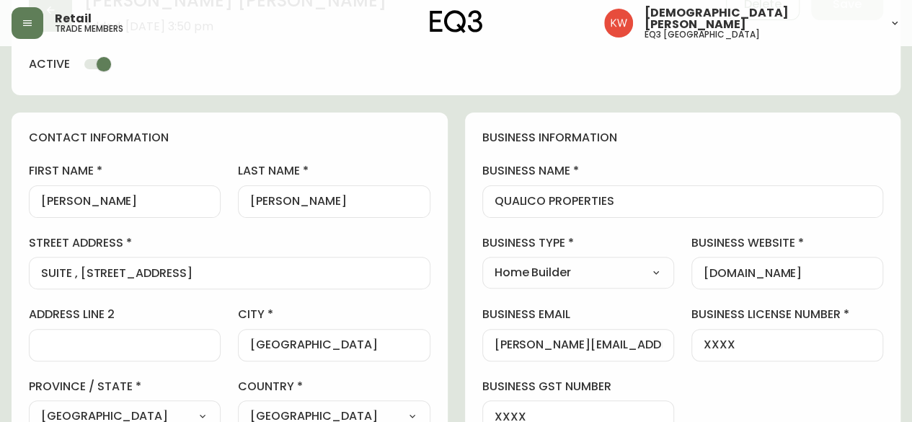
scroll to position [0, 0]
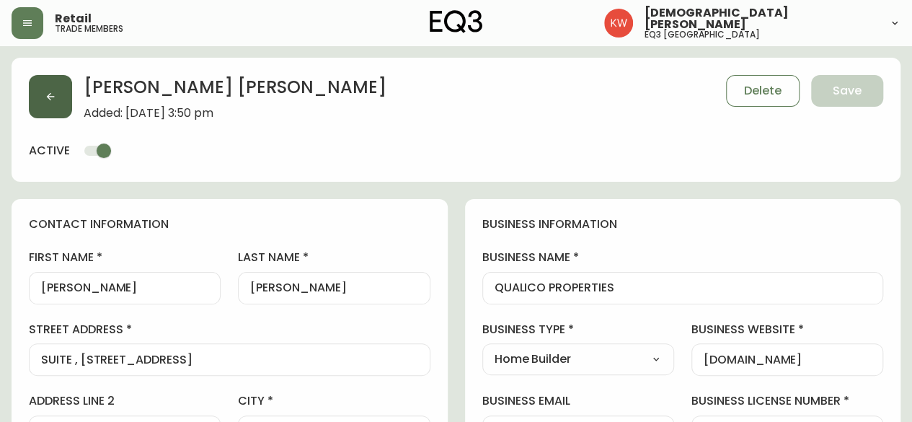
click at [50, 84] on button "button" at bounding box center [50, 96] width 43 height 43
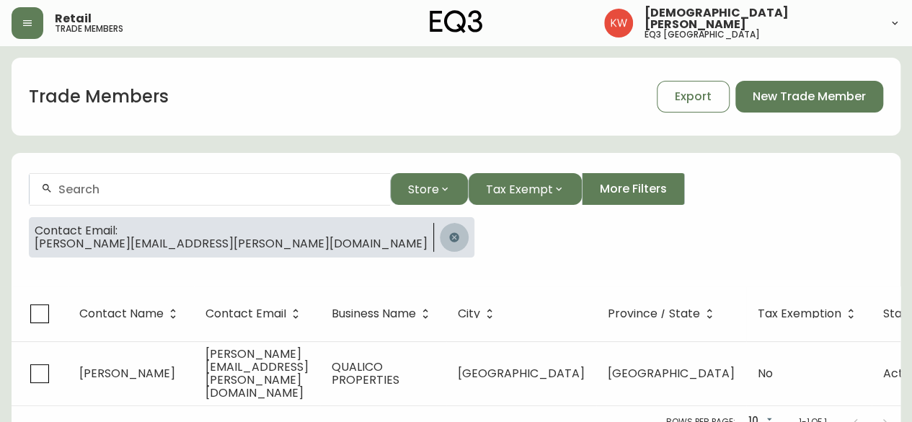
click at [440, 237] on button "button" at bounding box center [454, 237] width 29 height 29
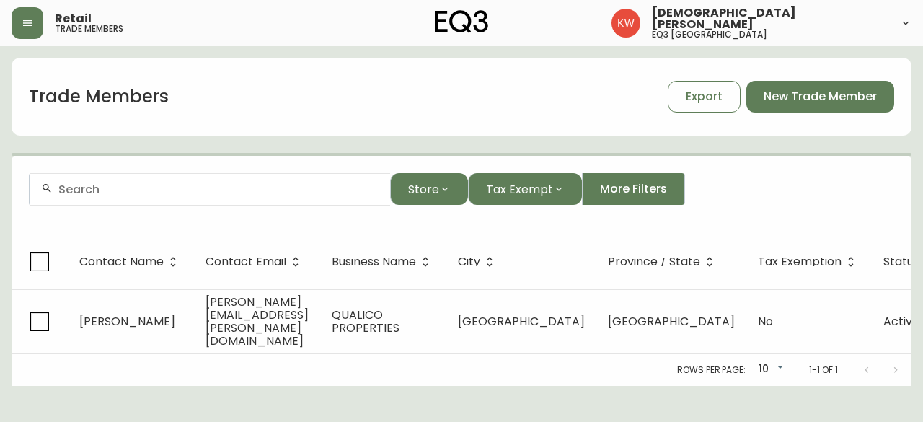
click at [249, 199] on div at bounding box center [210, 189] width 360 height 32
paste input "eleesha@bespokeid.ca"
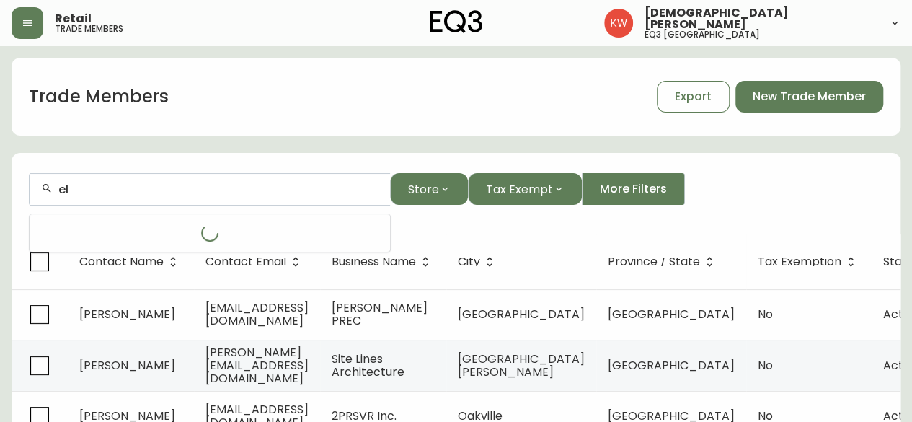
type input "e"
paste input "eleesha@bespokeid.ca"
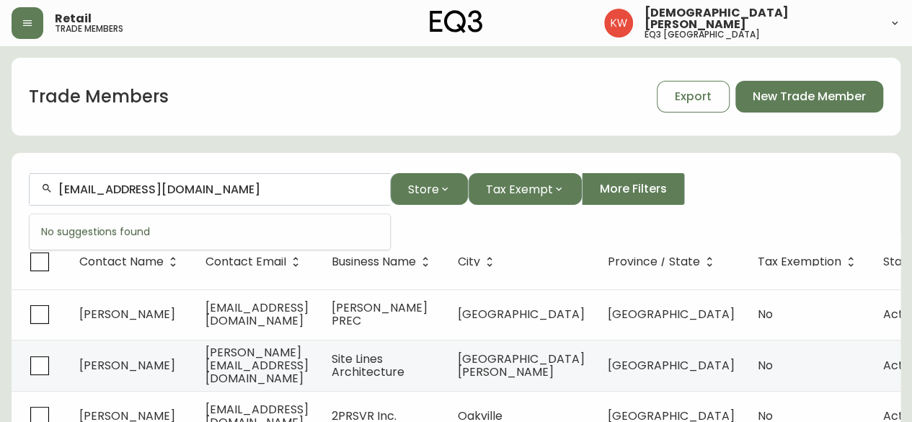
drag, startPoint x: 105, startPoint y: 190, endPoint x: 56, endPoint y: 181, distance: 49.1
click at [56, 181] on div "eleesha@bespokeid.ca" at bounding box center [210, 189] width 360 height 32
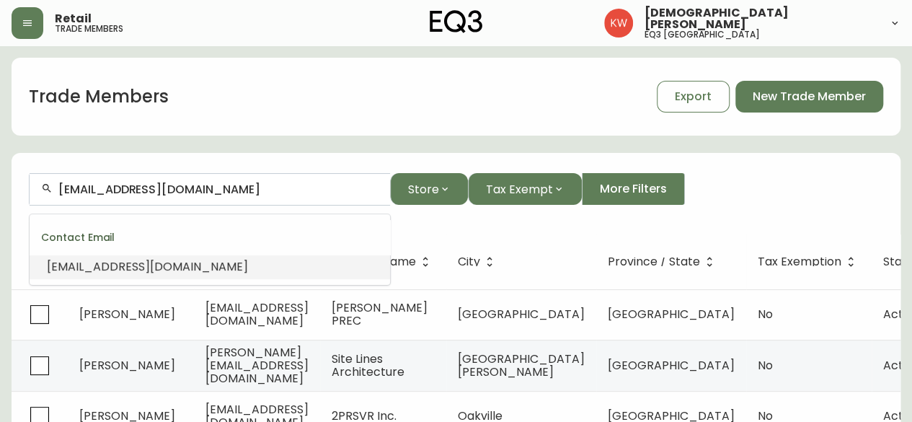
click at [164, 272] on li "hello@bespokeid.ca" at bounding box center [210, 267] width 360 height 25
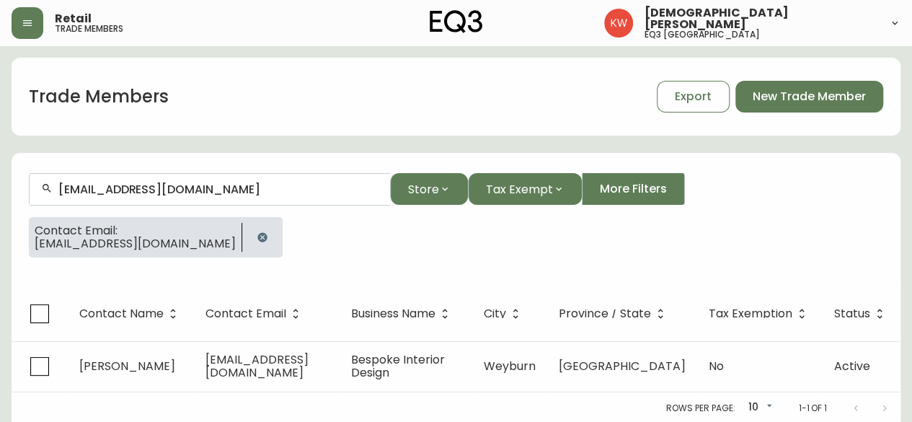
type input "hello@bespokeid.ca"
